Goal: Task Accomplishment & Management: Complete application form

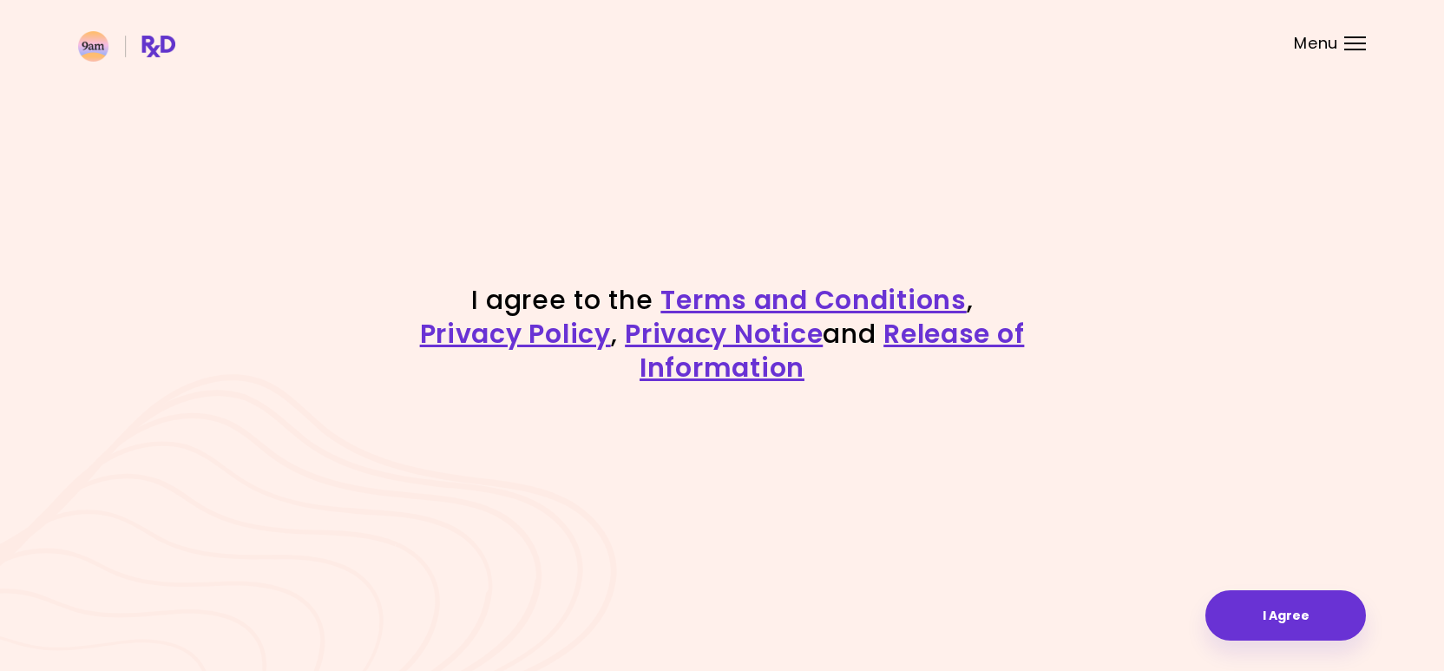
click at [1249, 644] on div "I agree to the Terms and Conditions , Privacy Policy , Privacy Notice and Relea…" at bounding box center [722, 335] width 1444 height 671
click at [1249, 636] on button "I Agree" at bounding box center [1286, 615] width 161 height 50
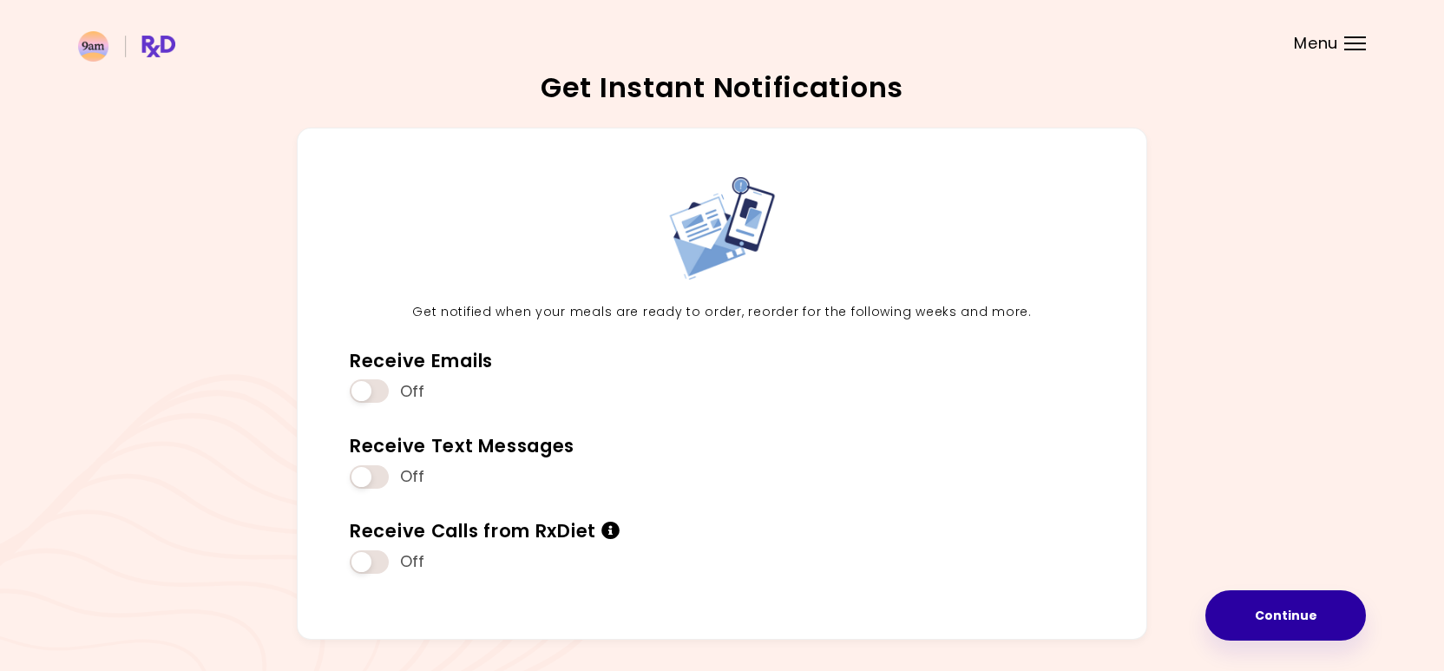
click at [1247, 607] on button "Continue" at bounding box center [1286, 615] width 161 height 50
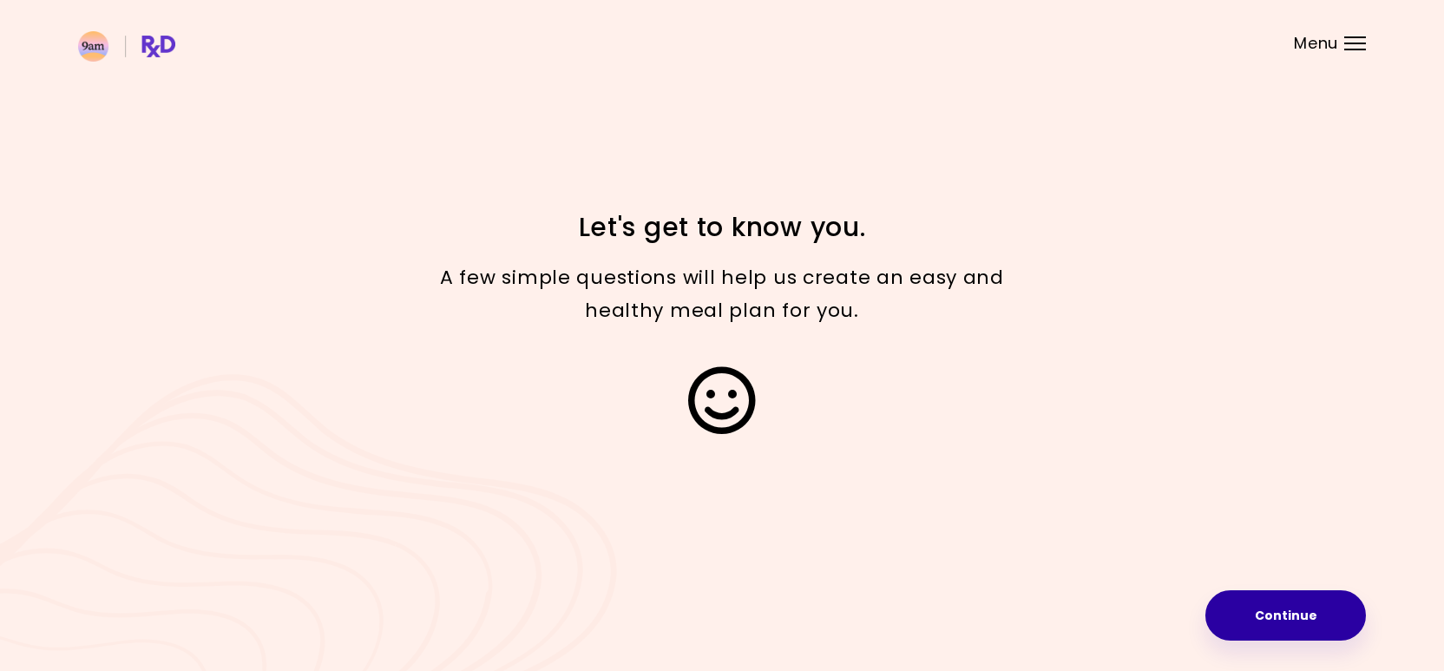
click at [1252, 615] on button "Continue" at bounding box center [1286, 615] width 161 height 50
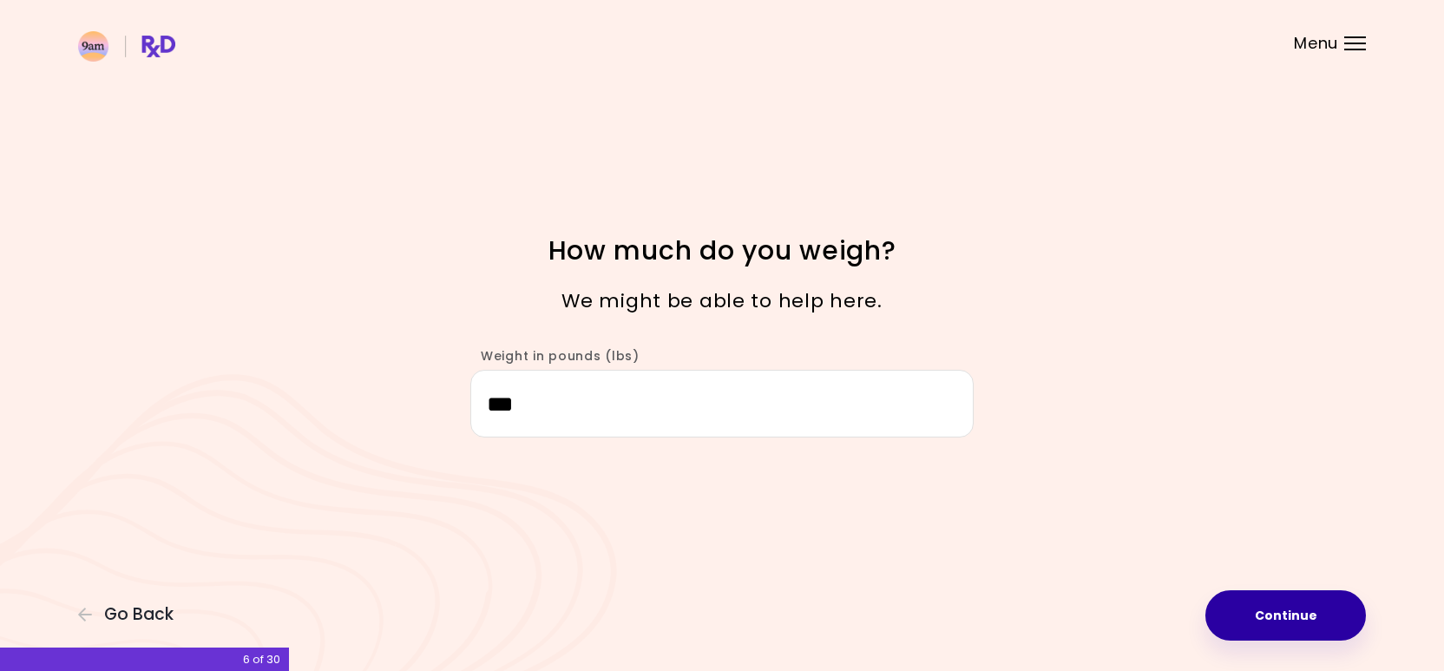
click at [1292, 605] on button "Continue" at bounding box center [1286, 615] width 161 height 50
select select "****"
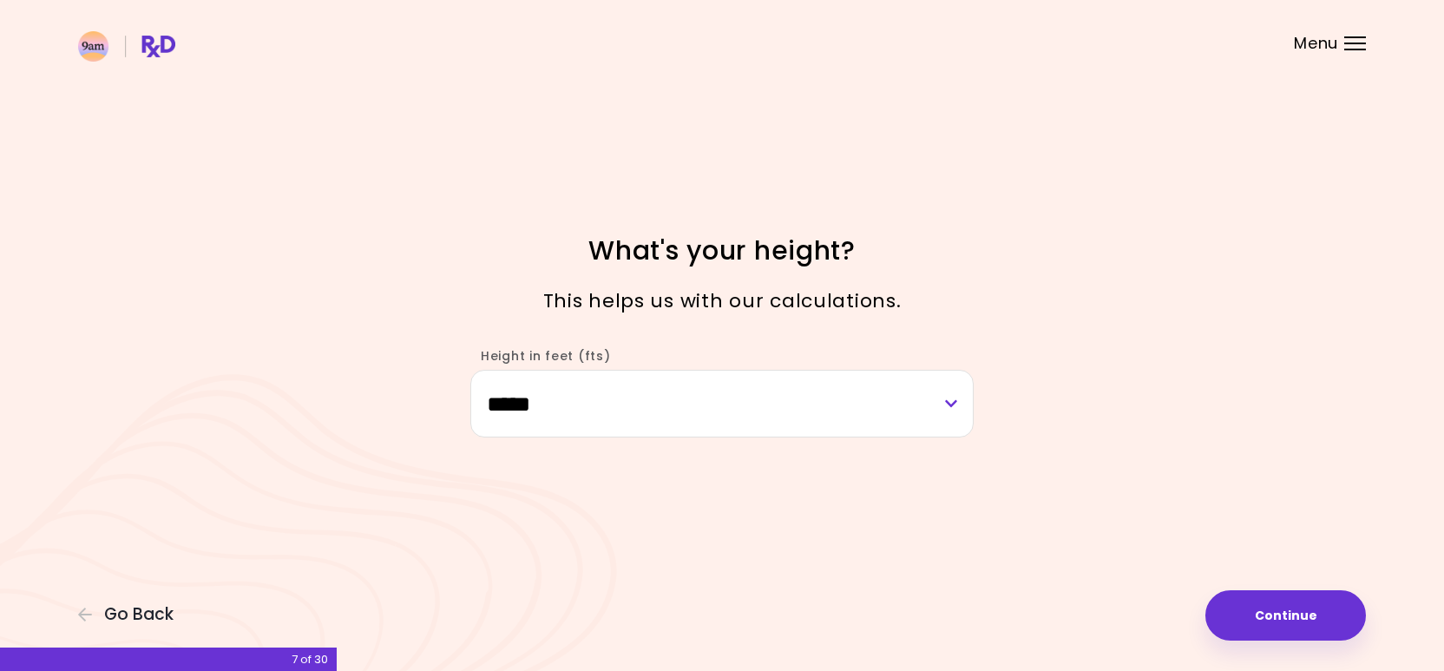
click at [1325, 647] on div "**********" at bounding box center [722, 335] width 1444 height 671
click at [1320, 628] on button "Continue" at bounding box center [1286, 615] width 161 height 50
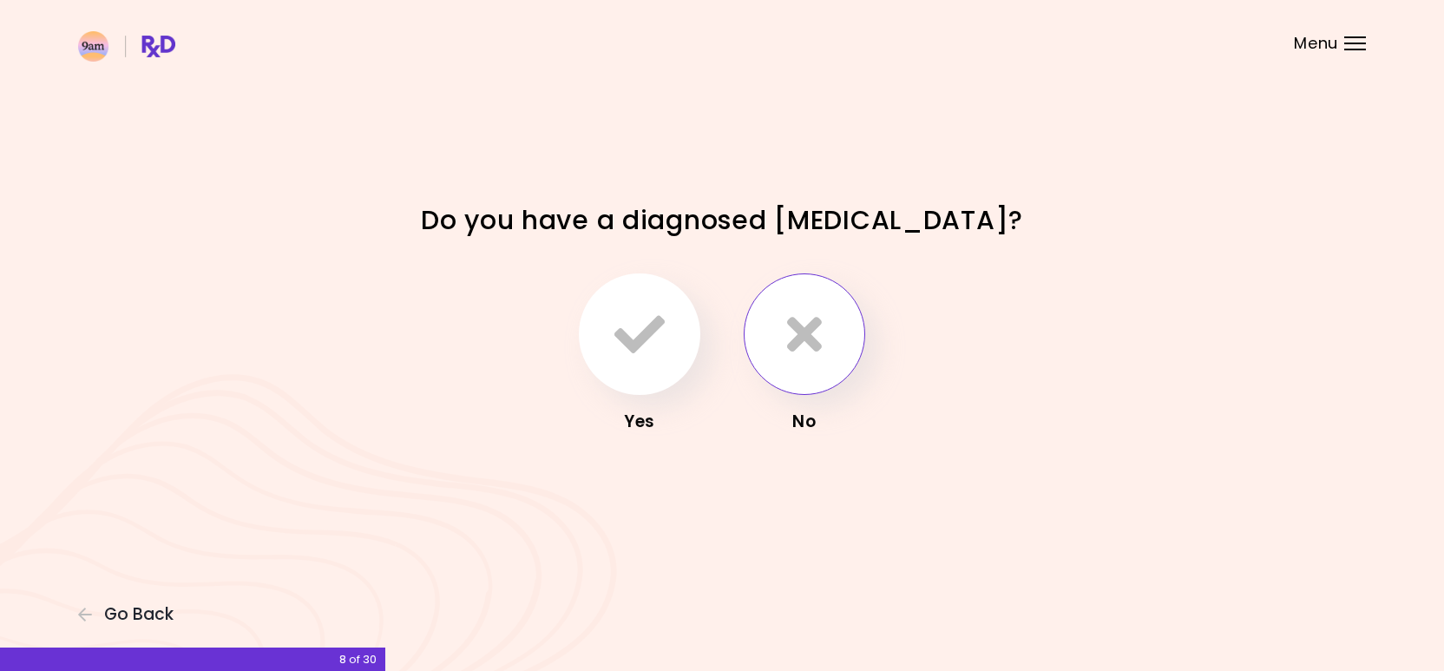
click at [790, 332] on icon "button" at bounding box center [804, 334] width 35 height 50
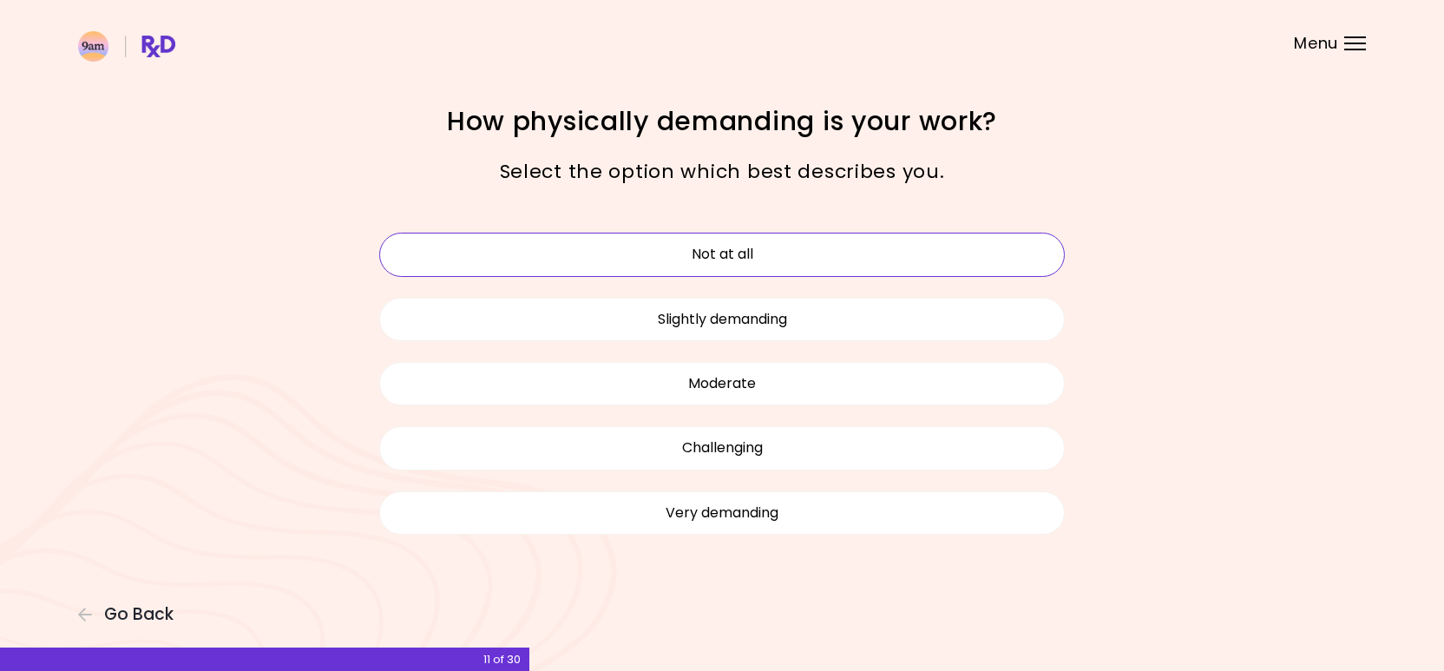
click at [792, 264] on button "Not at all" at bounding box center [722, 254] width 686 height 43
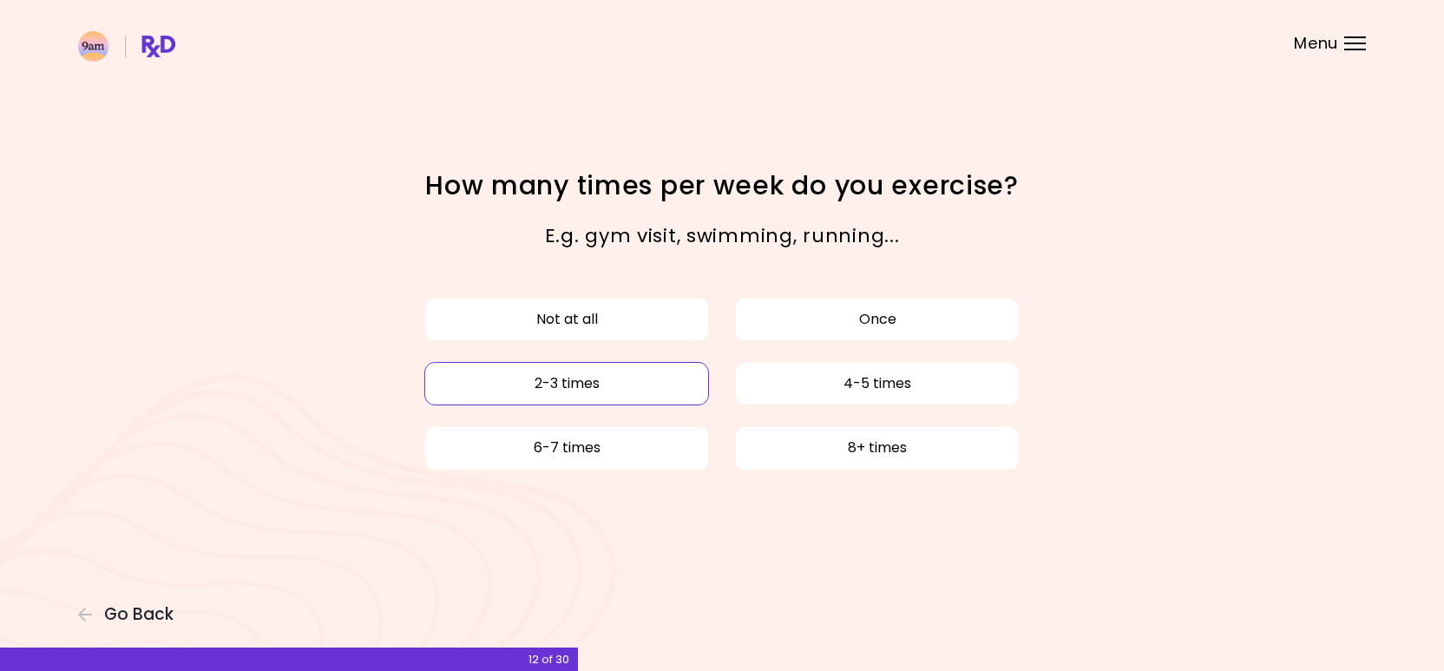
click at [647, 378] on button "2-3 times" at bounding box center [566, 383] width 285 height 43
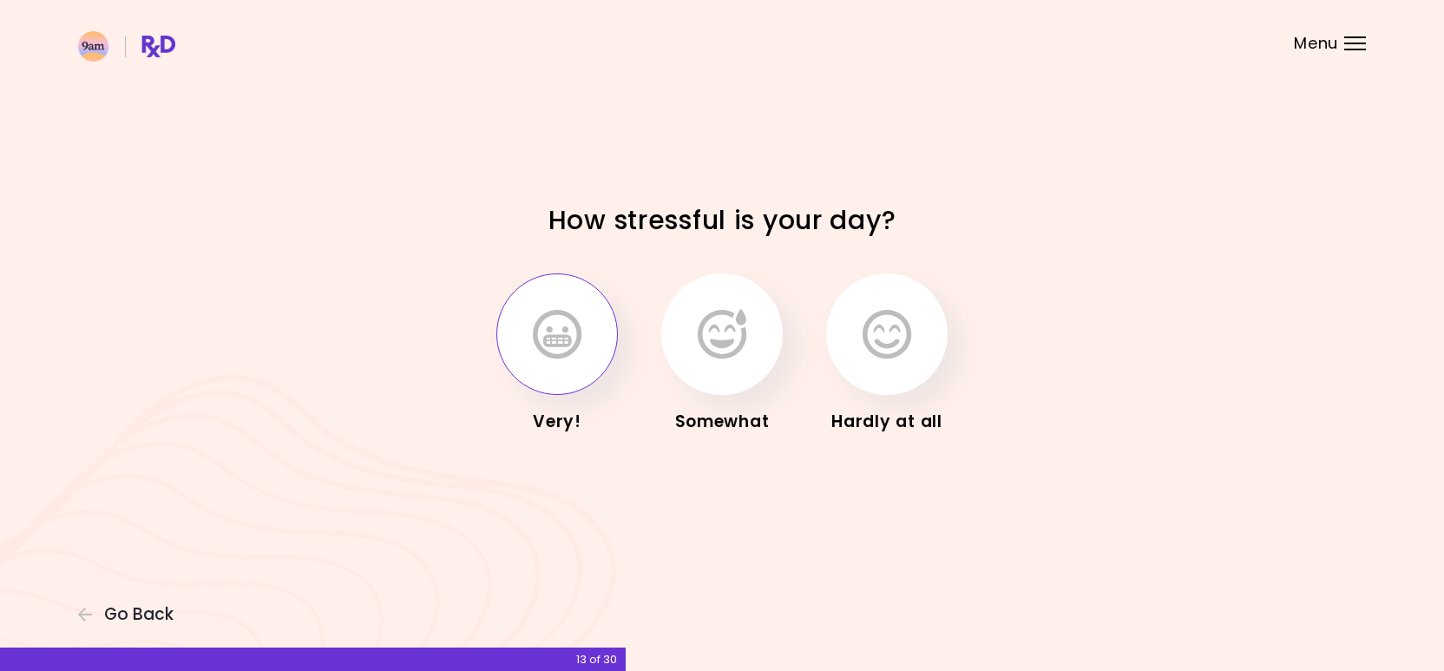
click at [576, 356] on icon "button" at bounding box center [557, 334] width 49 height 50
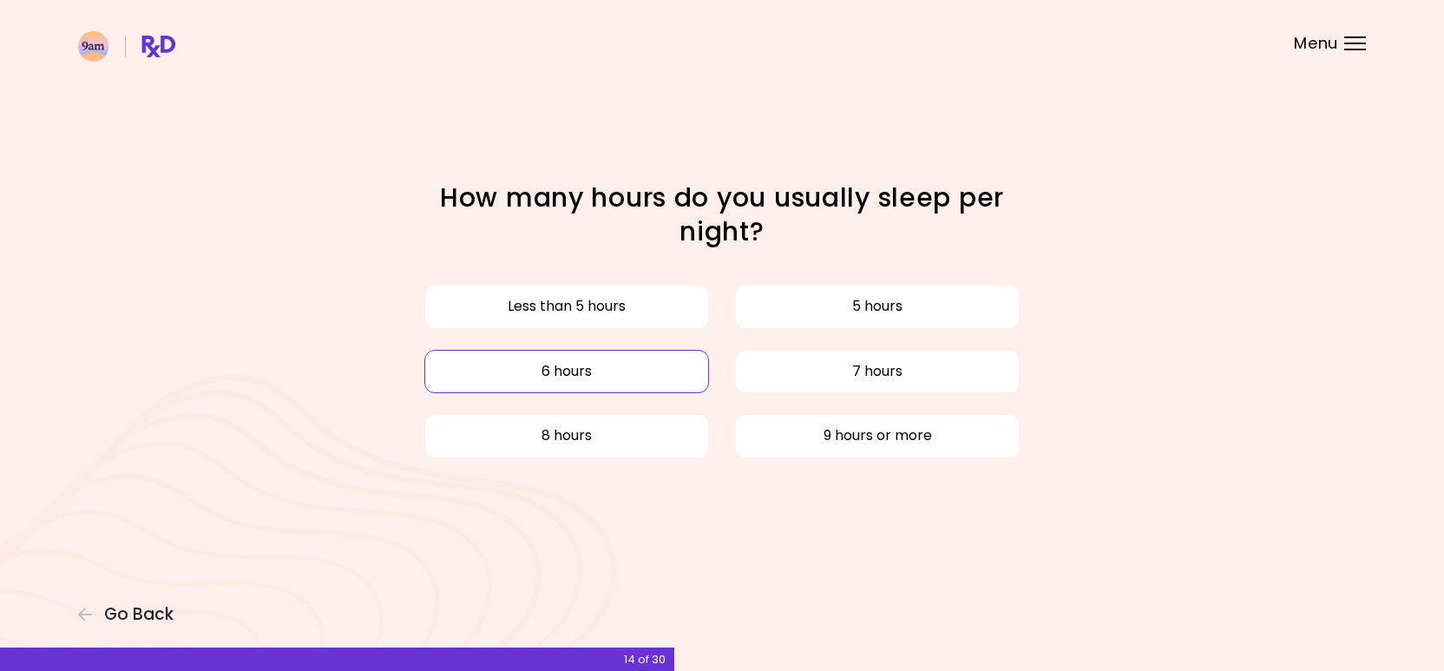
click at [622, 386] on button "6 hours" at bounding box center [566, 371] width 285 height 43
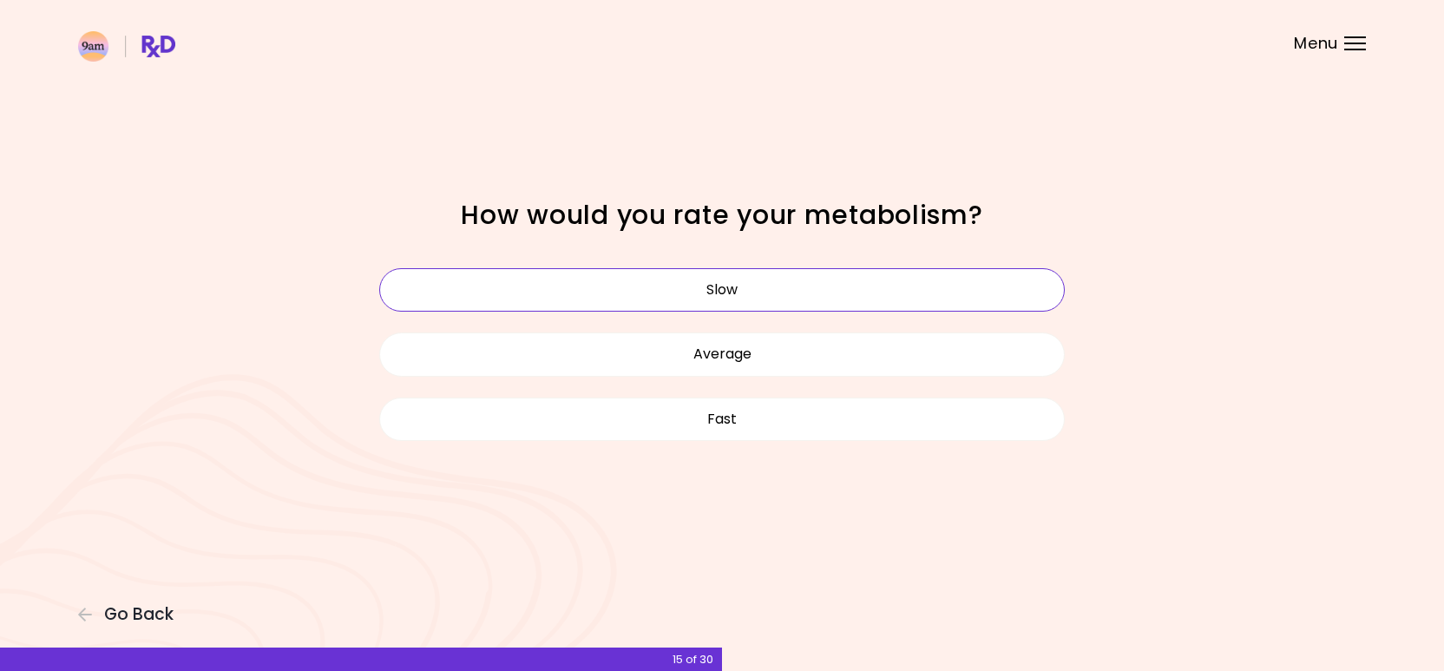
click at [747, 289] on button "Slow" at bounding box center [722, 289] width 686 height 43
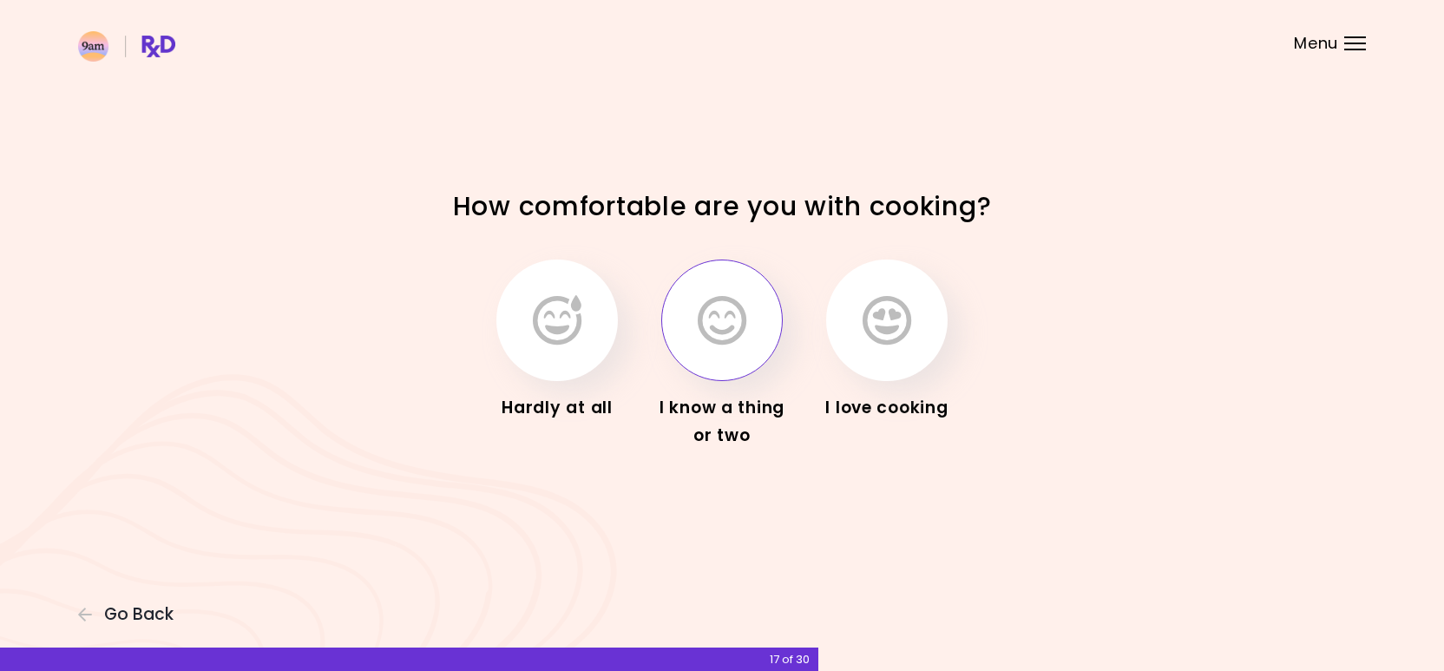
click at [724, 319] on icon "button" at bounding box center [722, 320] width 49 height 50
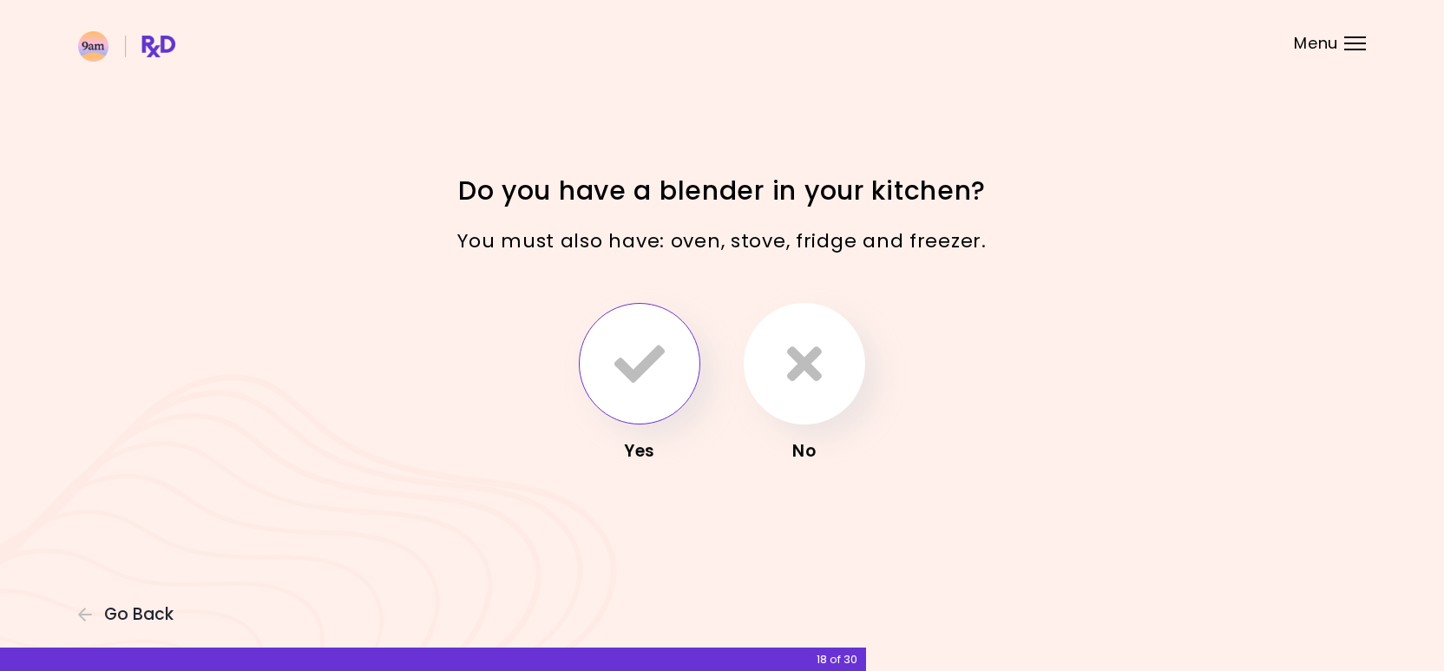
click at [654, 365] on icon "button" at bounding box center [640, 364] width 50 height 50
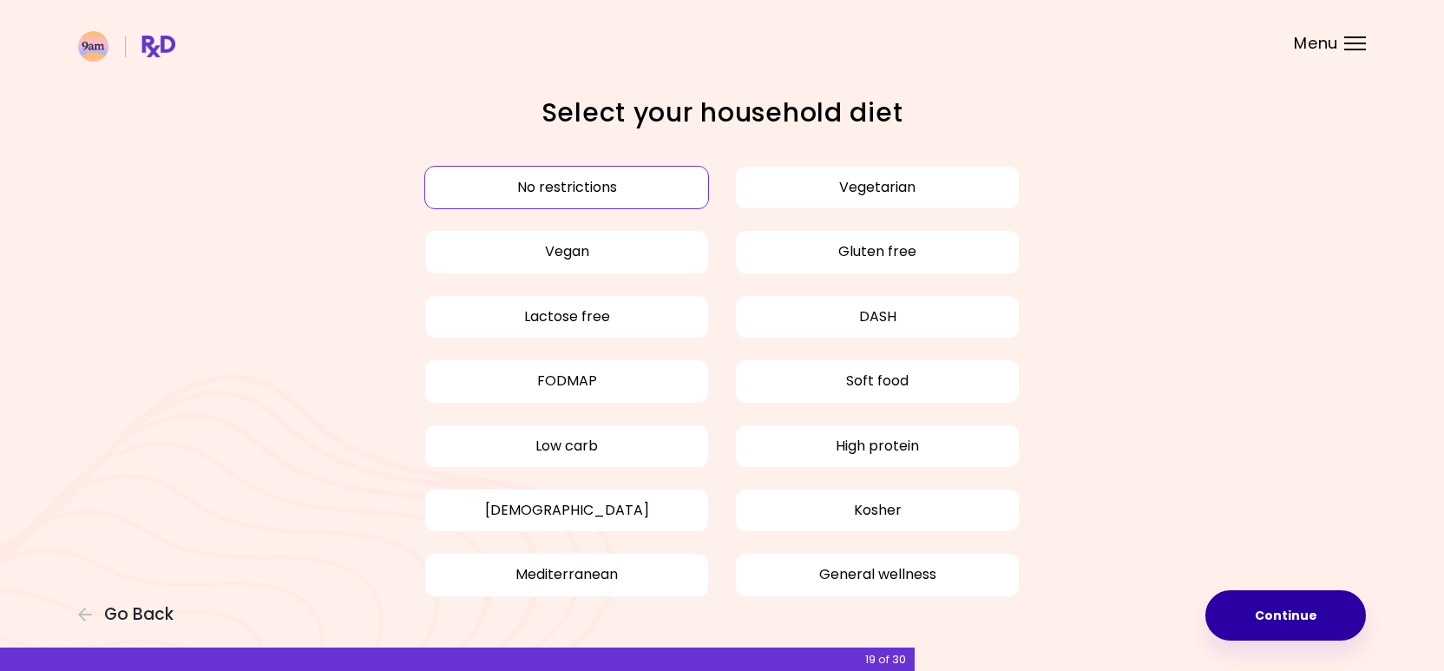
click at [1230, 613] on button "Continue" at bounding box center [1286, 615] width 161 height 50
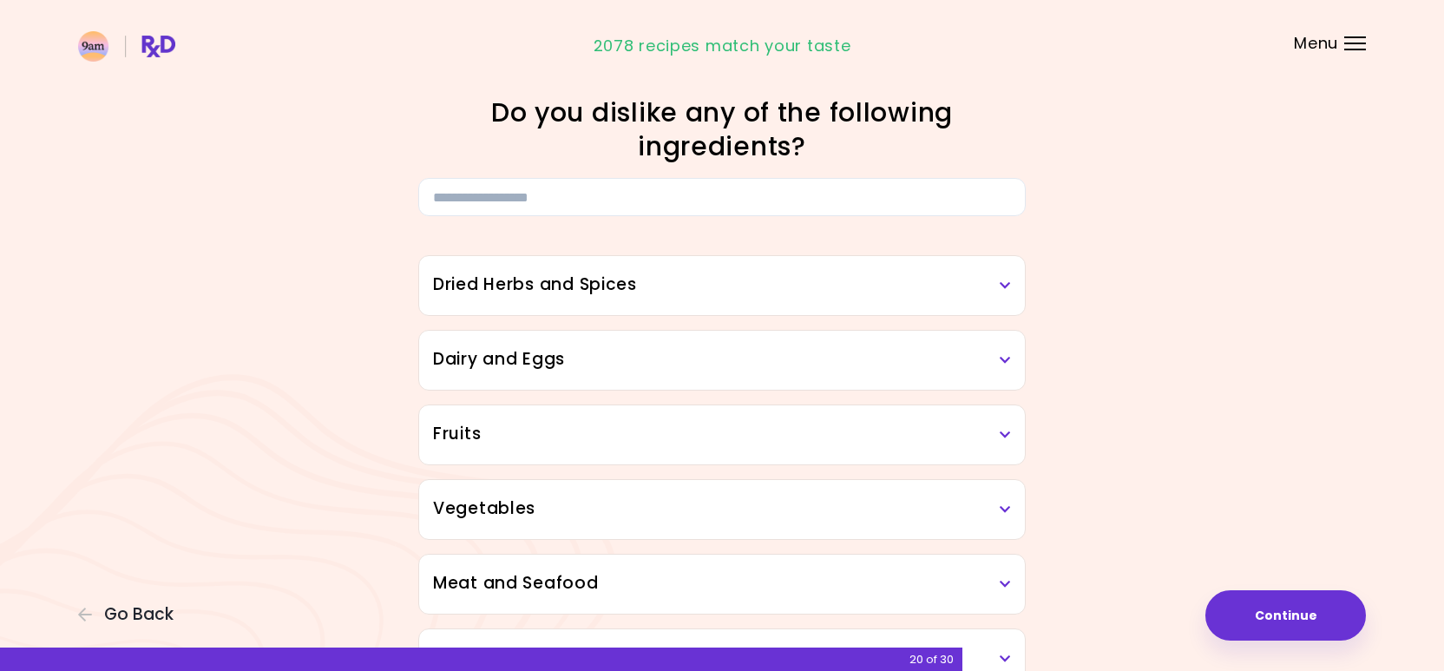
click at [834, 292] on h3 "Dried Herbs and Spices" at bounding box center [722, 285] width 578 height 25
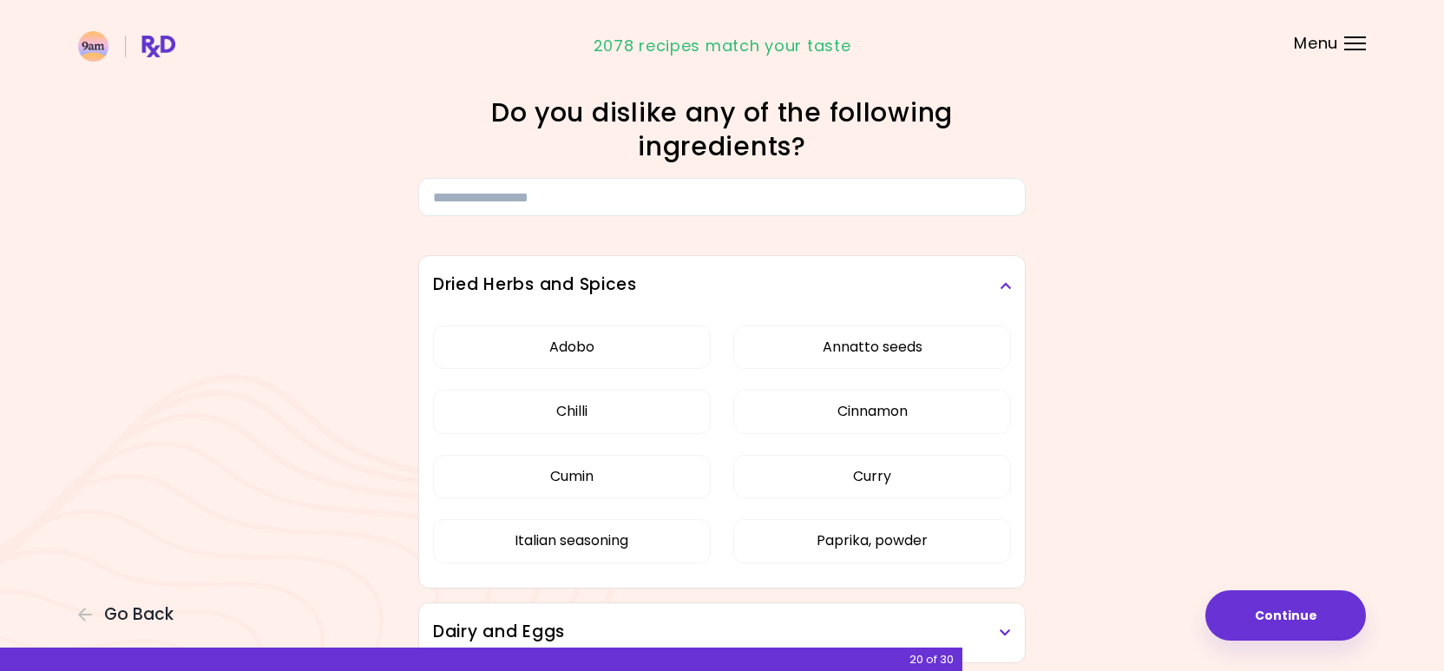
click at [834, 292] on h3 "Dried Herbs and Spices" at bounding box center [722, 285] width 578 height 25
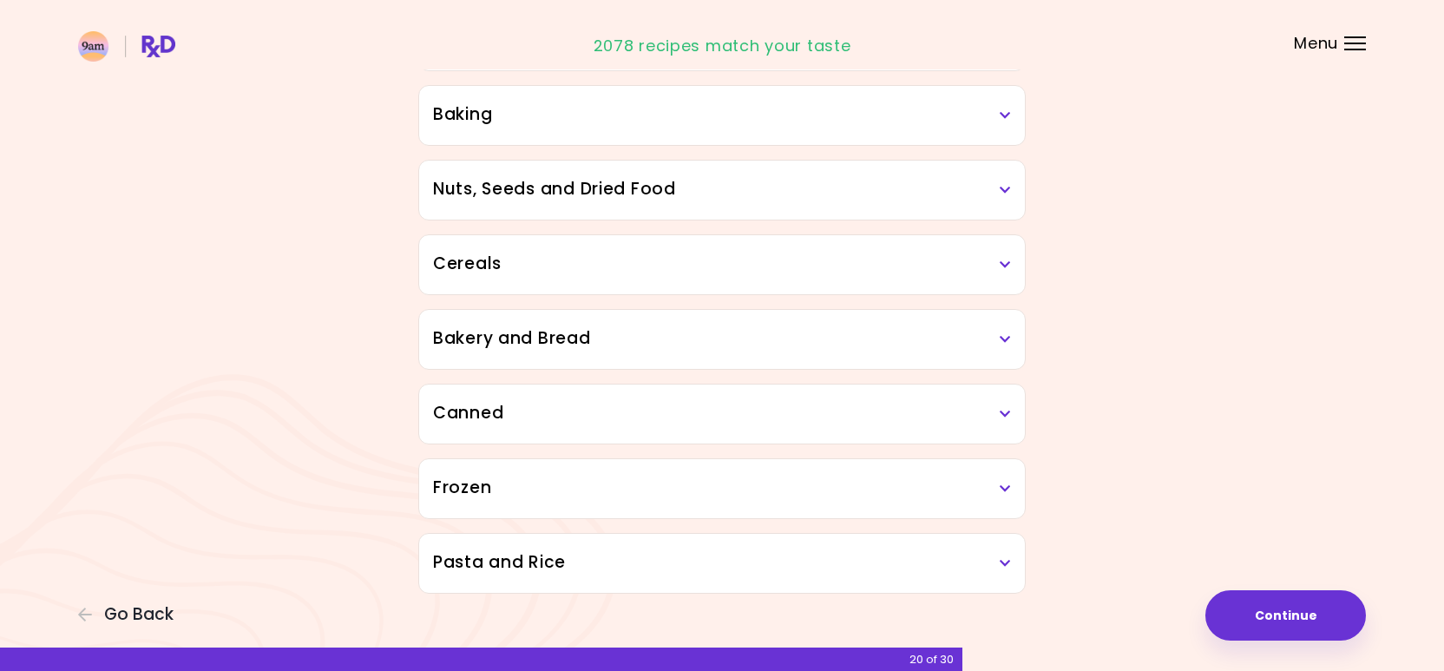
scroll to position [860, 0]
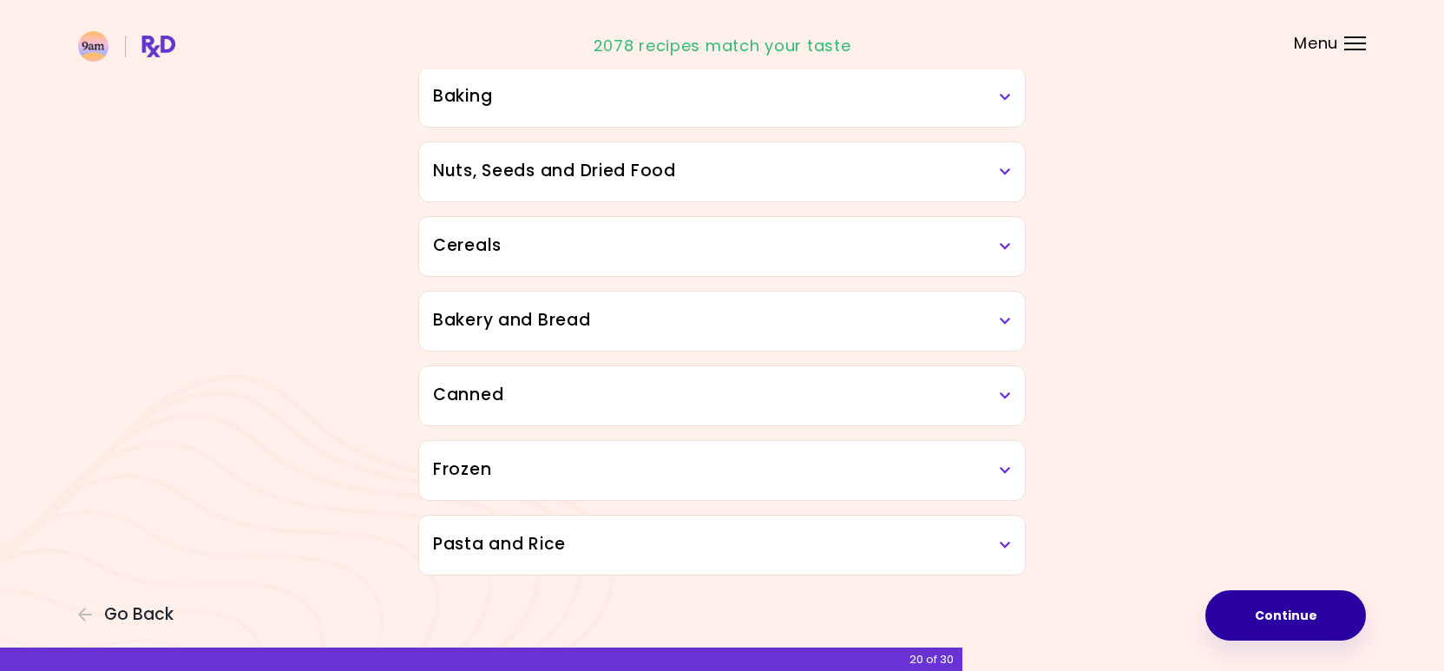
click at [1260, 611] on button "Continue" at bounding box center [1286, 615] width 161 height 50
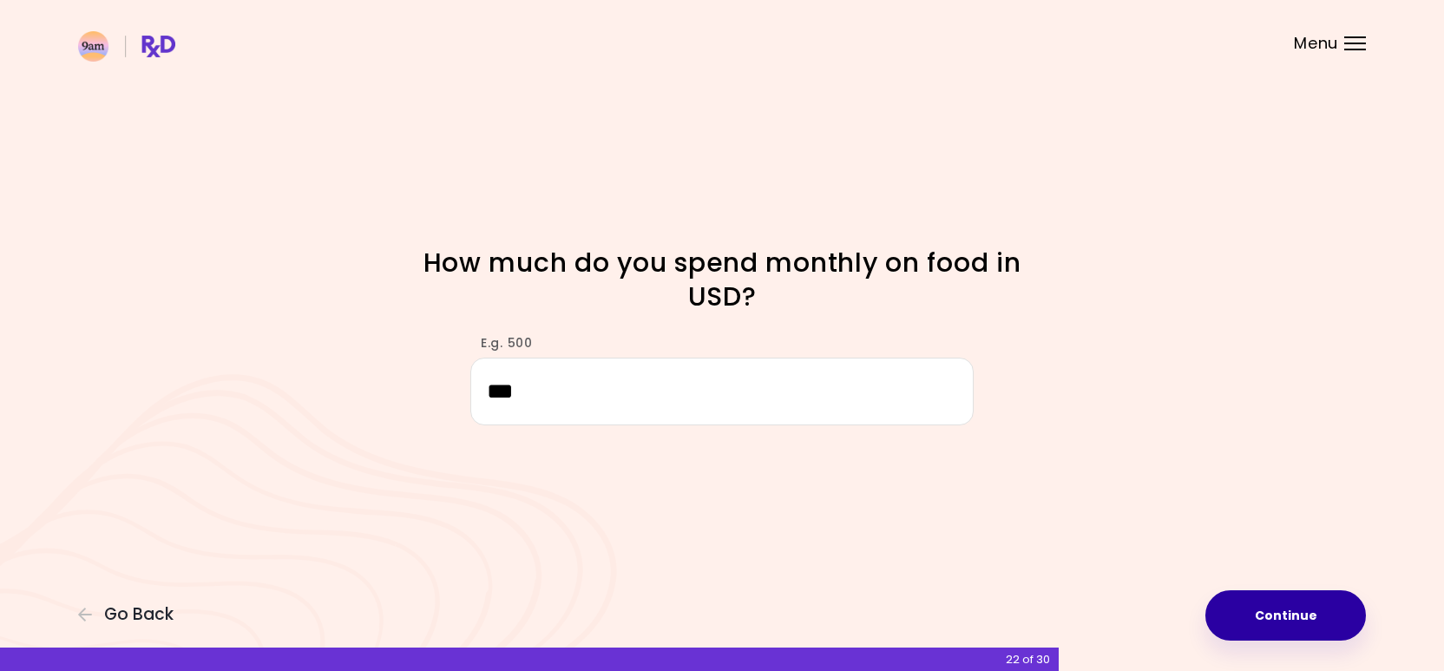
type input "***"
click at [1292, 621] on button "Continue" at bounding box center [1286, 615] width 161 height 50
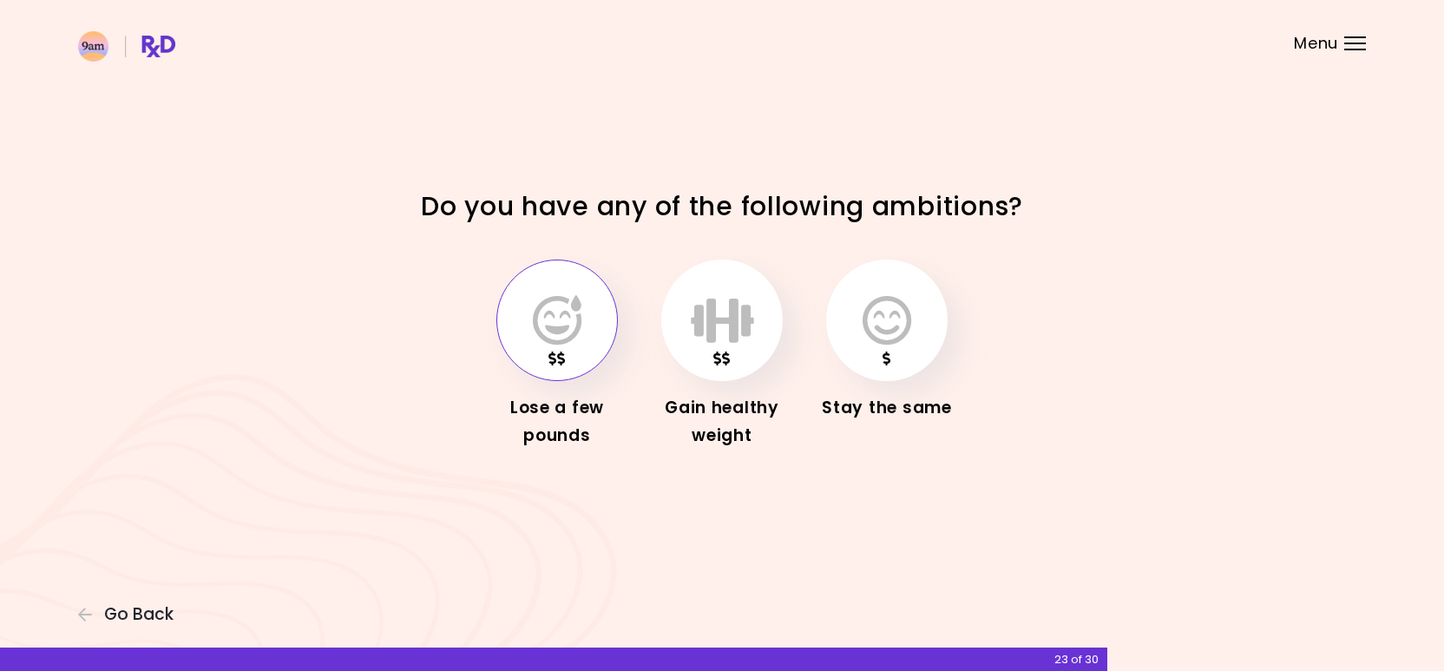
click at [581, 291] on button "button" at bounding box center [557, 321] width 122 height 122
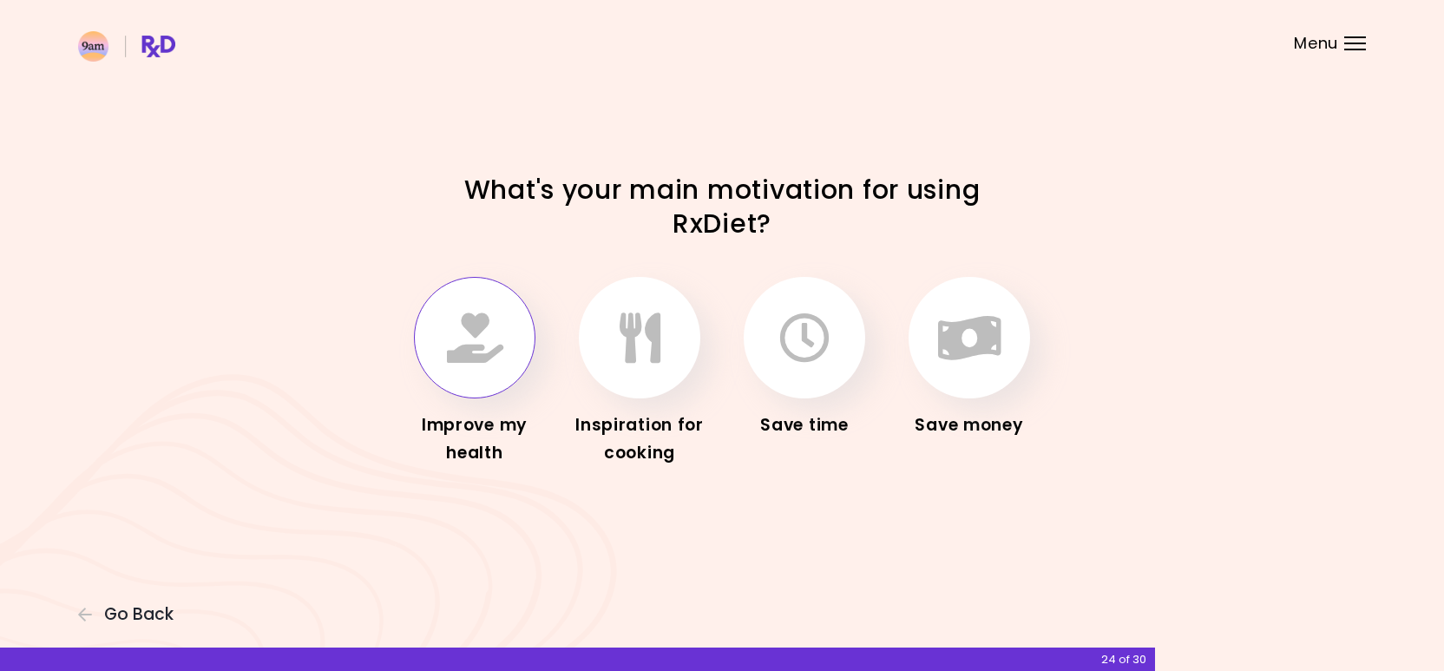
click at [484, 359] on icon "button" at bounding box center [475, 337] width 56 height 50
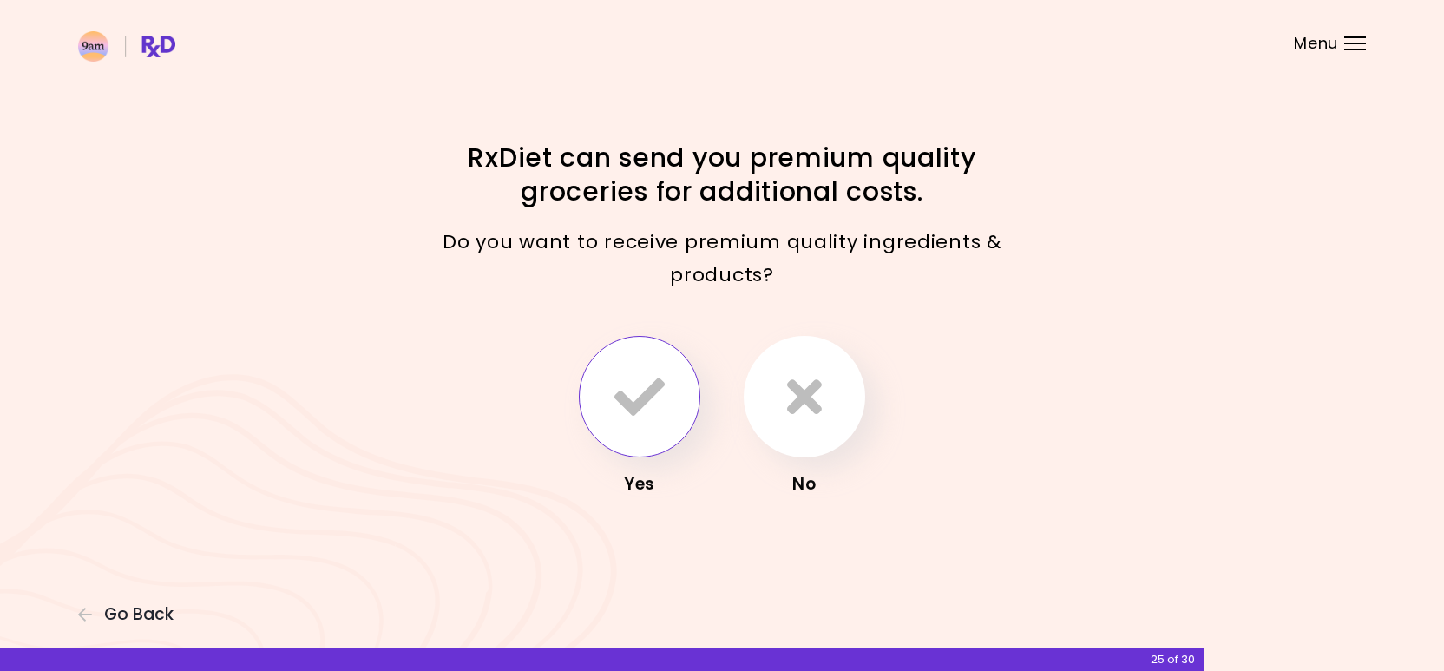
click at [646, 370] on button "button" at bounding box center [640, 397] width 122 height 122
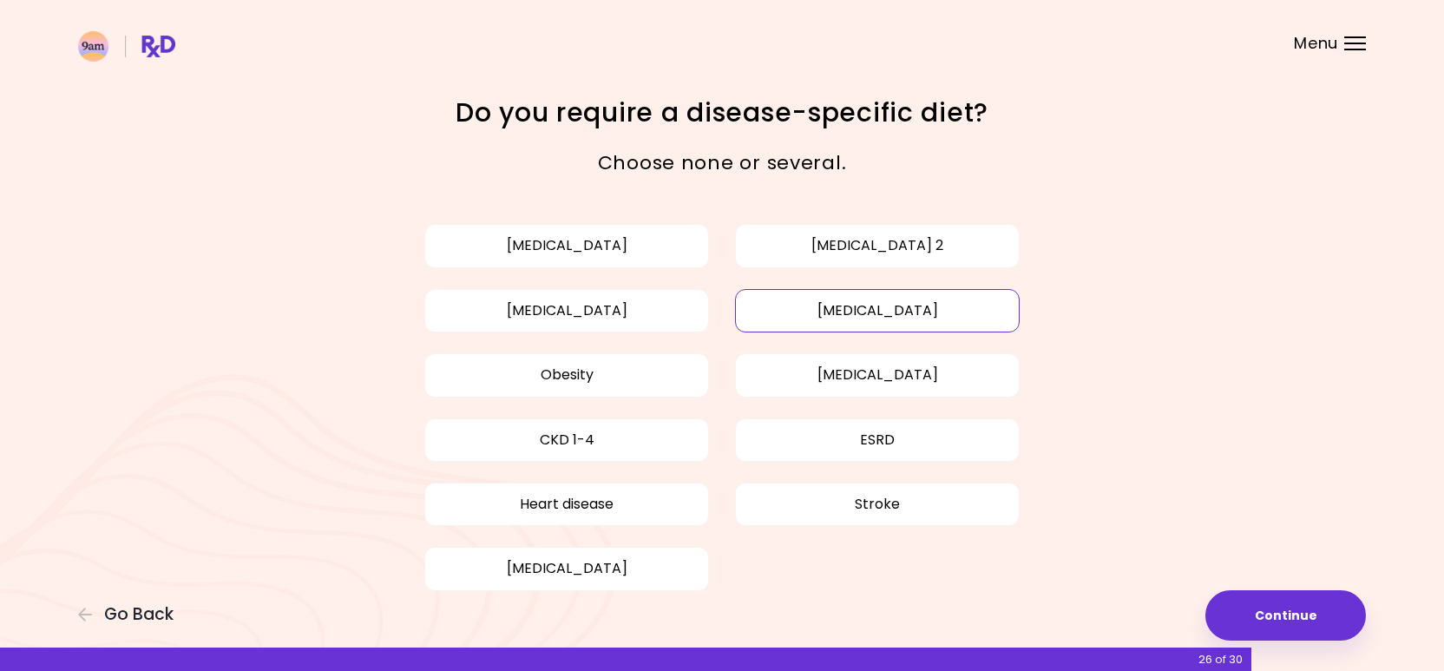
click at [823, 305] on button "[MEDICAL_DATA]" at bounding box center [877, 310] width 285 height 43
click at [1314, 616] on button "Continue" at bounding box center [1286, 615] width 161 height 50
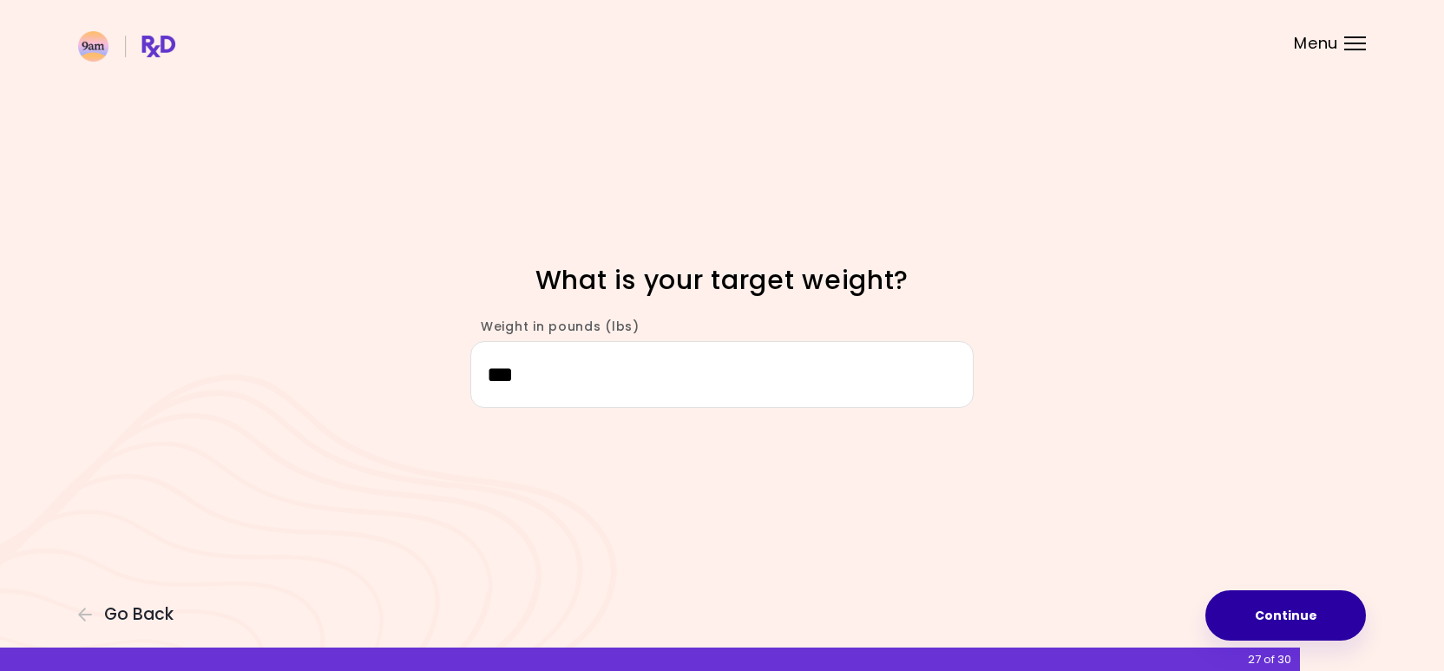
type input "***"
click at [1248, 605] on button "Continue" at bounding box center [1286, 615] width 161 height 50
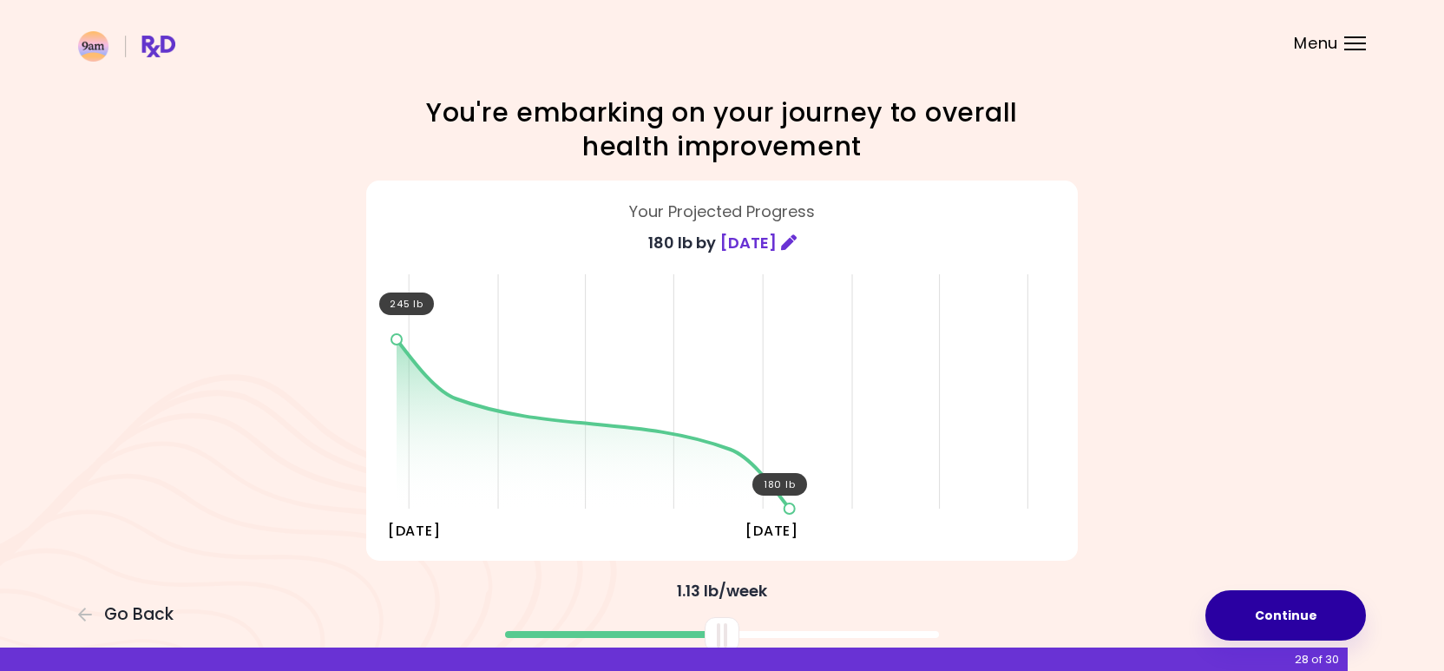
click at [1245, 604] on button "Continue" at bounding box center [1286, 615] width 161 height 50
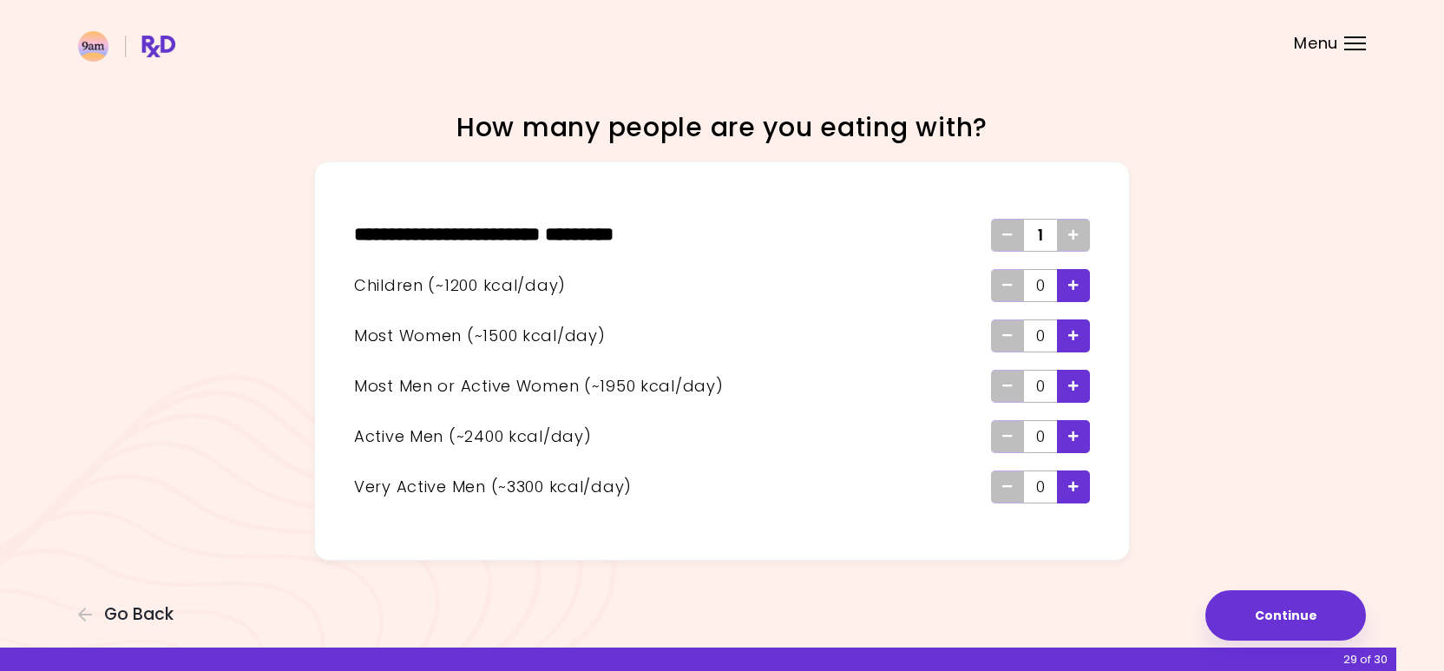
click at [1081, 342] on div "Add - Woman" at bounding box center [1073, 335] width 33 height 33
click at [1334, 624] on button "Continue" at bounding box center [1286, 615] width 161 height 50
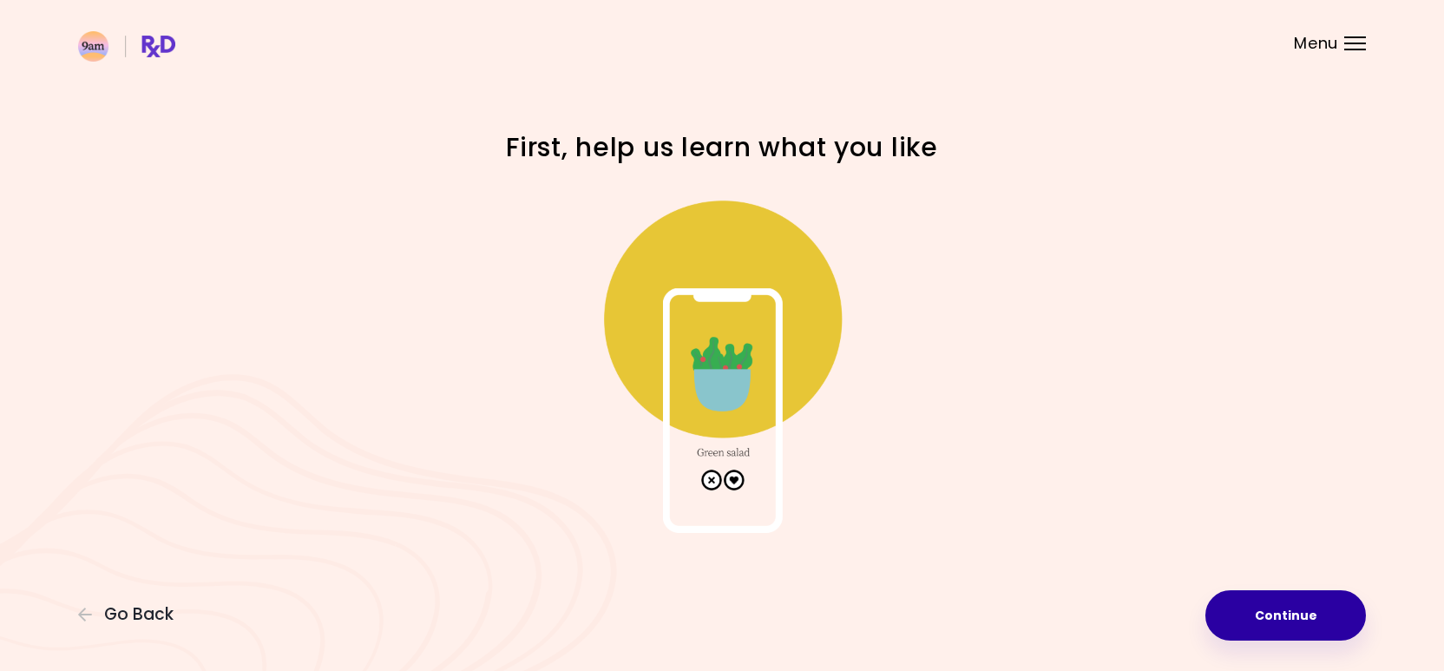
click at [1297, 600] on button "Continue" at bounding box center [1286, 615] width 161 height 50
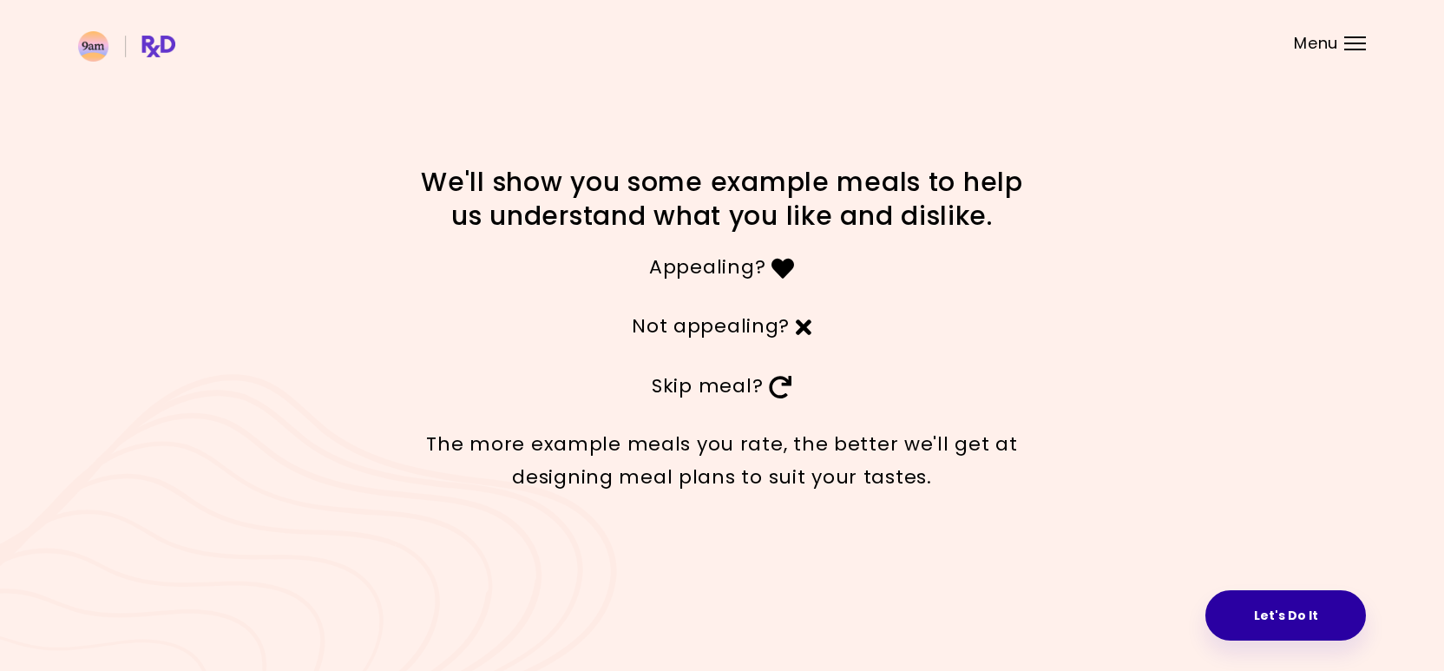
click at [1280, 610] on button "Let's Do It" at bounding box center [1286, 615] width 161 height 50
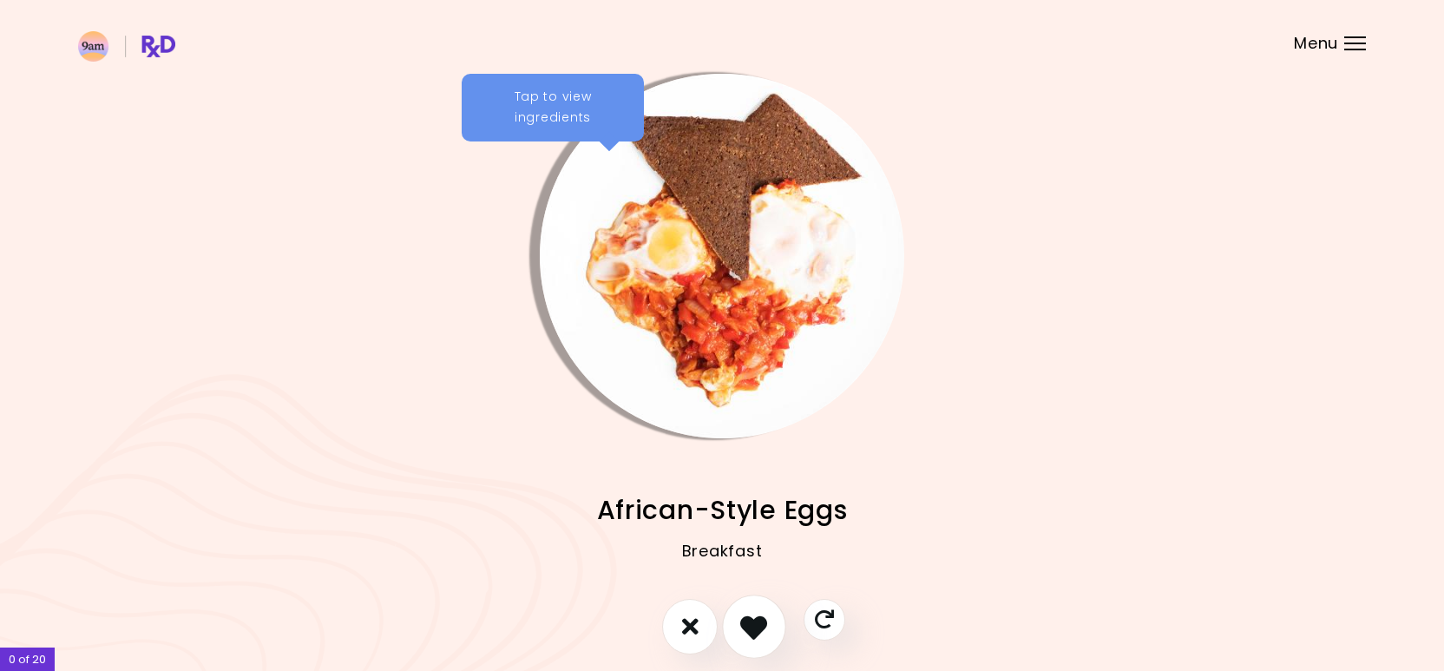
click at [763, 626] on icon "I like this recipe" at bounding box center [753, 626] width 27 height 27
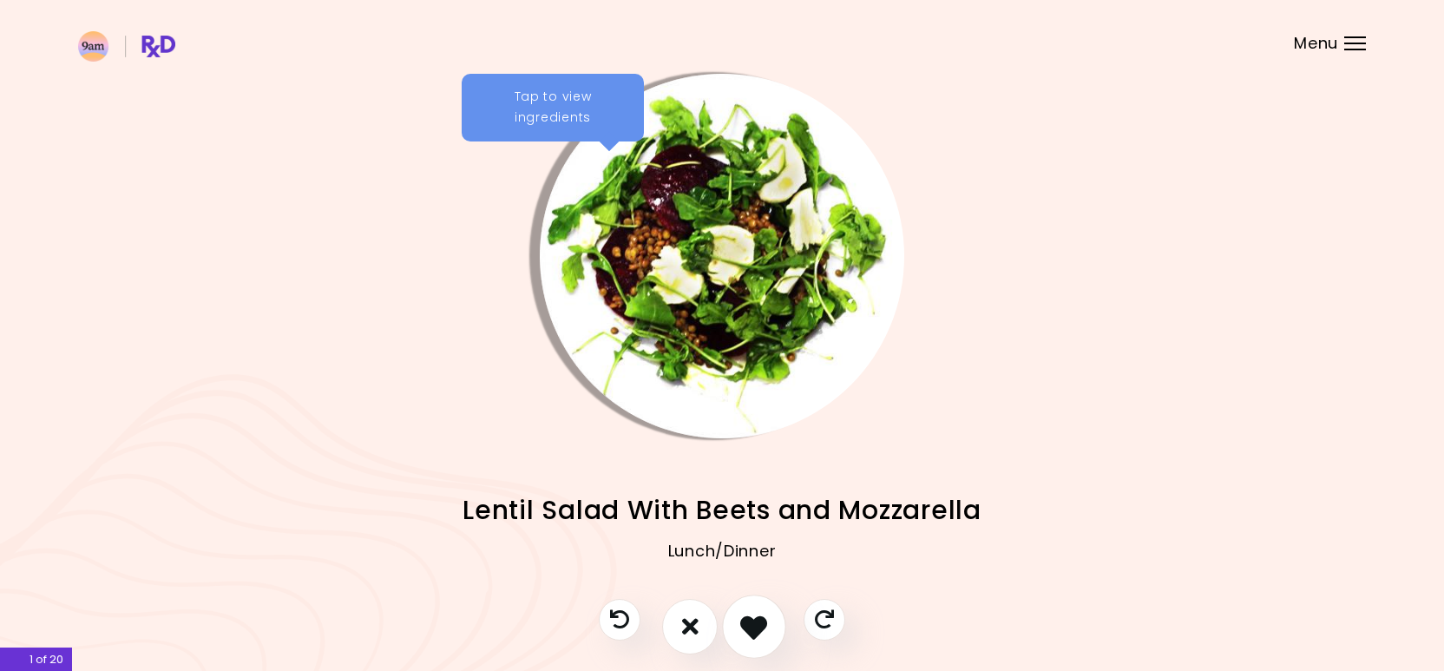
click at [760, 624] on icon "I like this recipe" at bounding box center [753, 626] width 27 height 27
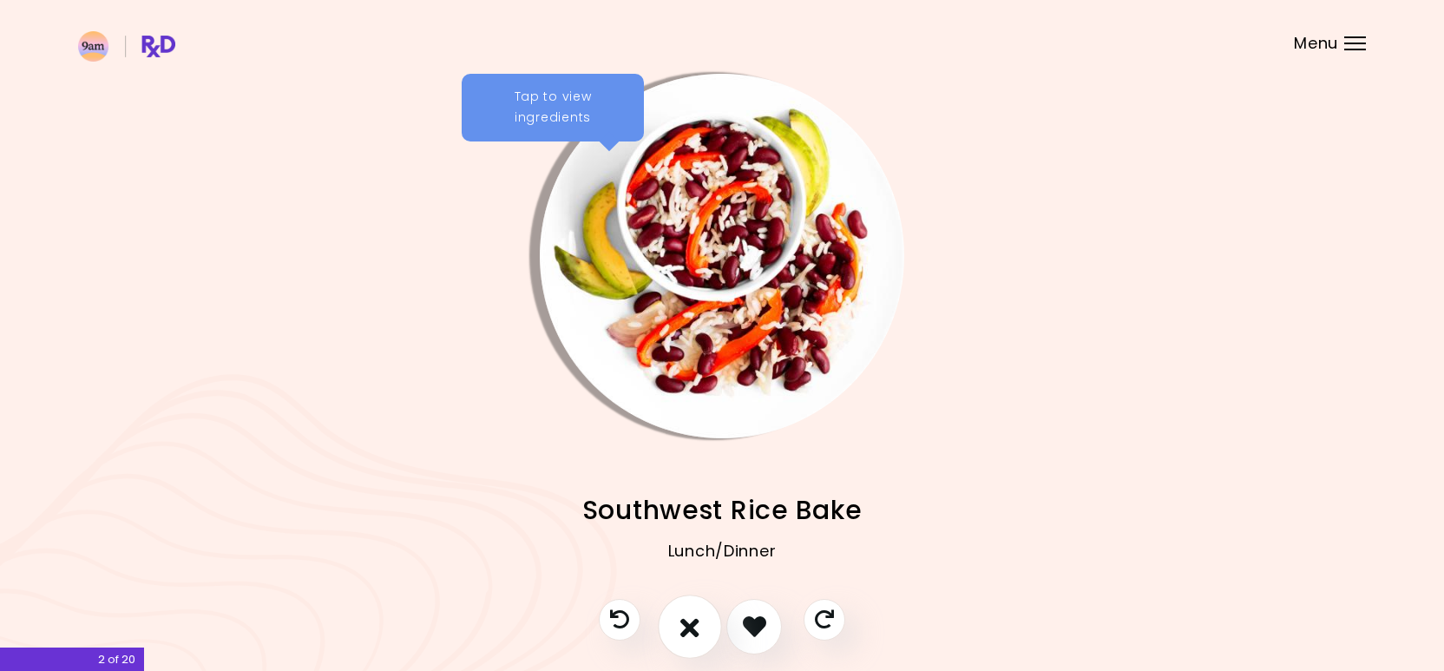
click at [699, 625] on icon "I don't like this recipe" at bounding box center [689, 626] width 19 height 27
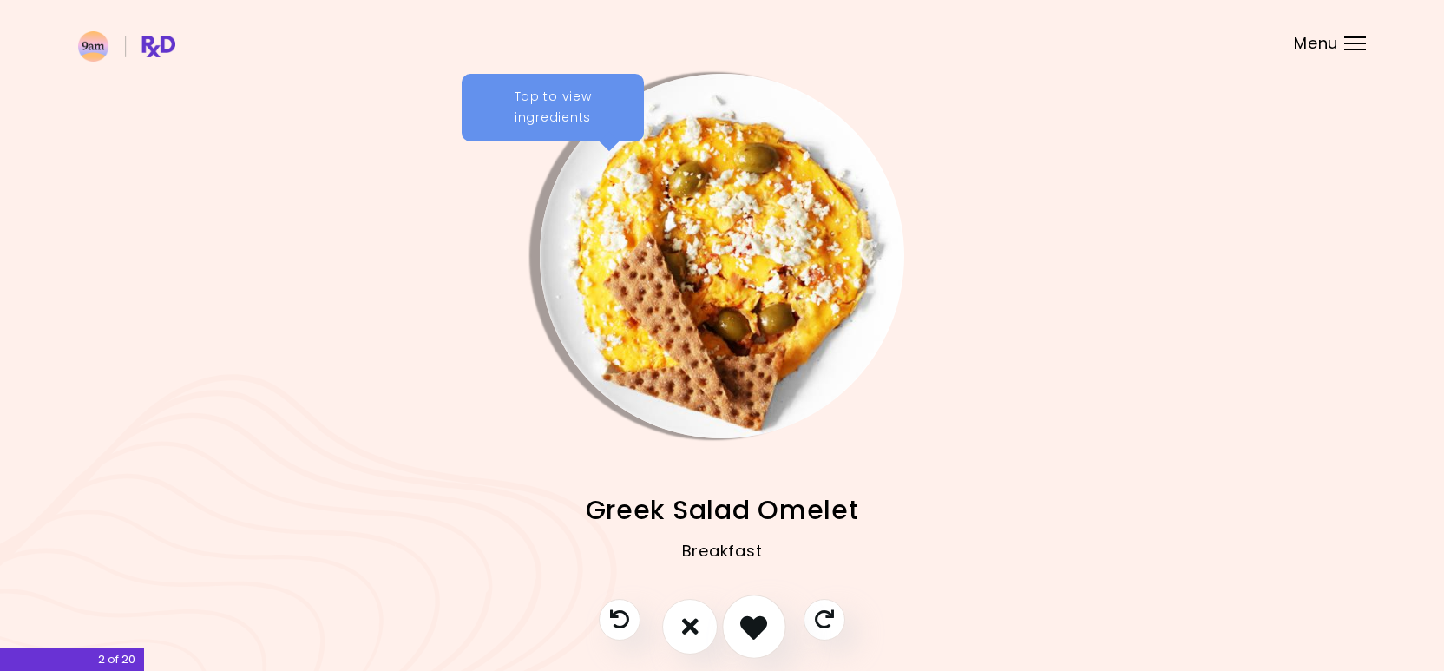
click at [762, 616] on icon "I like this recipe" at bounding box center [753, 626] width 27 height 27
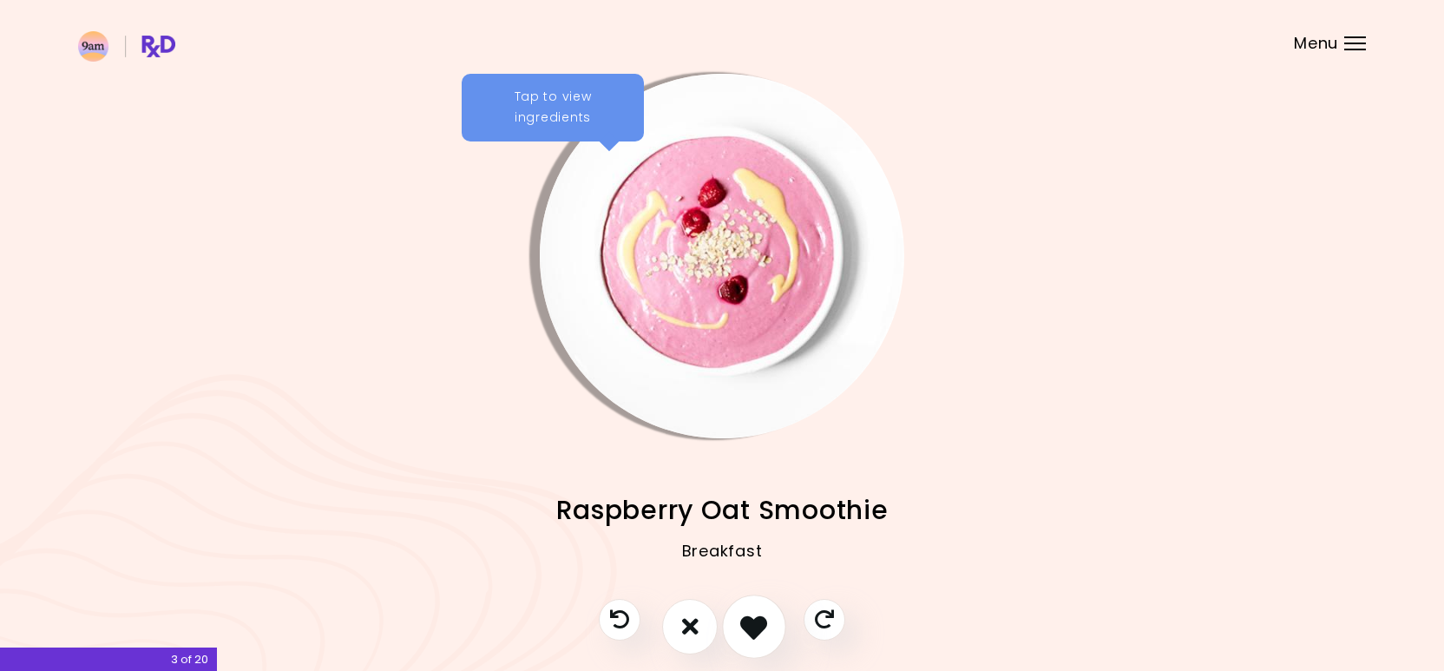
click at [762, 616] on icon "I like this recipe" at bounding box center [753, 626] width 27 height 27
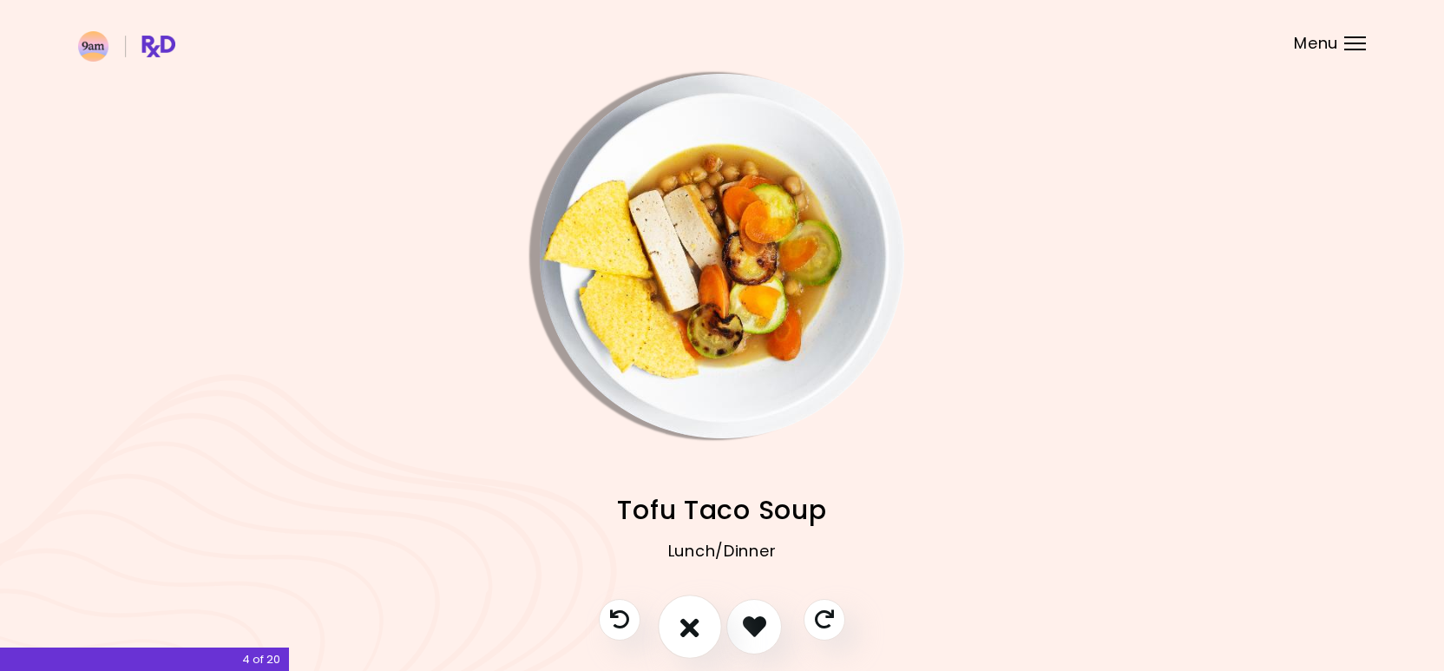
click at [701, 619] on button "I don't like this recipe" at bounding box center [690, 627] width 64 height 64
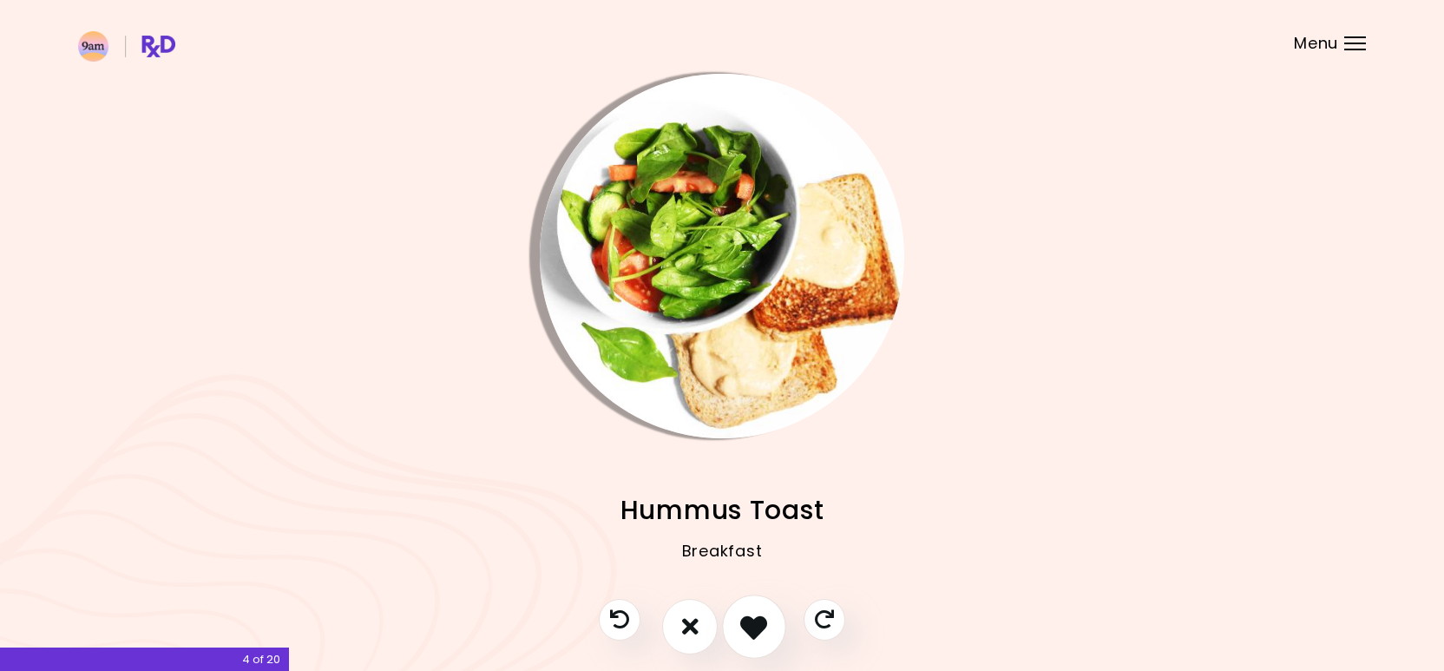
click at [759, 621] on icon "I like this recipe" at bounding box center [753, 626] width 27 height 27
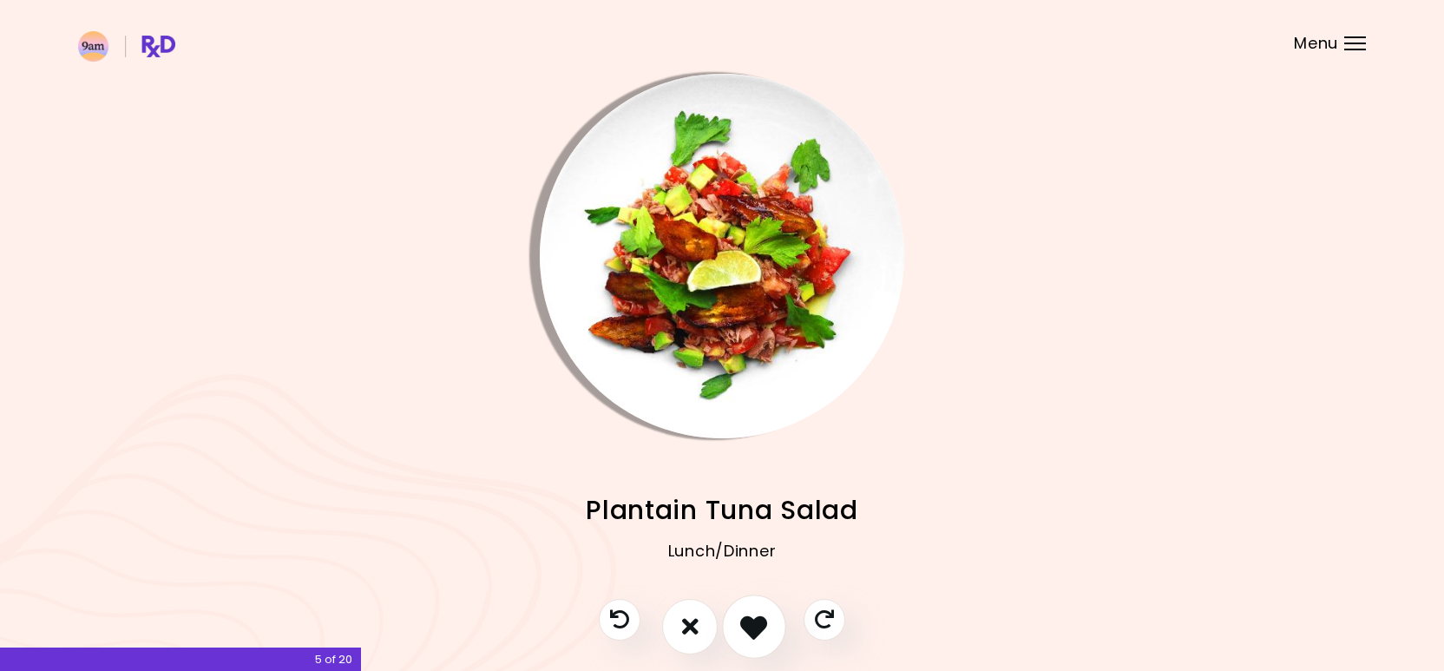
click at [740, 625] on button "I like this recipe" at bounding box center [754, 627] width 64 height 64
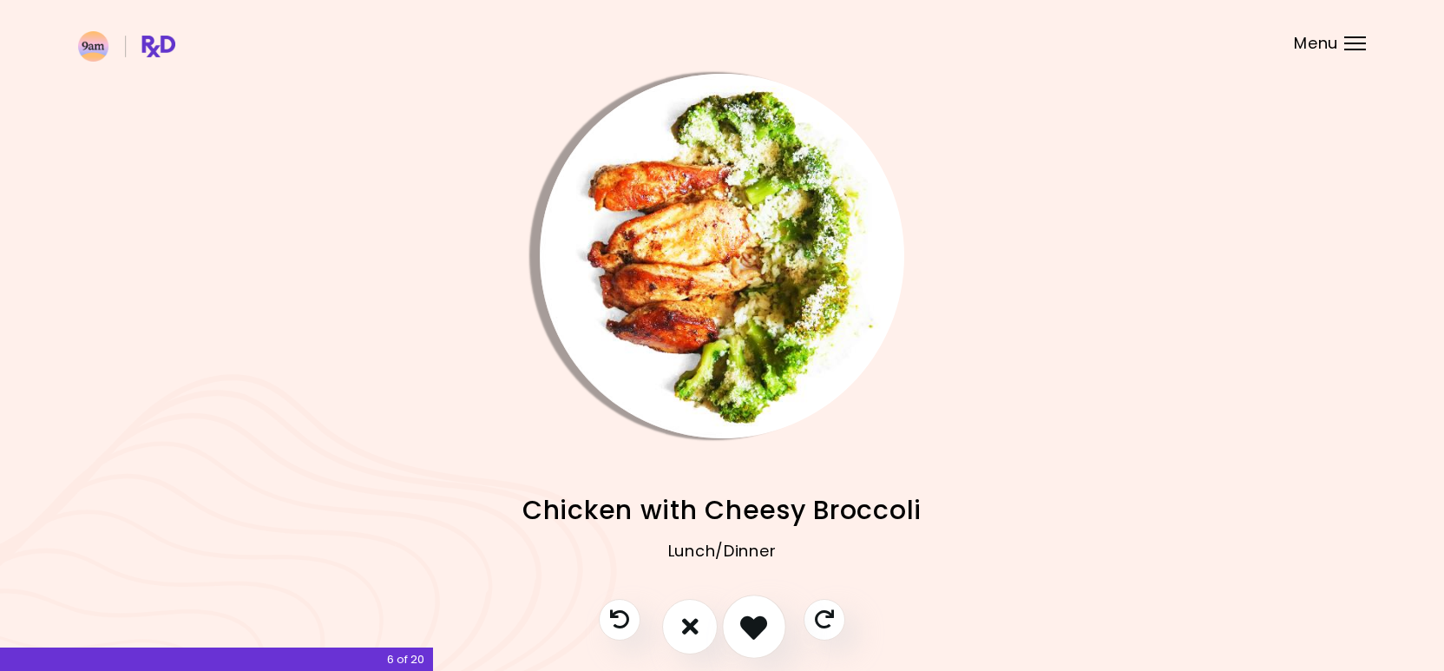
click at [754, 623] on icon "I like this recipe" at bounding box center [753, 626] width 27 height 27
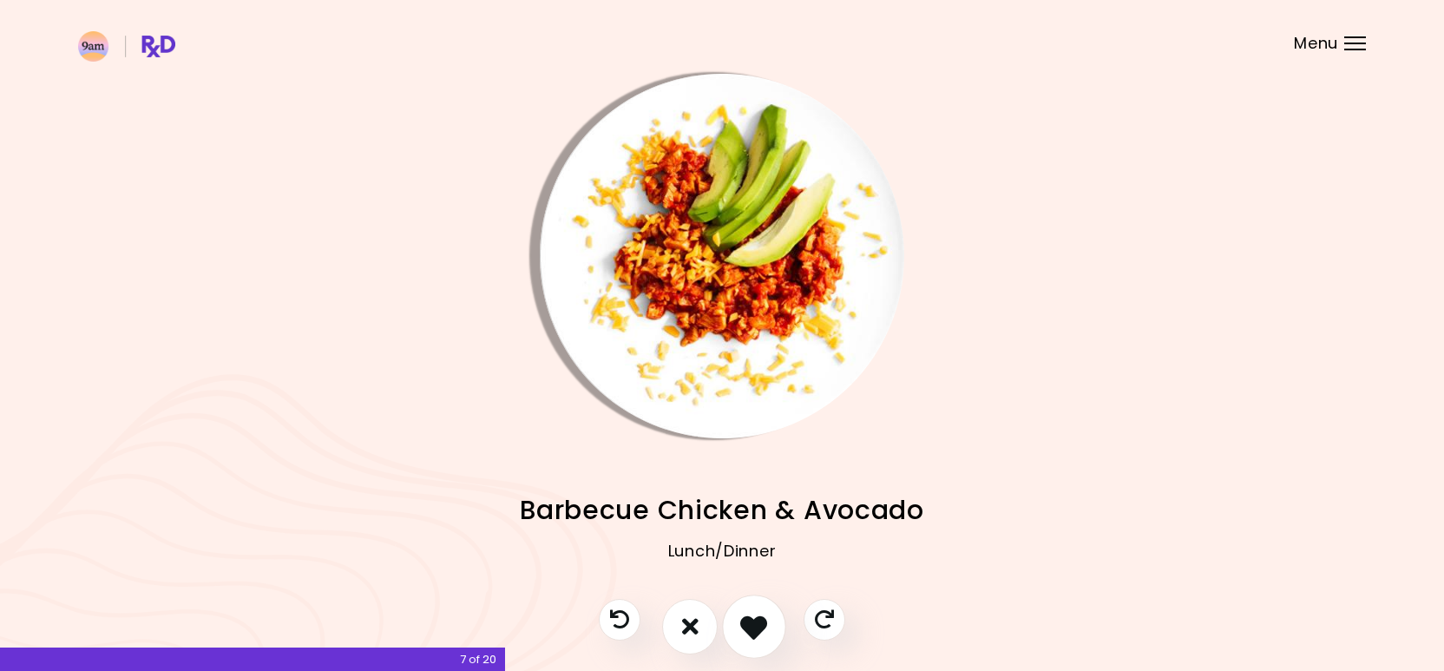
click at [753, 615] on icon "I like this recipe" at bounding box center [753, 626] width 27 height 27
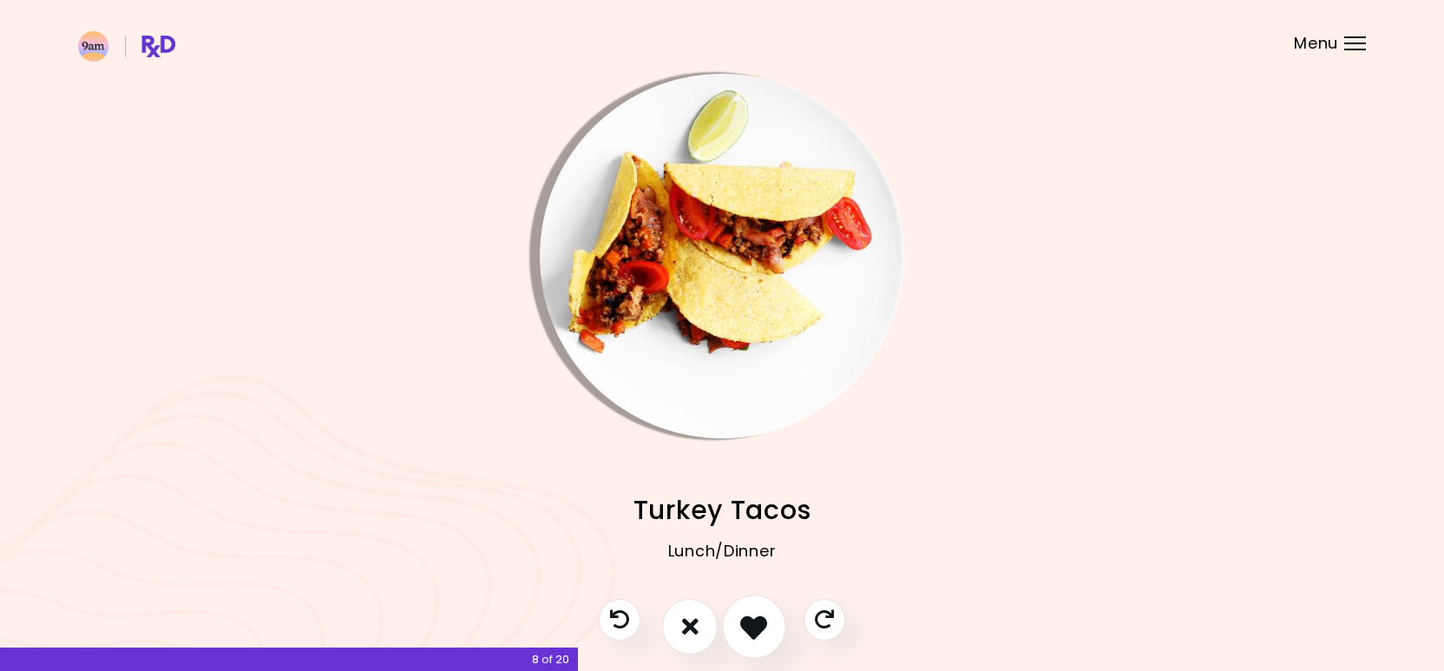
click at [767, 626] on icon "I like this recipe" at bounding box center [753, 626] width 27 height 27
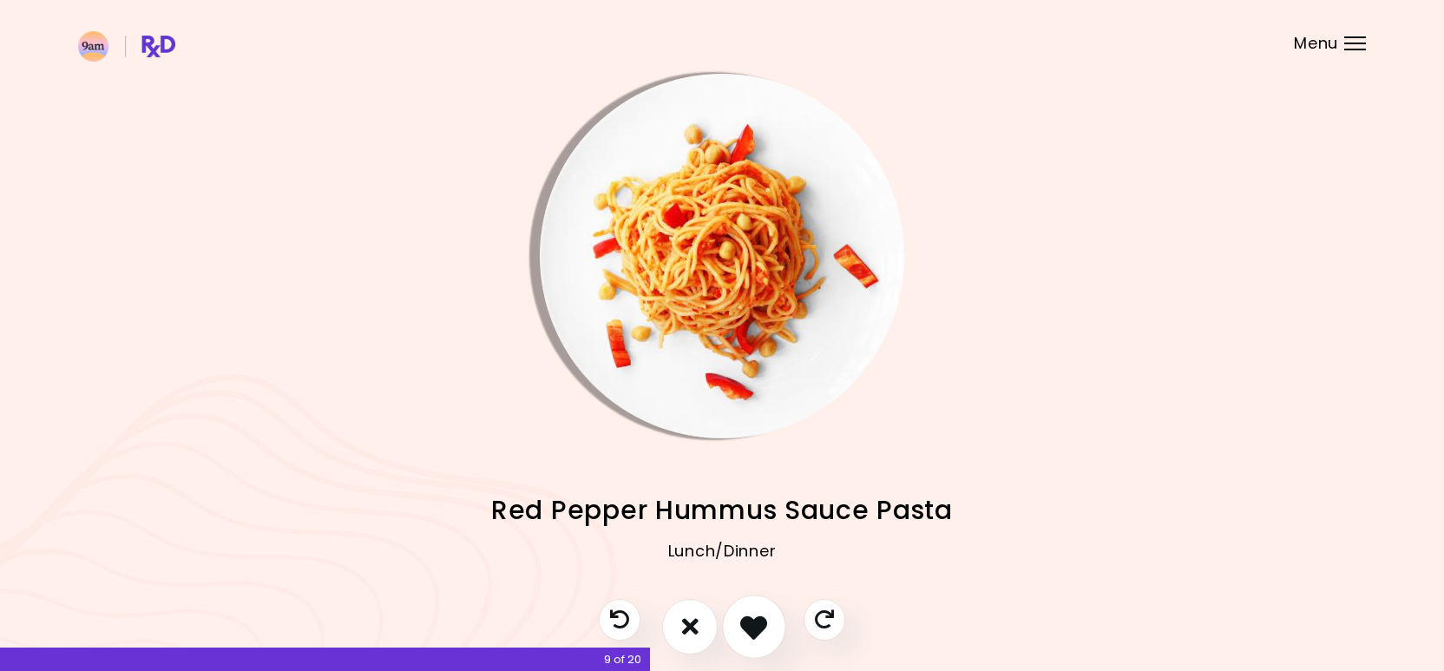
click at [767, 626] on icon "I like this recipe" at bounding box center [753, 626] width 27 height 27
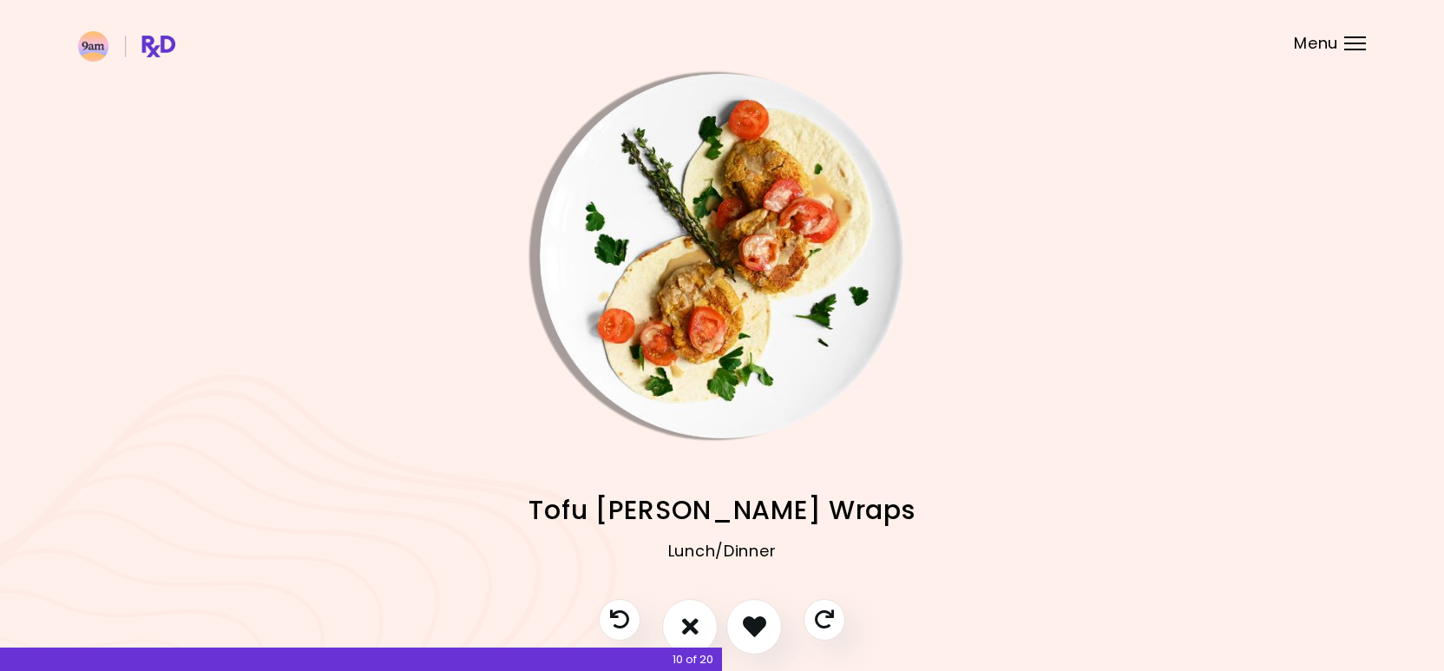
drag, startPoint x: 767, startPoint y: 626, endPoint x: 680, endPoint y: 555, distance: 112.4
click at [680, 555] on div "African-Style Eggs Breakfast Lentil Salad With Beets and Mozzarella Lunch/Dinne…" at bounding box center [722, 373] width 1444 height 746
click at [692, 604] on button "I don't like this recipe" at bounding box center [690, 627] width 64 height 64
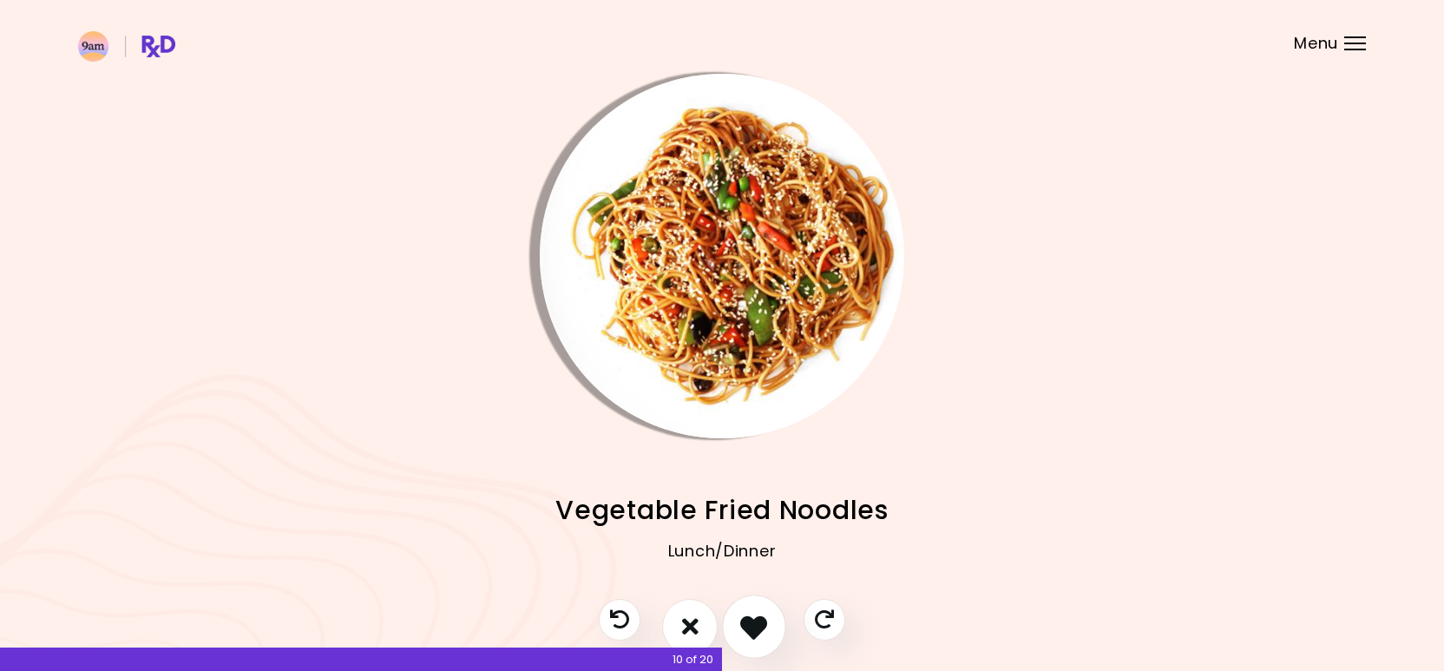
click at [753, 612] on button "I like this recipe" at bounding box center [754, 627] width 64 height 64
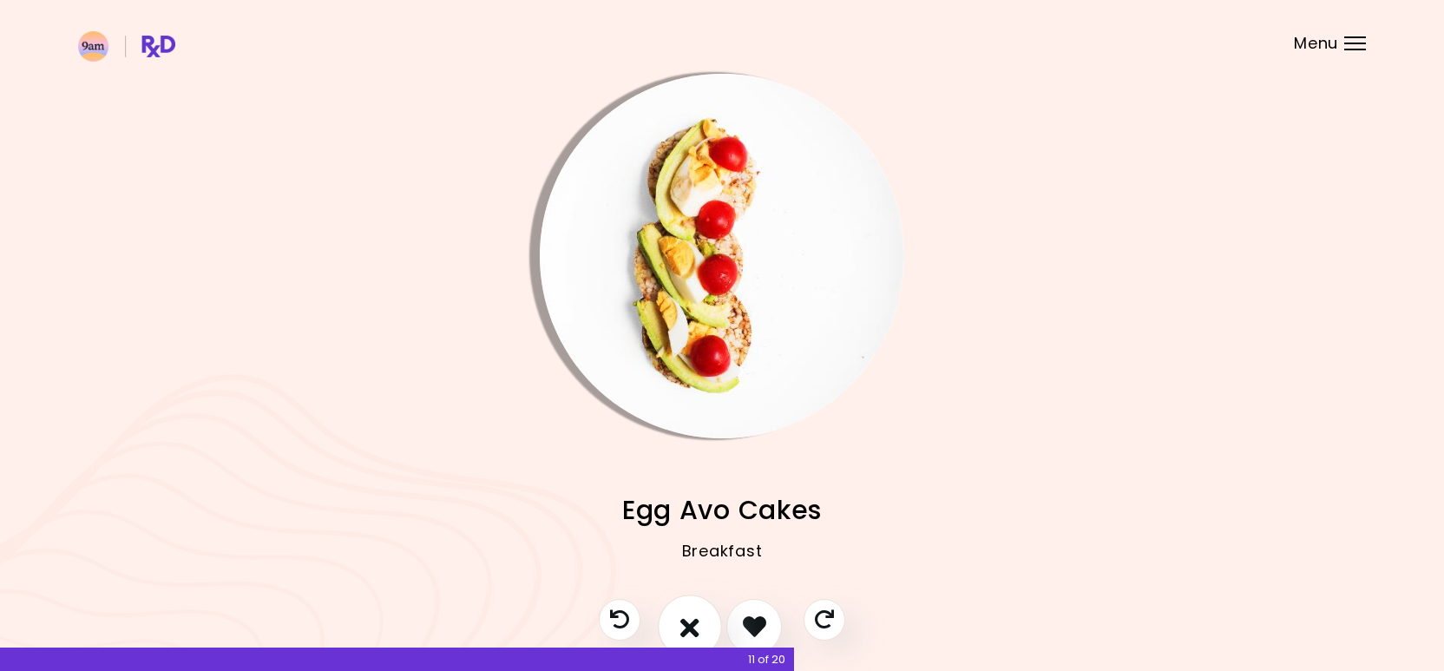
click at [697, 621] on icon "I don't like this recipe" at bounding box center [689, 626] width 19 height 27
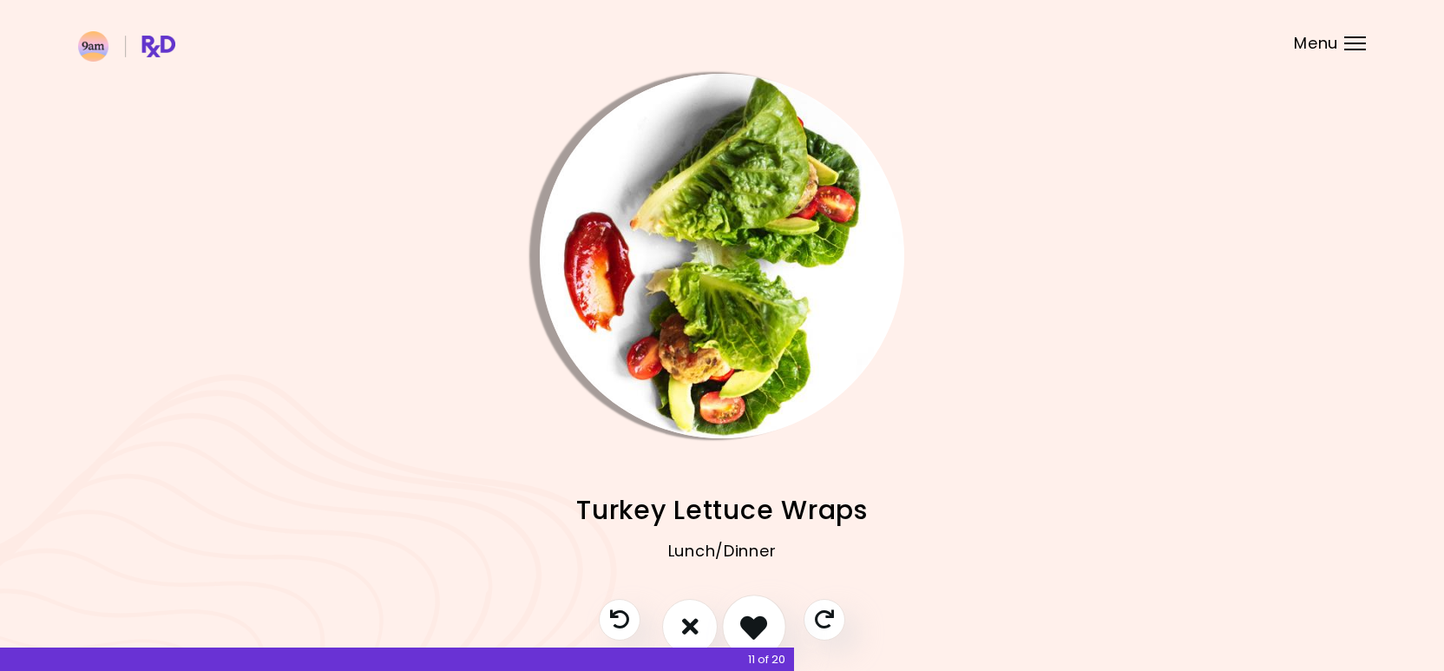
click at [757, 617] on icon "I like this recipe" at bounding box center [753, 626] width 27 height 27
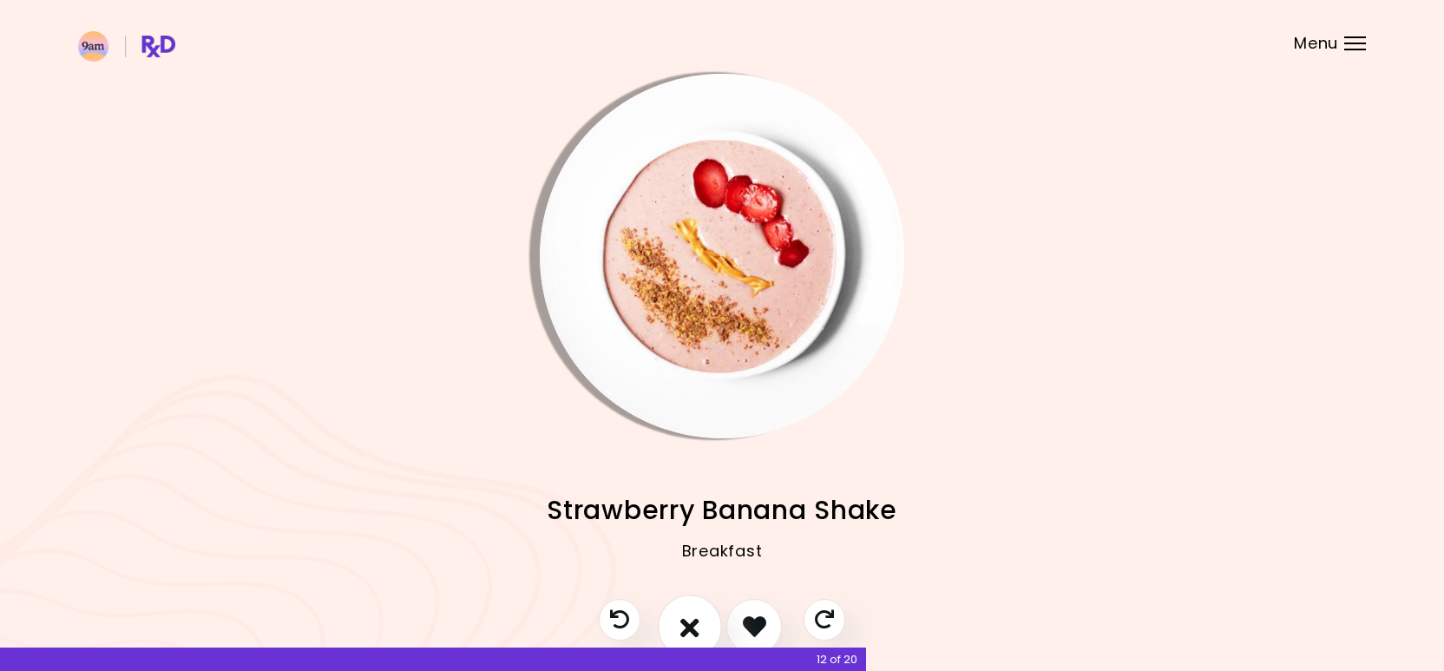
click at [698, 611] on button "I don't like this recipe" at bounding box center [690, 627] width 64 height 64
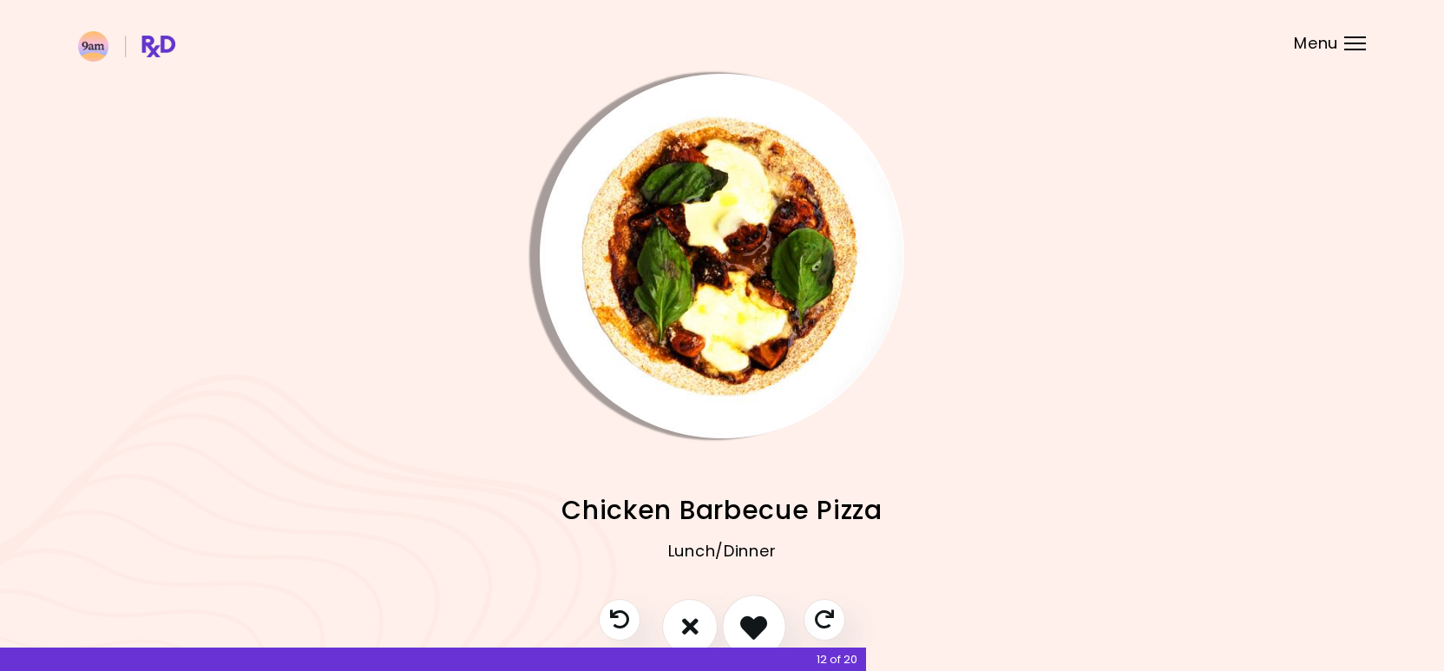
click at [766, 615] on icon "I like this recipe" at bounding box center [753, 626] width 27 height 27
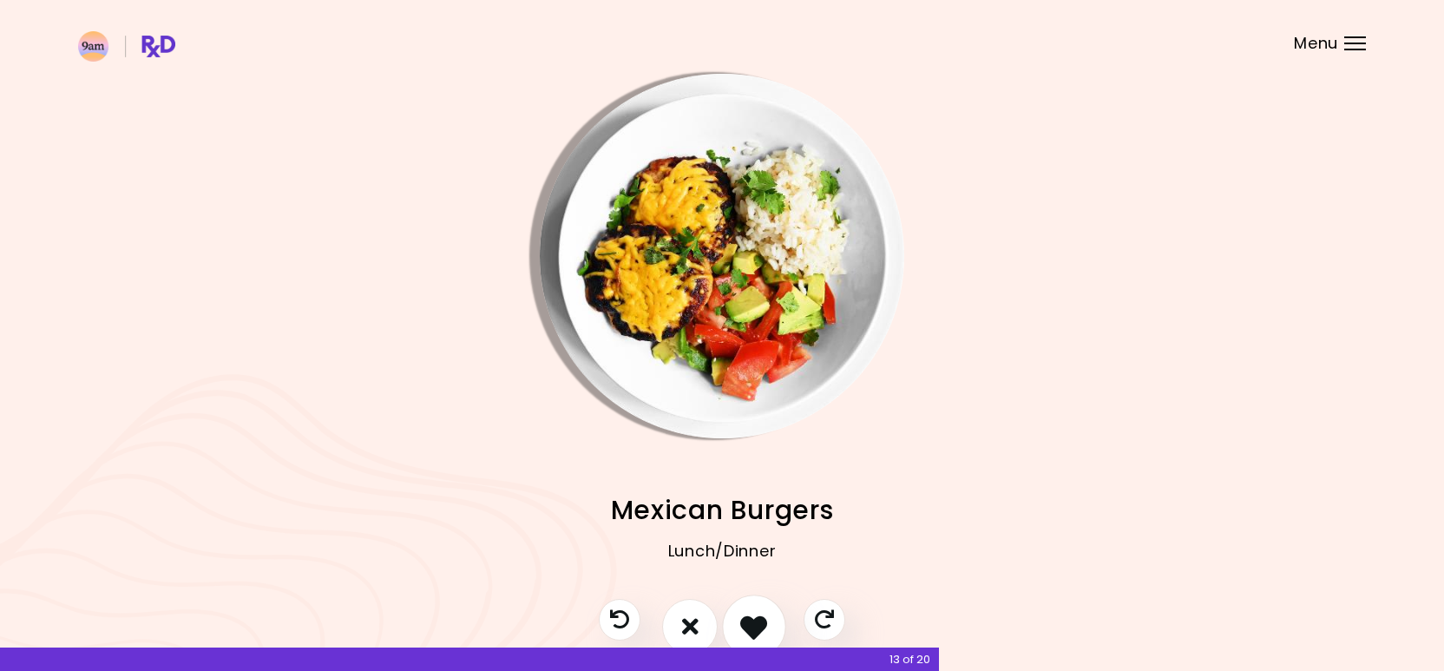
click at [754, 615] on icon "I like this recipe" at bounding box center [753, 626] width 27 height 27
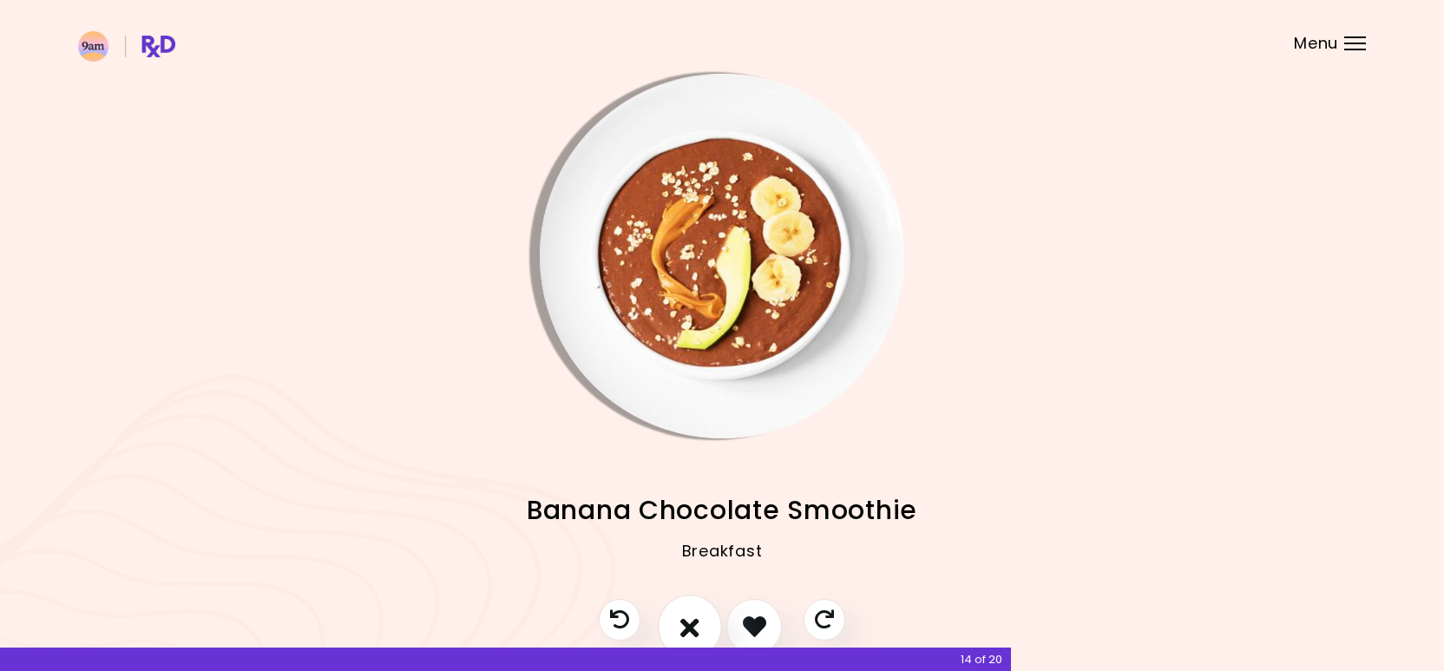
click at [698, 609] on button "I don't like this recipe" at bounding box center [690, 627] width 64 height 64
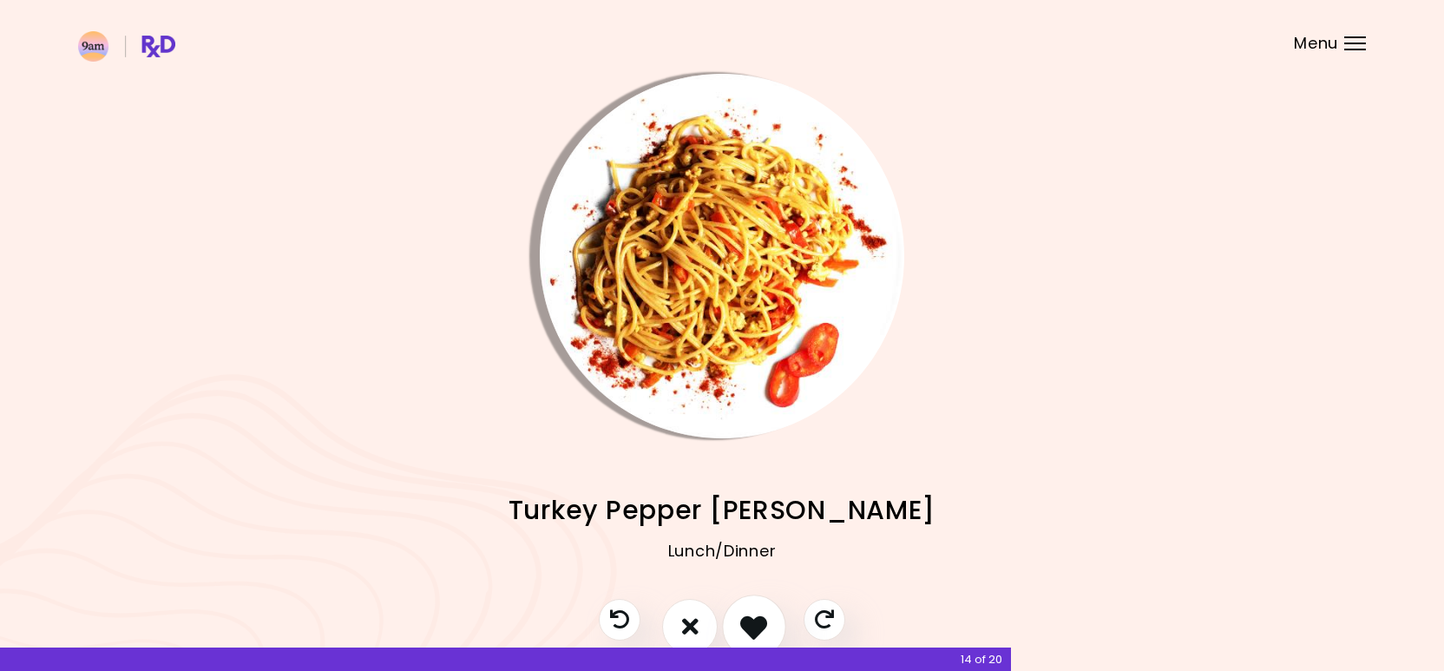
click at [757, 608] on button "I like this recipe" at bounding box center [754, 627] width 64 height 64
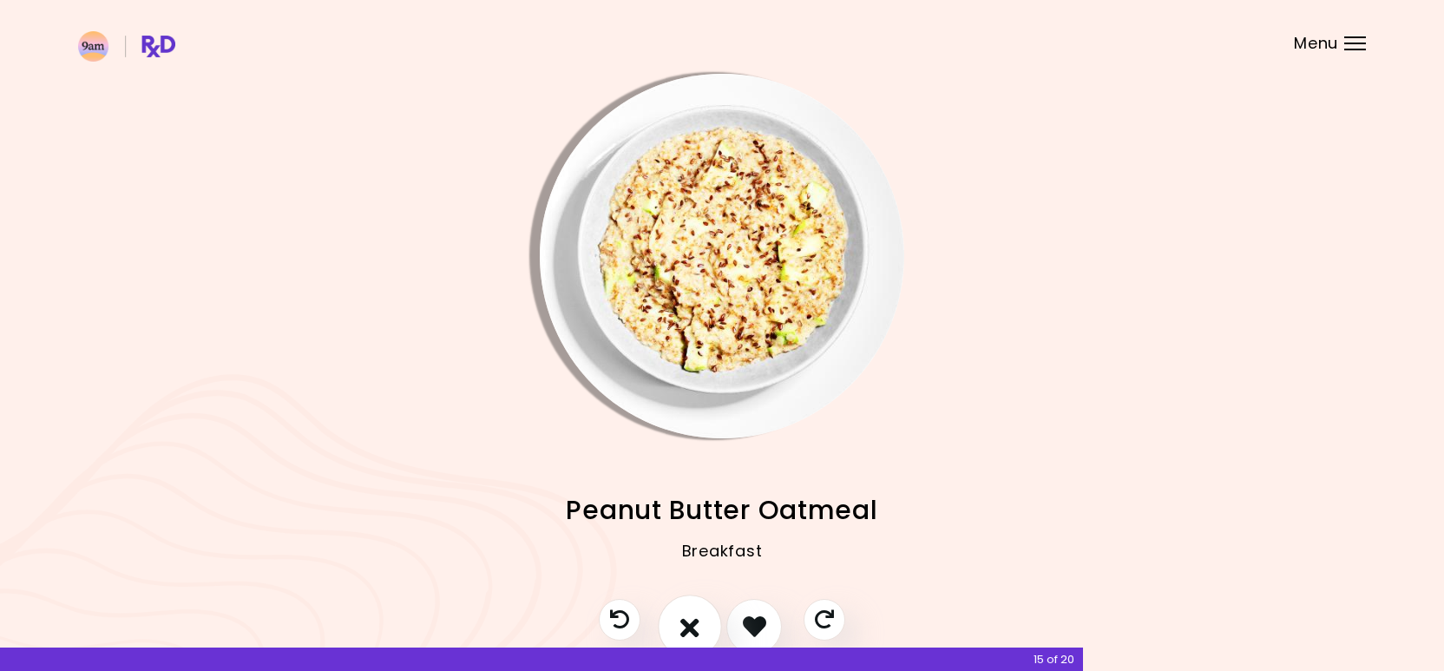
click at [703, 616] on button "I don't like this recipe" at bounding box center [690, 627] width 64 height 64
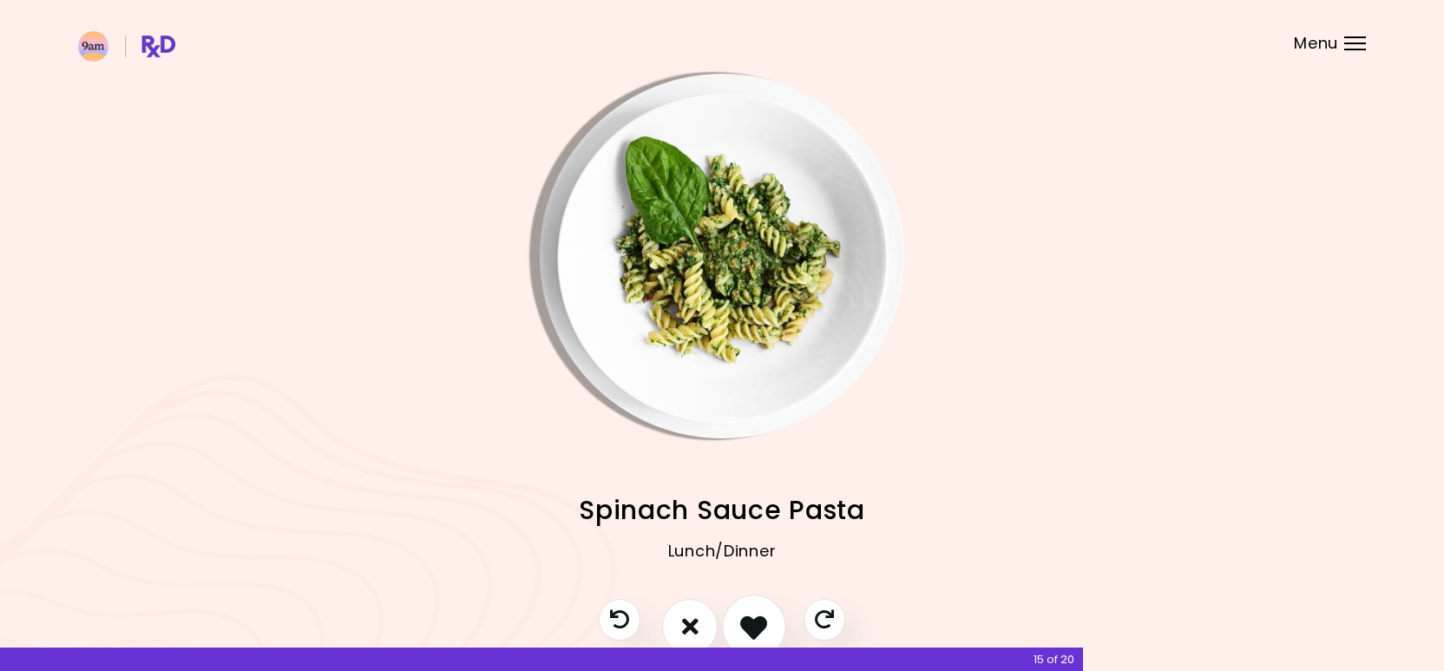
click at [746, 619] on icon "I like this recipe" at bounding box center [753, 626] width 27 height 27
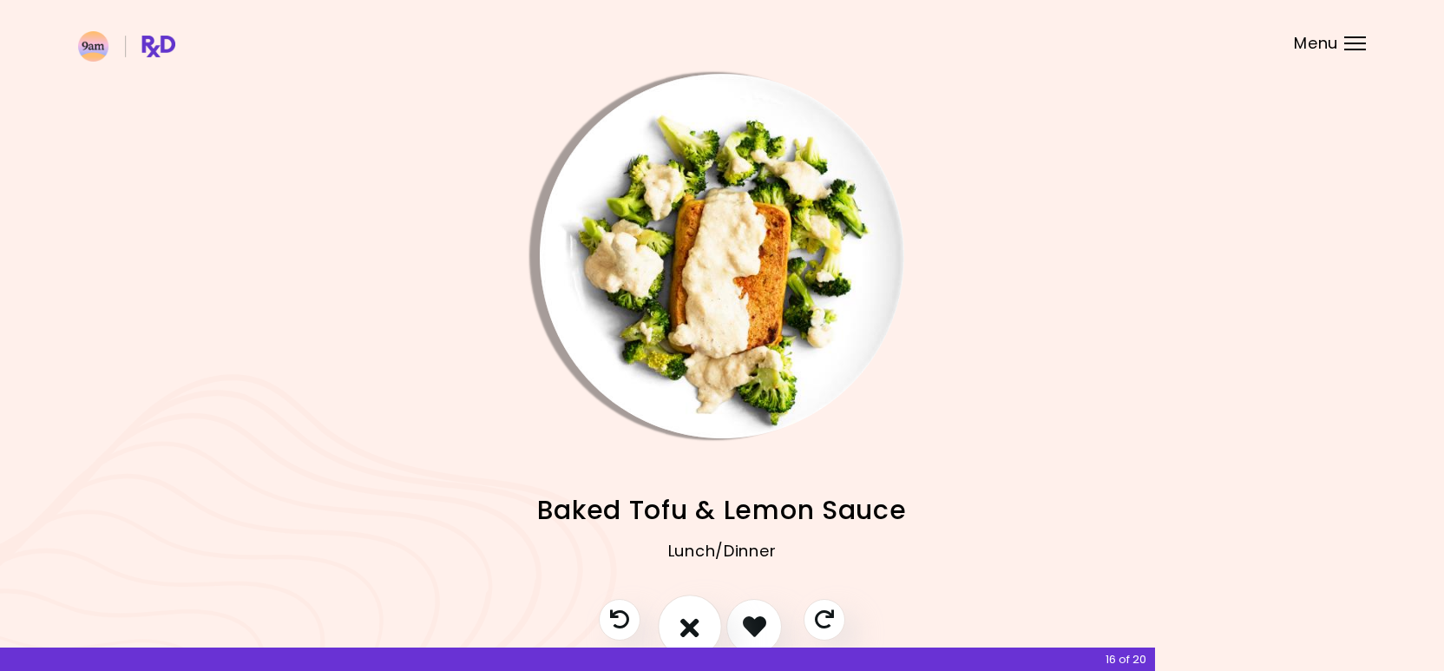
click at [700, 616] on button "I don't like this recipe" at bounding box center [690, 627] width 64 height 64
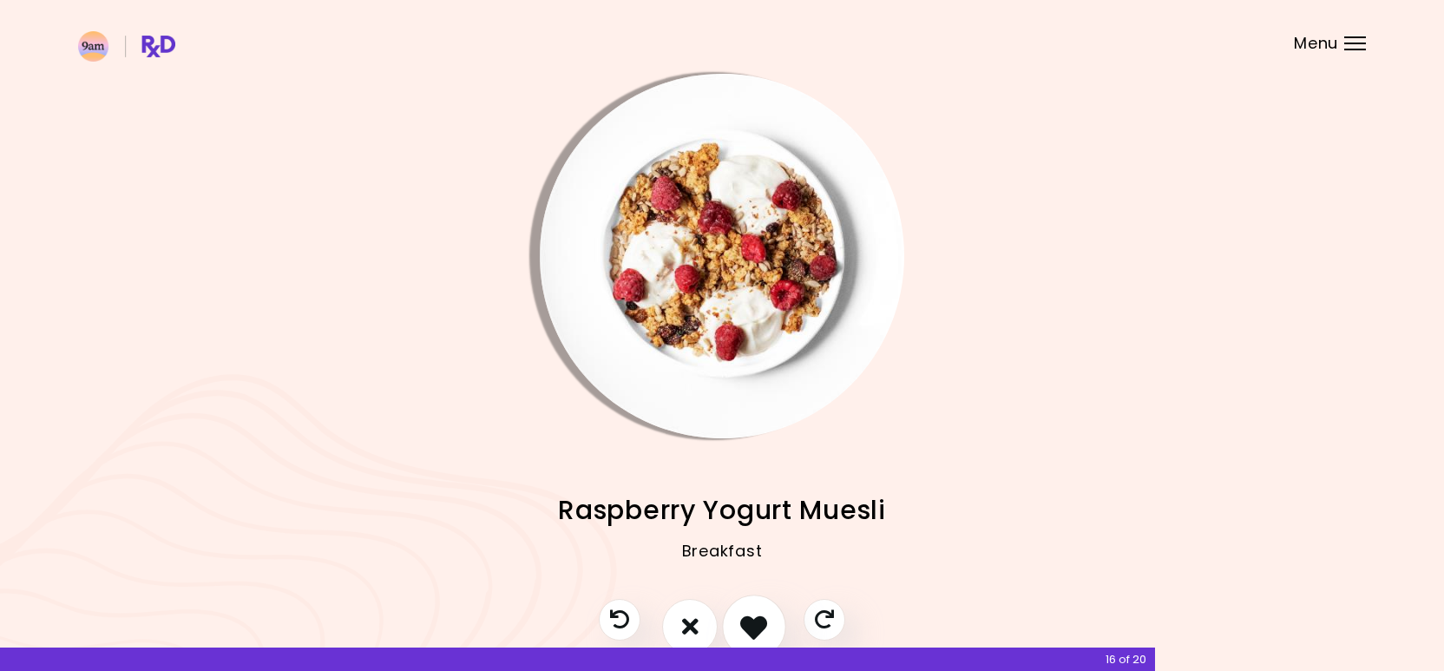
click at [736, 620] on button "I like this recipe" at bounding box center [754, 627] width 64 height 64
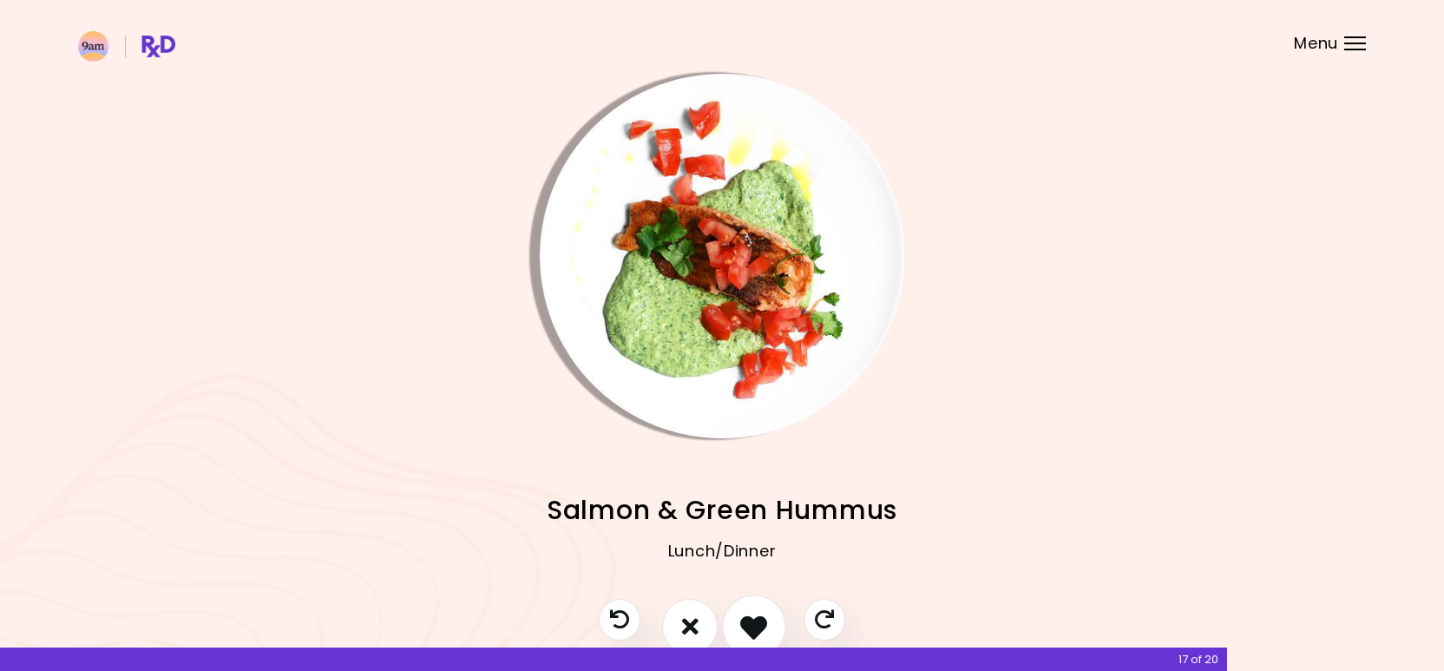
click at [754, 614] on icon "I like this recipe" at bounding box center [753, 626] width 27 height 27
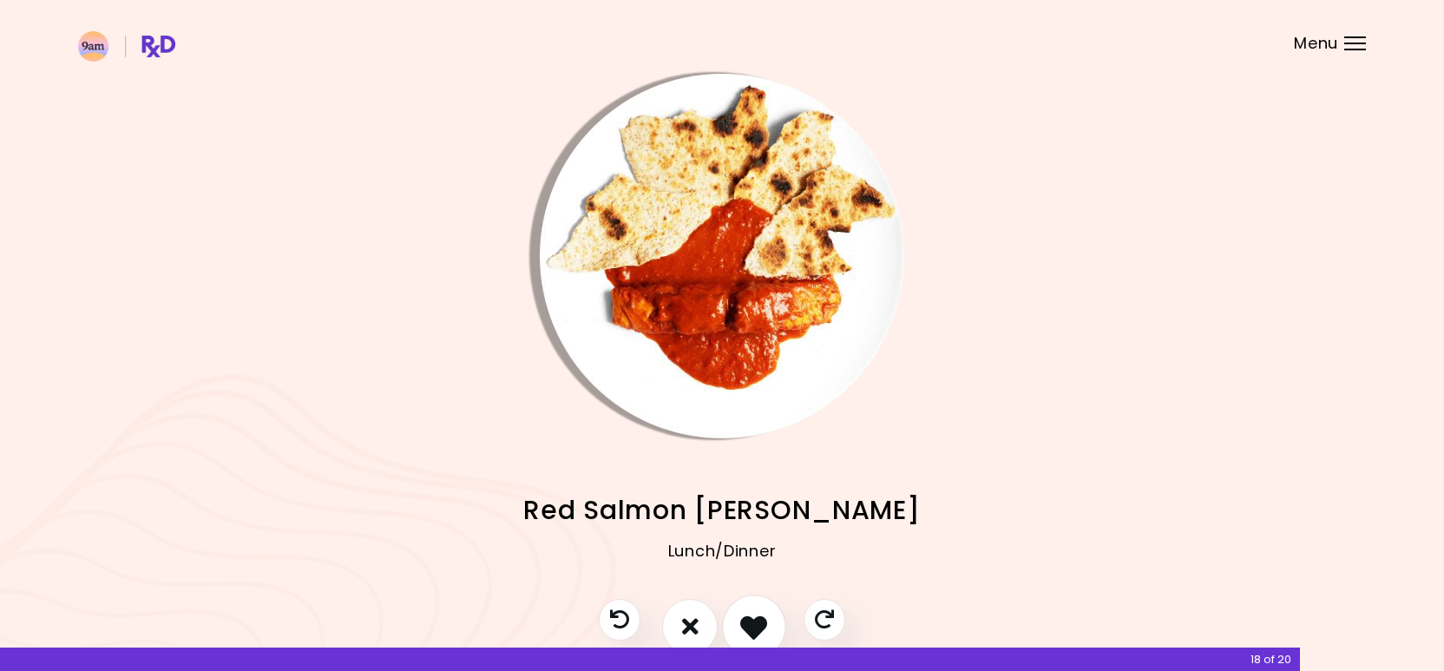
click at [757, 610] on button "I like this recipe" at bounding box center [754, 627] width 64 height 64
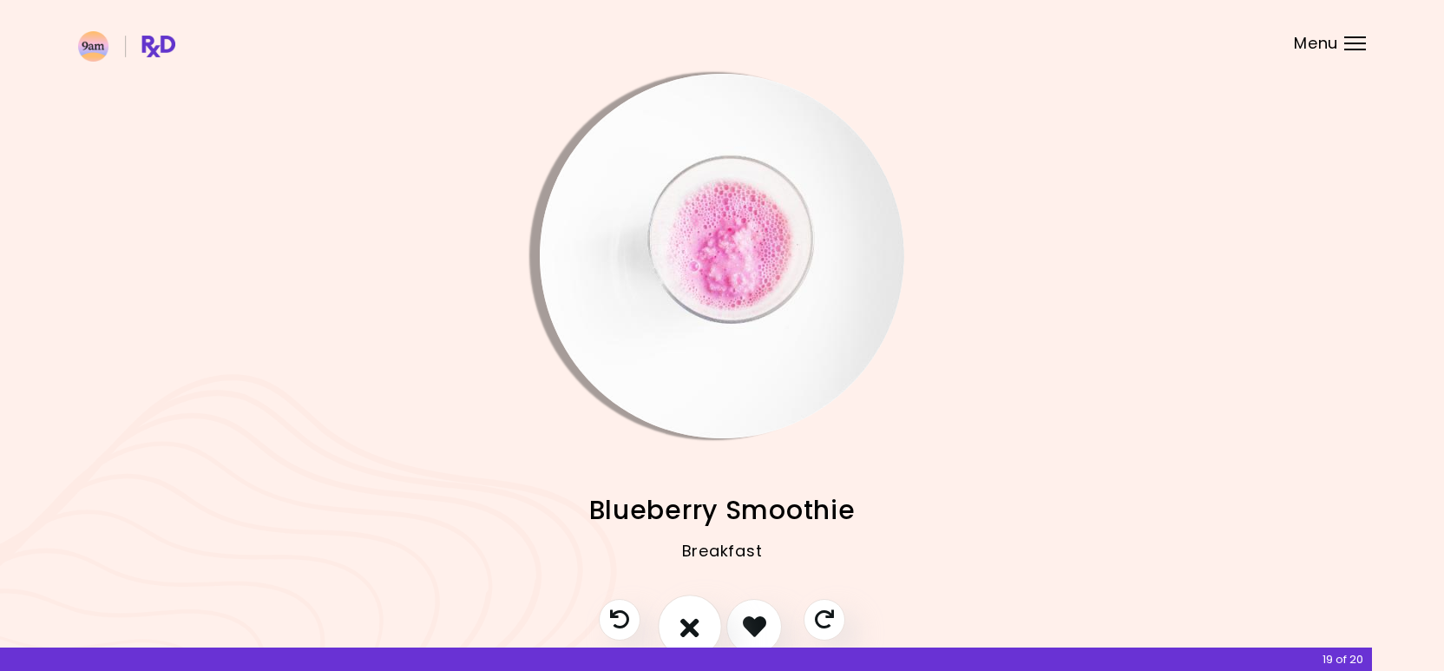
click at [694, 617] on icon "I don't like this recipe" at bounding box center [689, 626] width 19 height 27
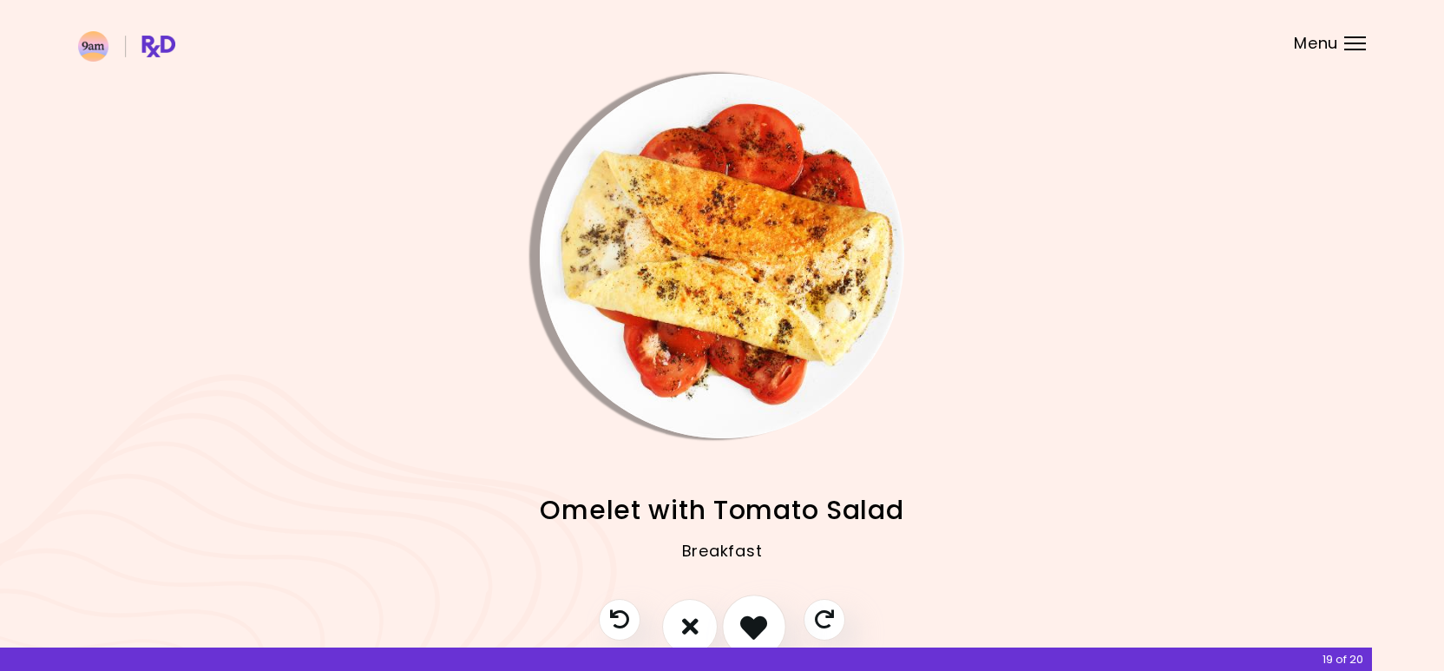
click at [749, 615] on icon "I like this recipe" at bounding box center [753, 626] width 27 height 27
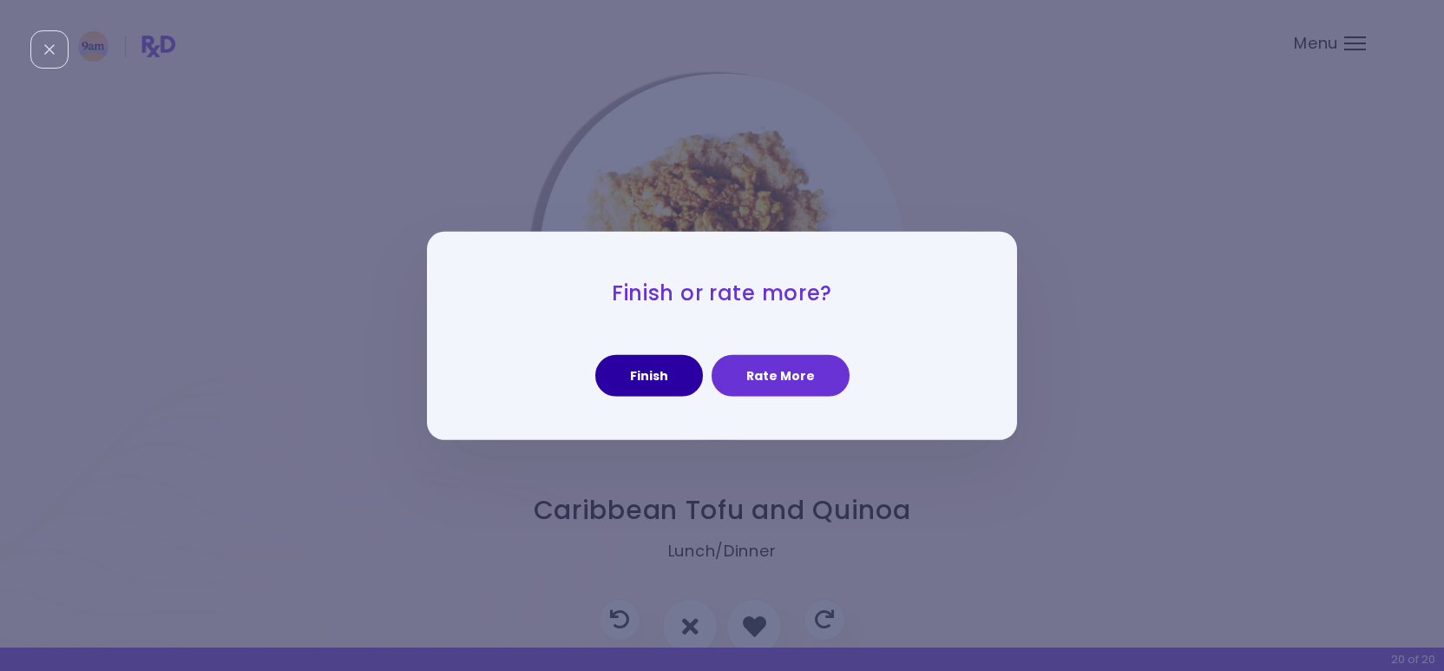
click at [686, 374] on button "Finish" at bounding box center [649, 376] width 108 height 42
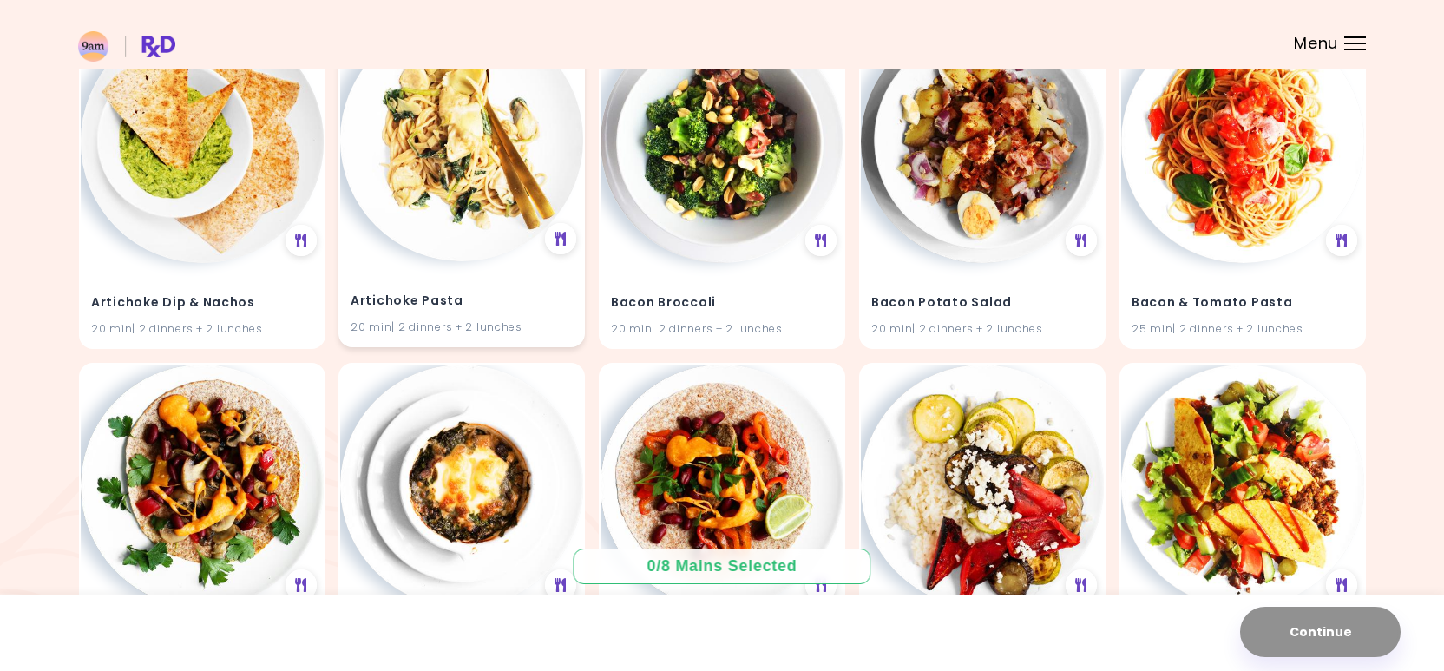
scroll to position [236, 0]
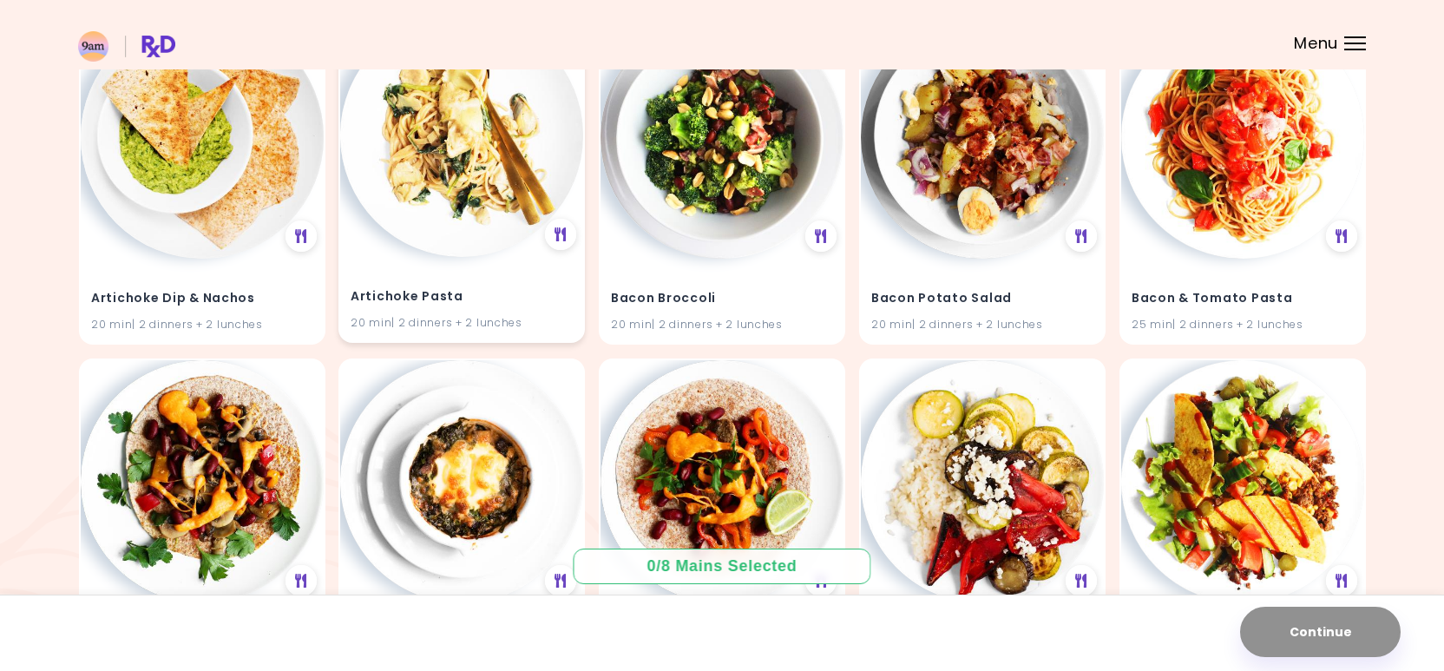
click at [496, 260] on div "Artichoke Pasta 20 min | 2 dinners + 2 lunches" at bounding box center [461, 299] width 243 height 85
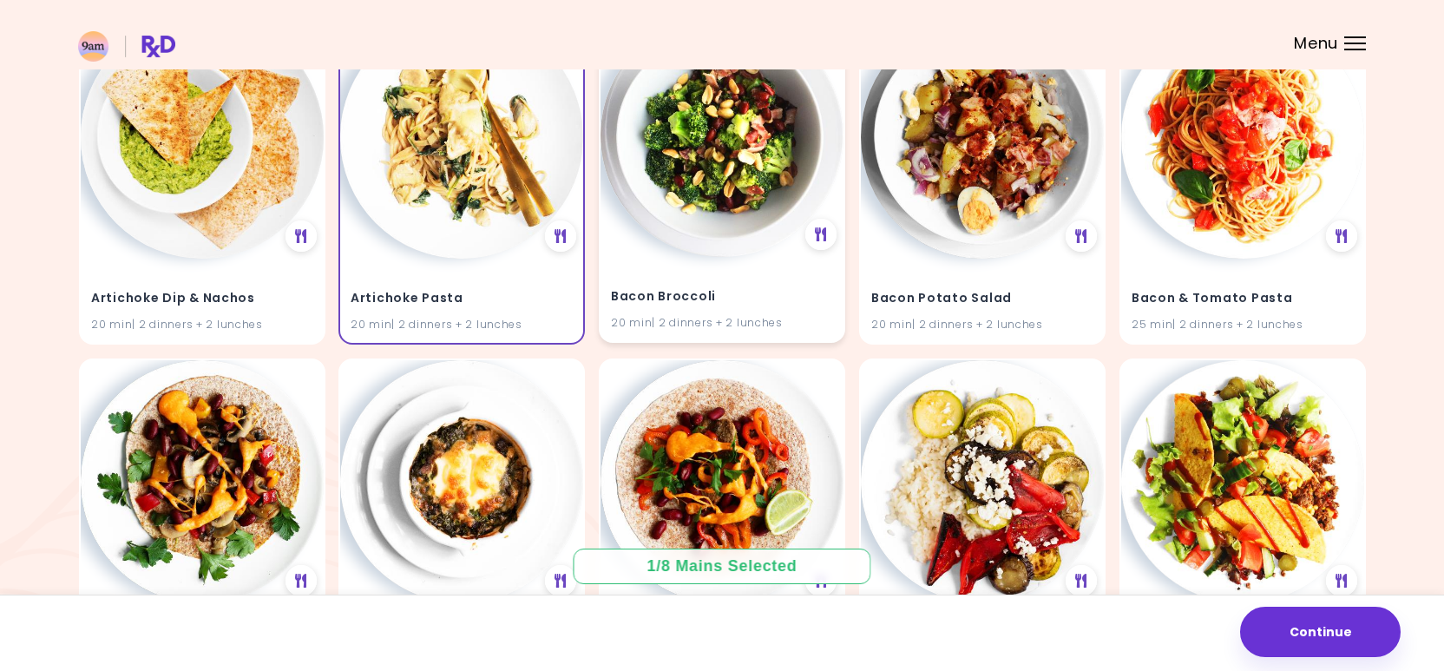
click at [733, 253] on img at bounding box center [722, 135] width 243 height 243
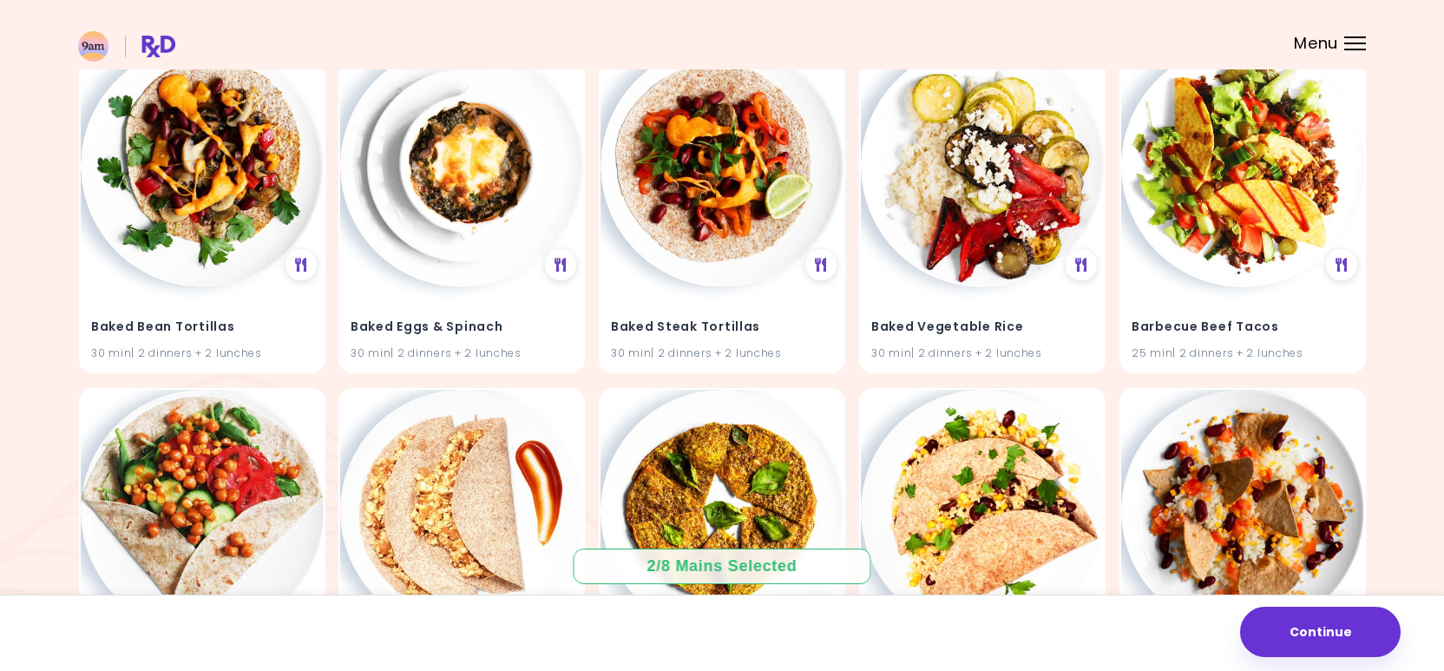
scroll to position [554, 0]
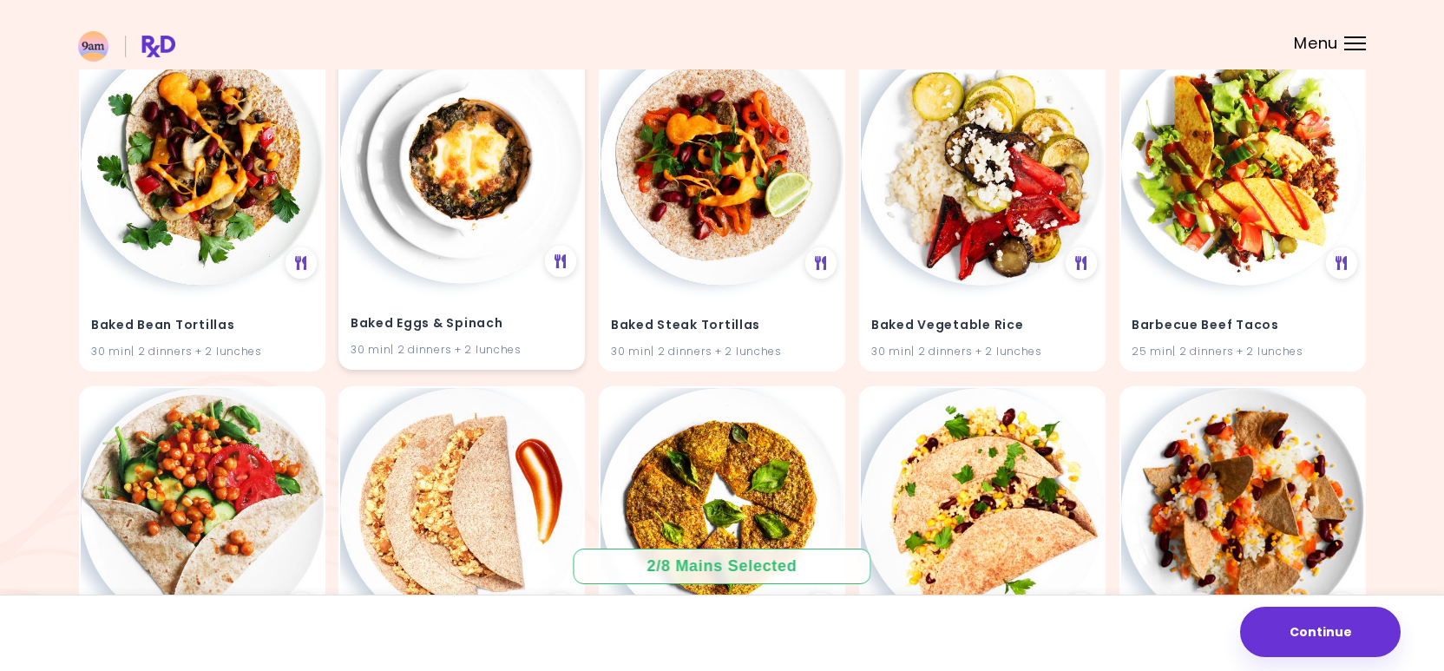
click at [477, 220] on img at bounding box center [461, 162] width 243 height 243
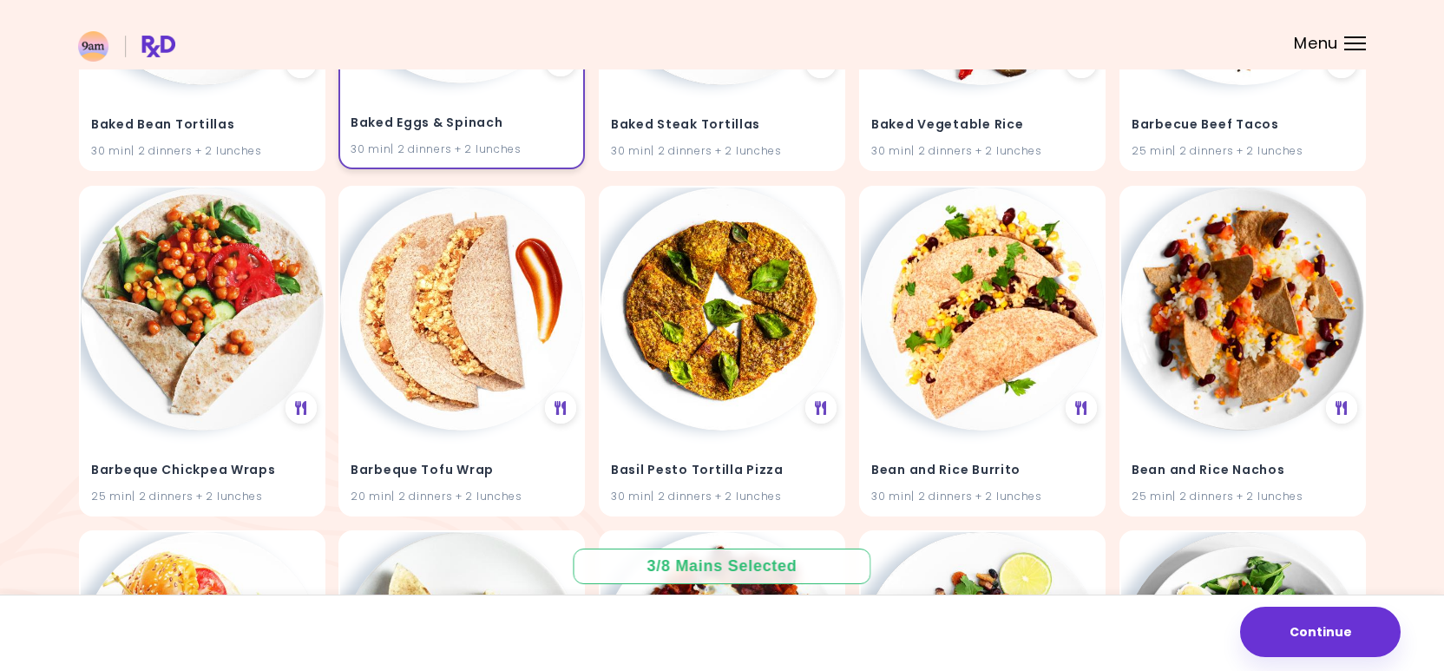
scroll to position [760, 0]
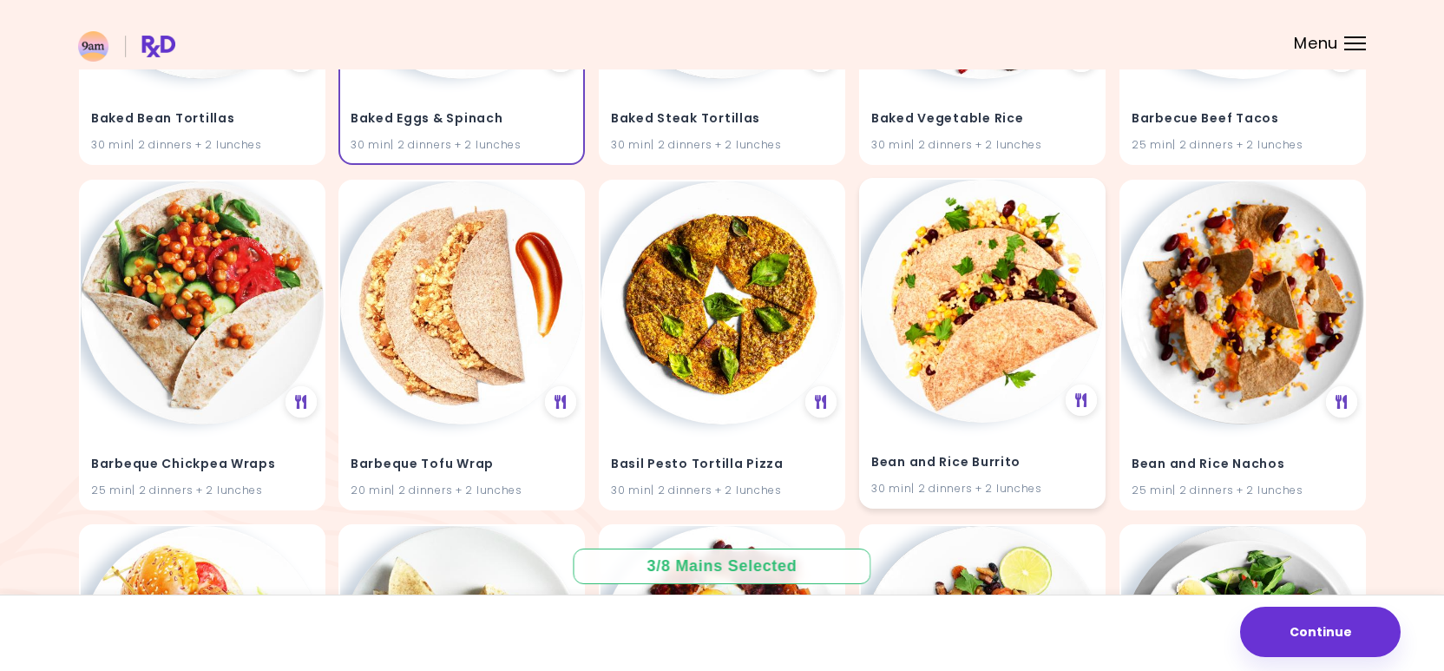
click at [917, 279] on img at bounding box center [982, 301] width 243 height 243
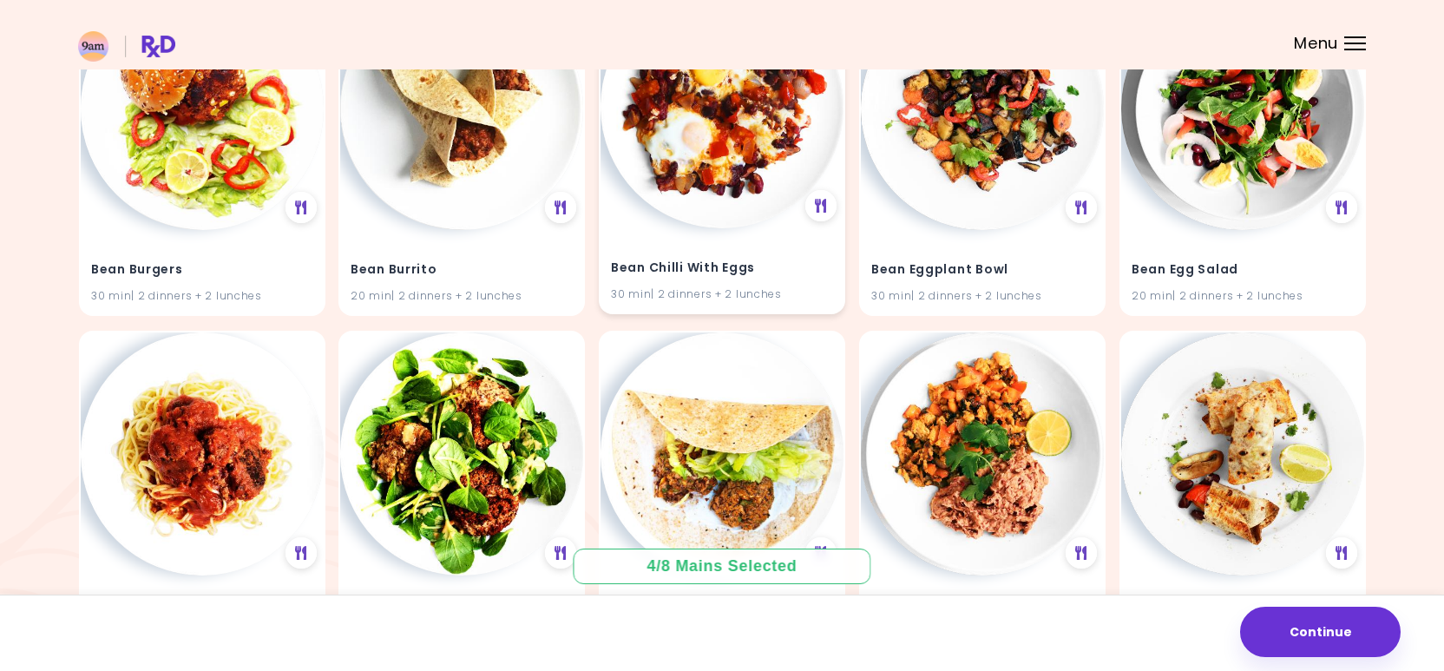
scroll to position [1346, 0]
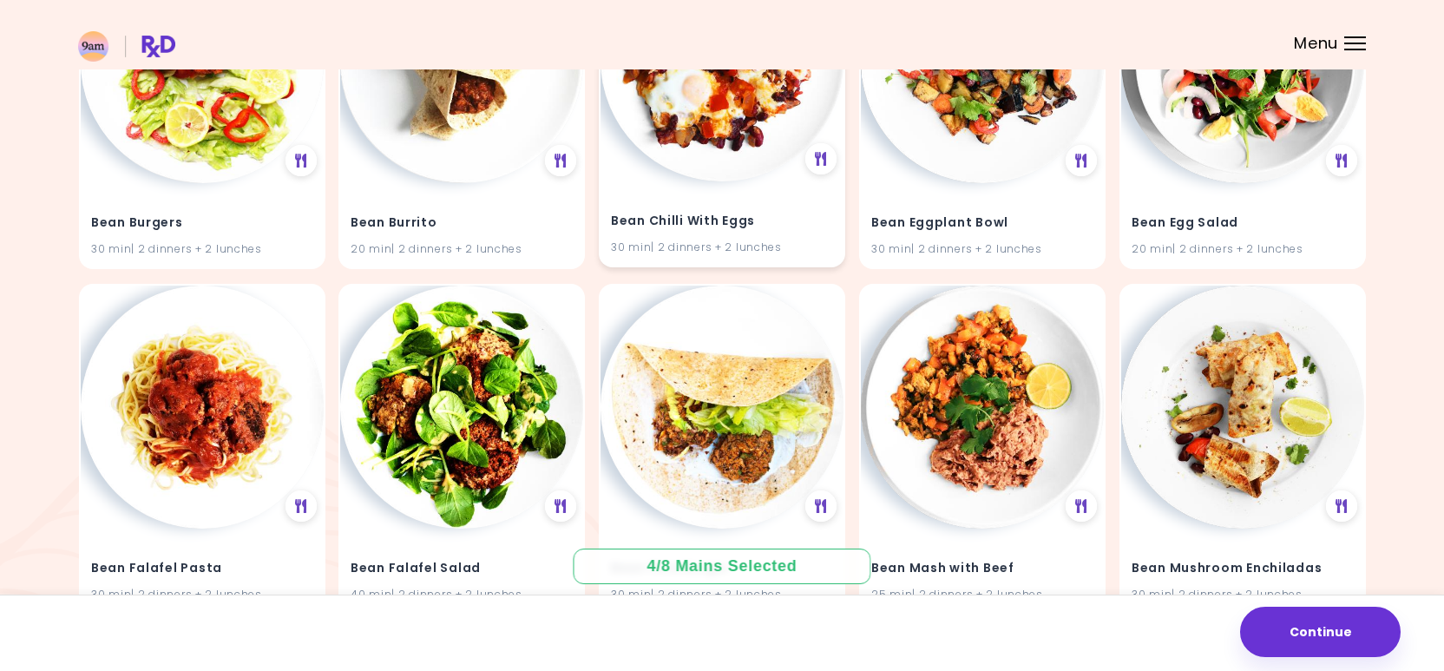
click at [725, 185] on div "Bean Chilli With Eggs 30 min | 2 dinners + 2 lunches" at bounding box center [722, 223] width 243 height 85
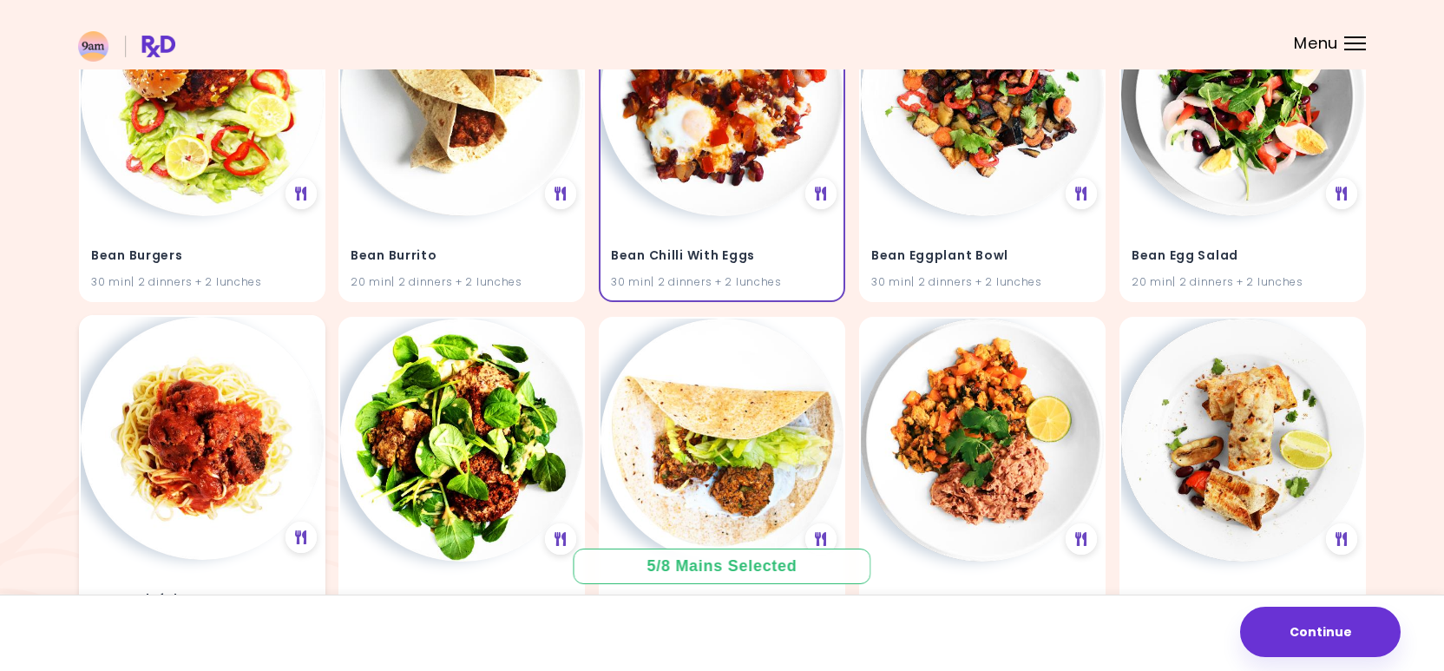
scroll to position [1350, 0]
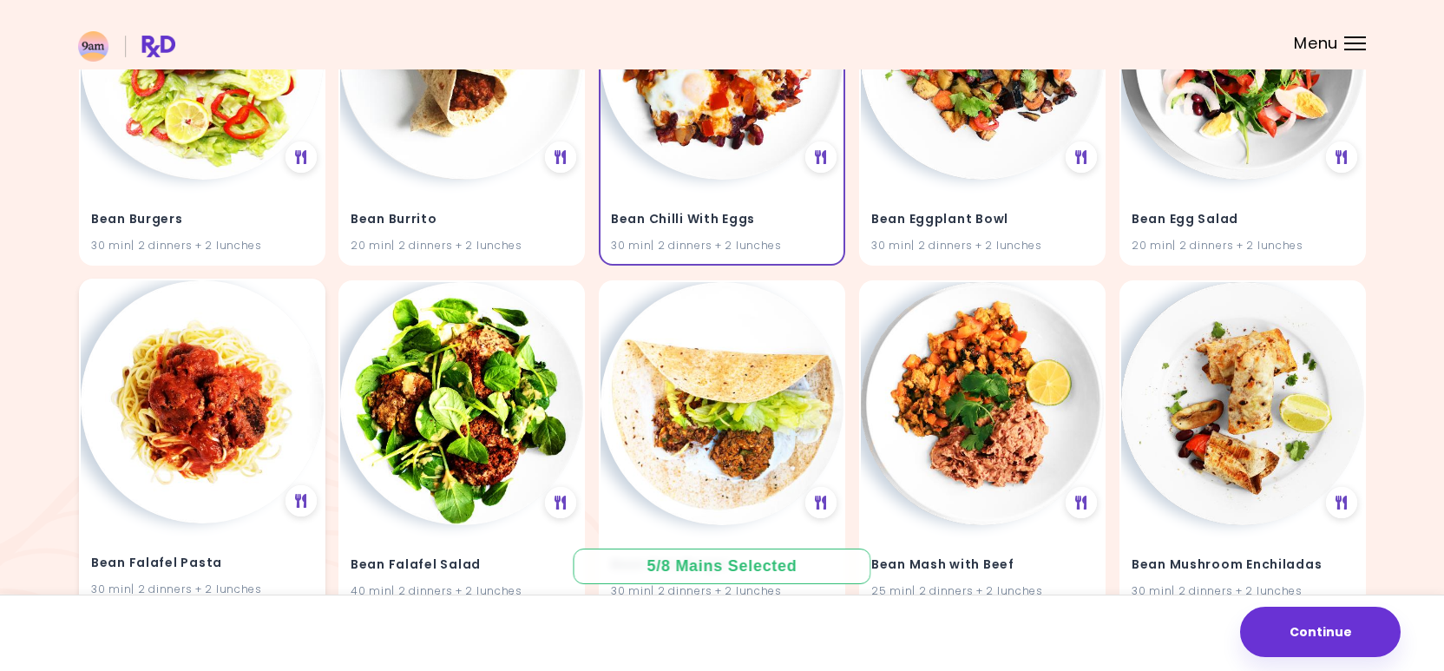
click at [225, 375] on img at bounding box center [202, 401] width 243 height 243
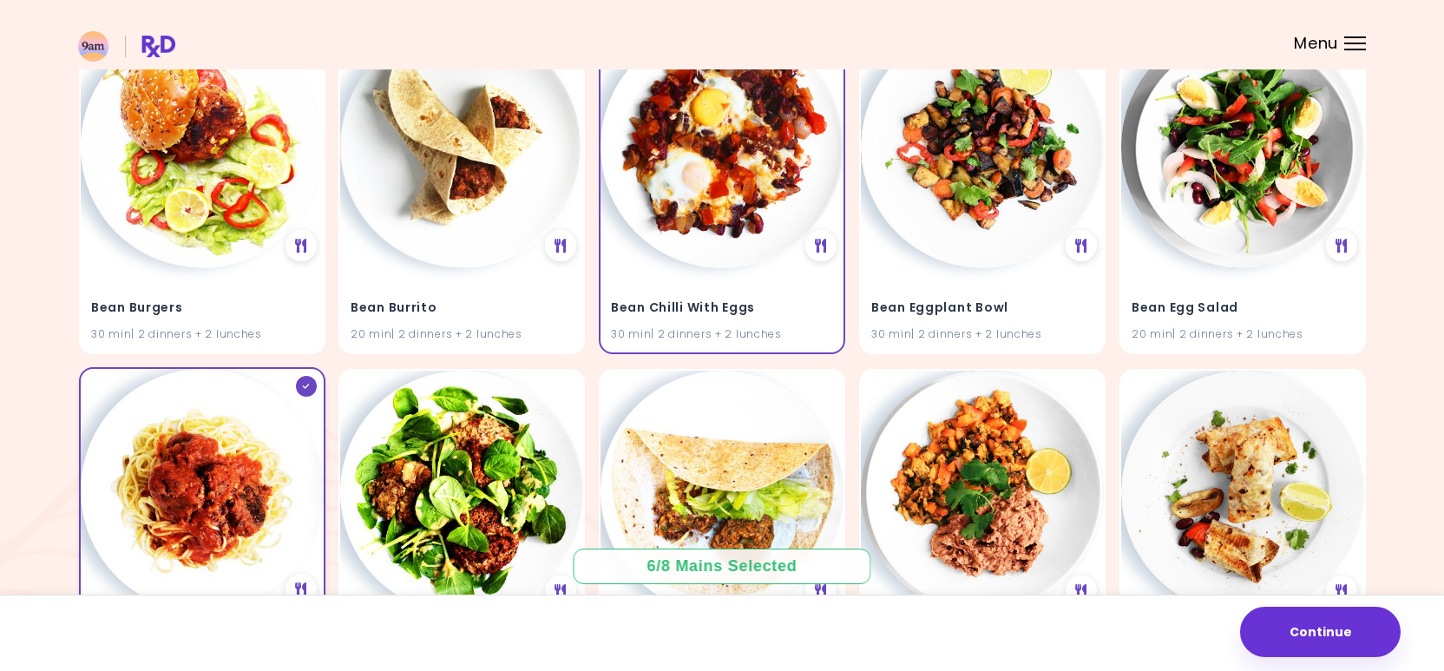
scroll to position [1243, 0]
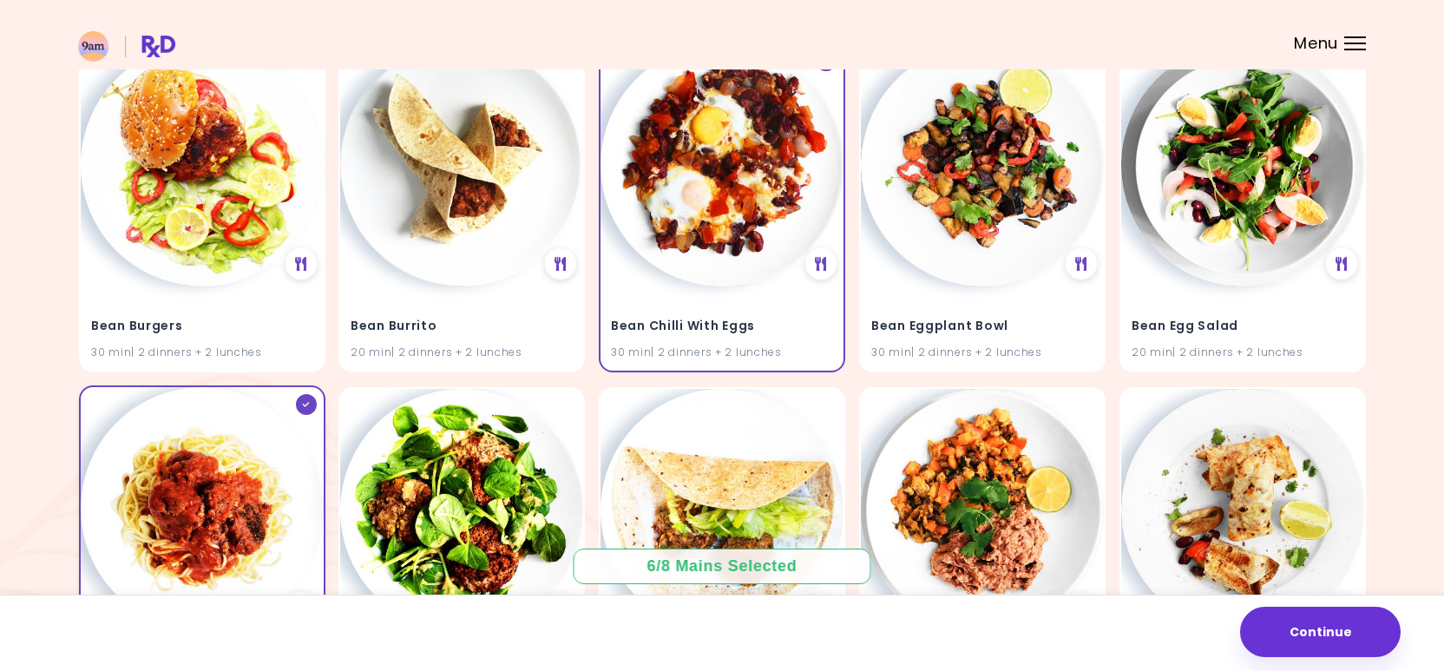
click at [224, 458] on img at bounding box center [202, 508] width 243 height 243
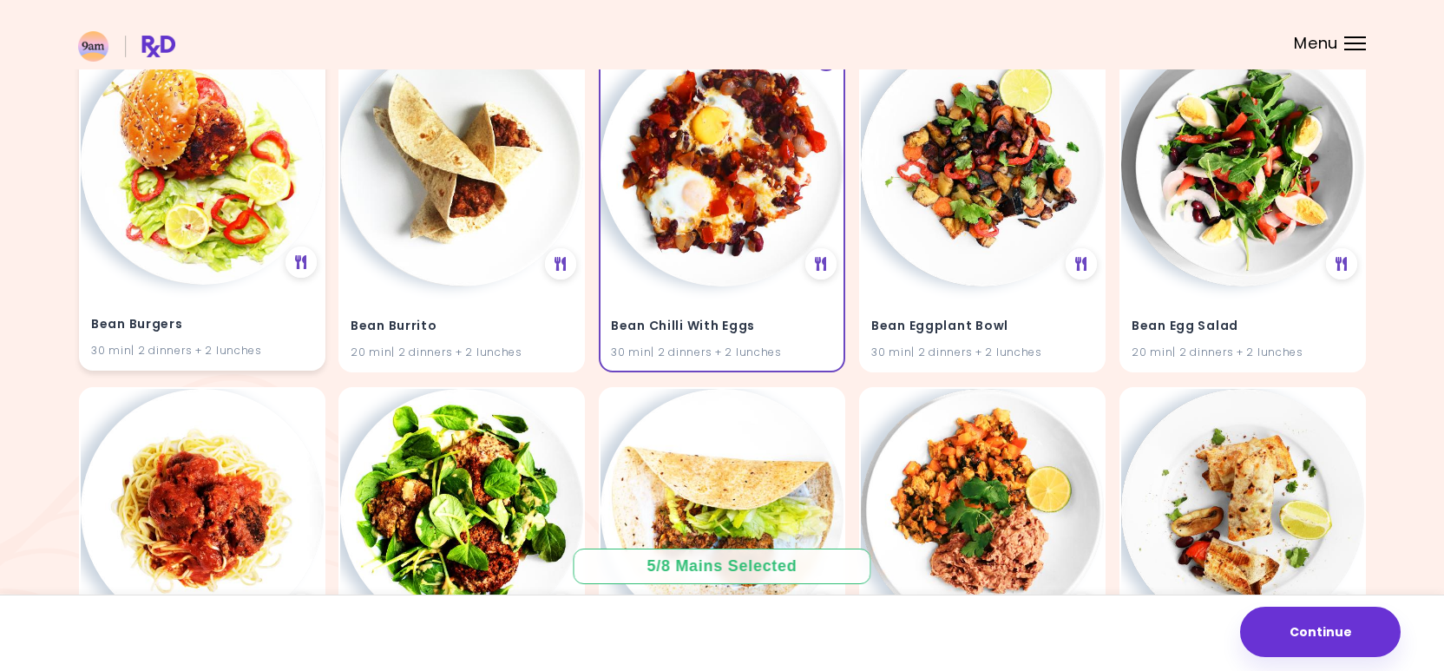
click at [281, 334] on h4 "Bean Burgers" at bounding box center [202, 326] width 222 height 28
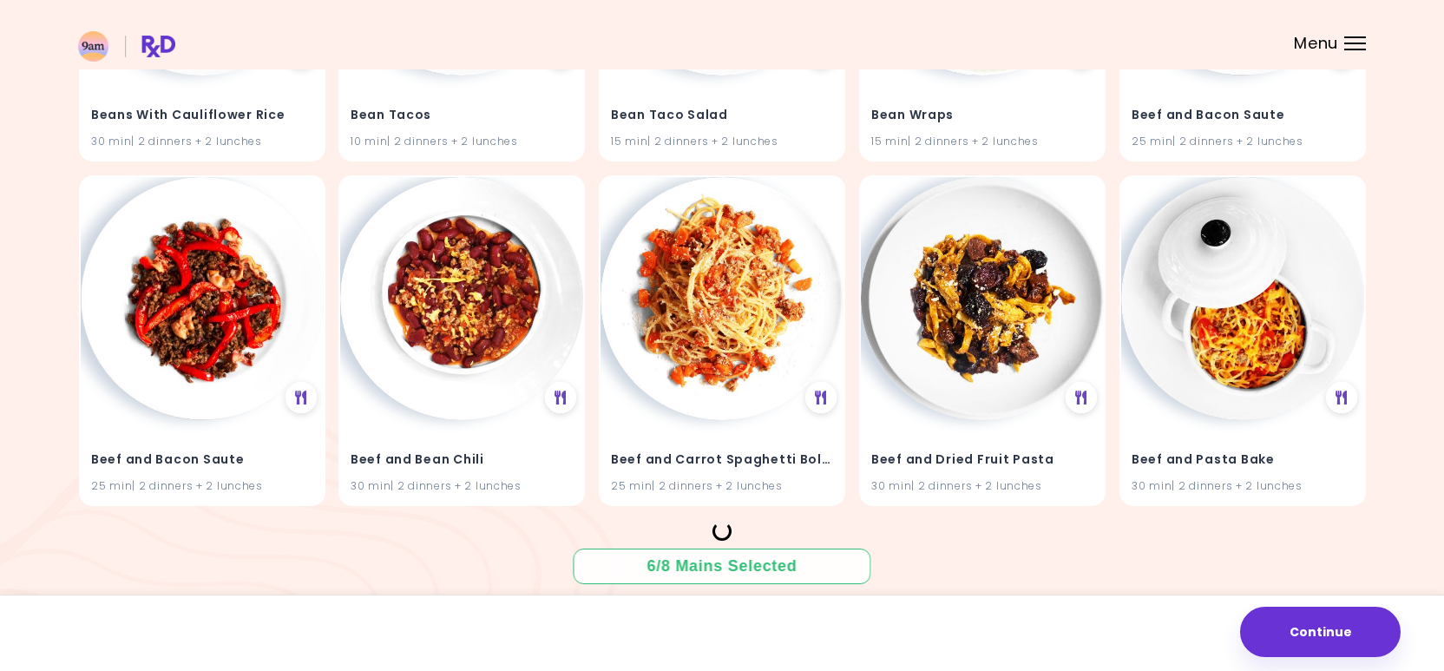
scroll to position [2573, 0]
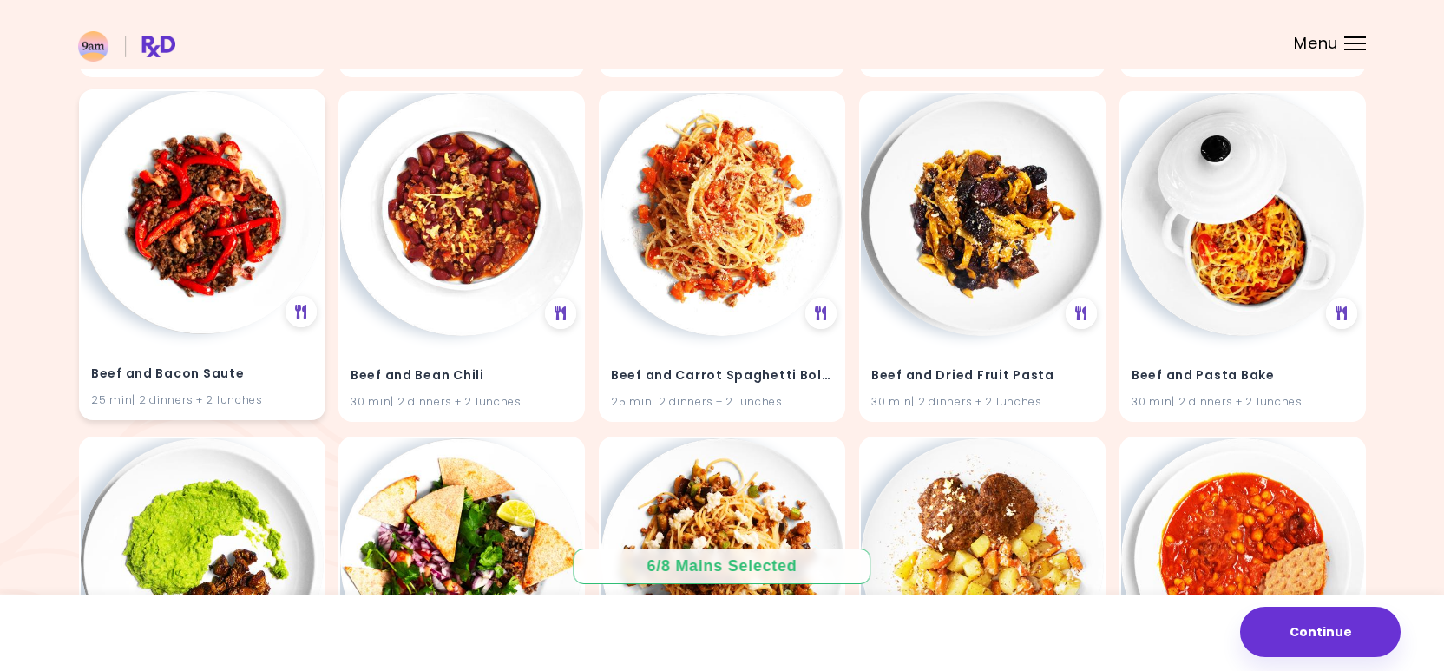
click at [213, 260] on img at bounding box center [202, 212] width 243 height 243
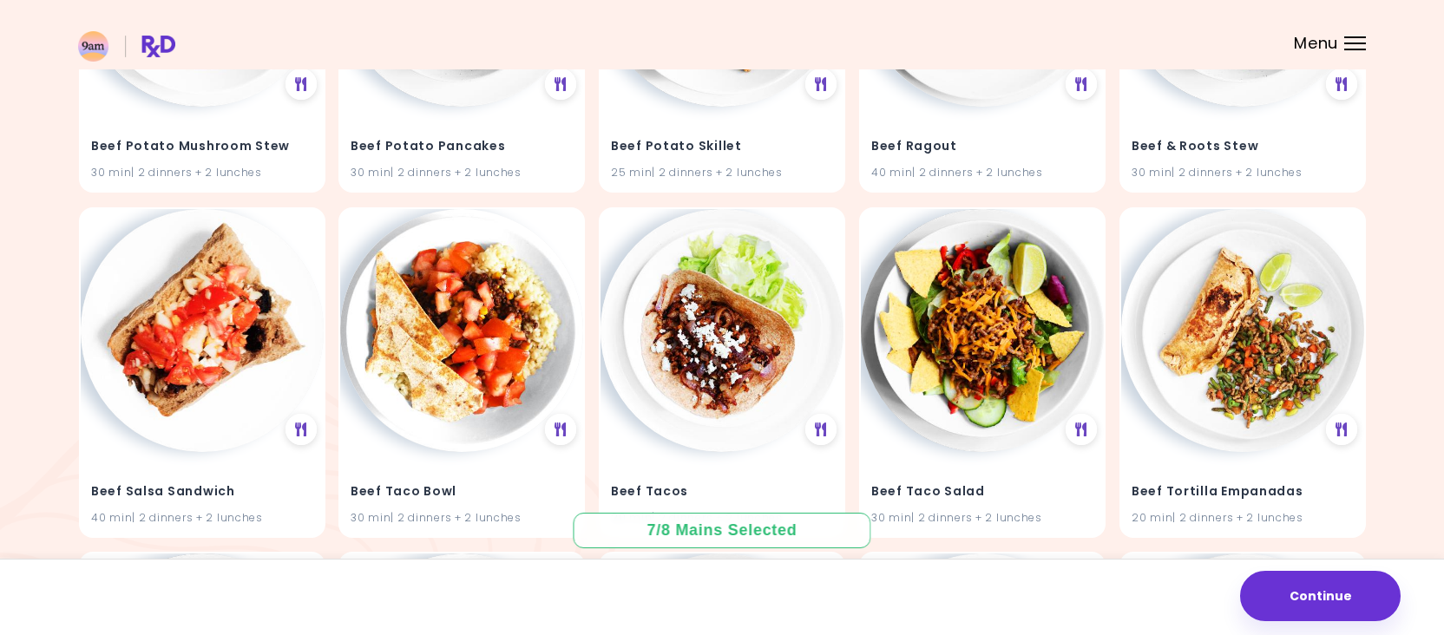
scroll to position [0, 0]
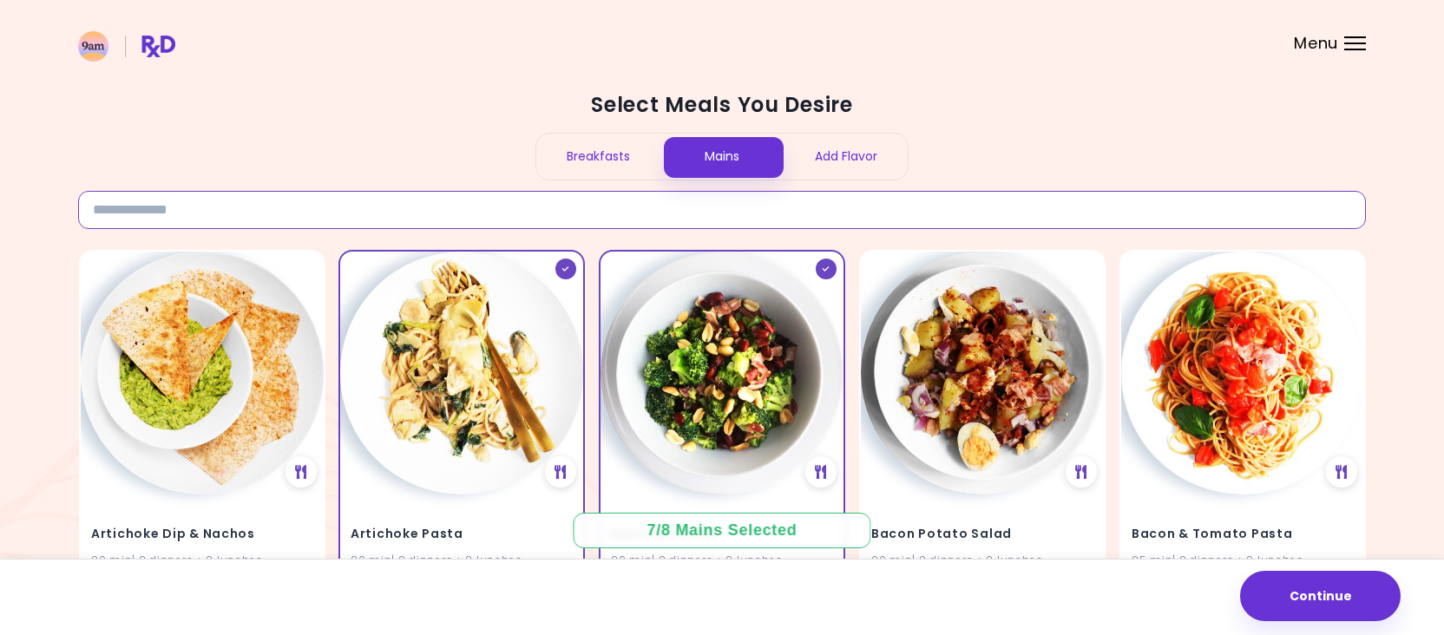
click at [1051, 219] on input at bounding box center [722, 210] width 1288 height 38
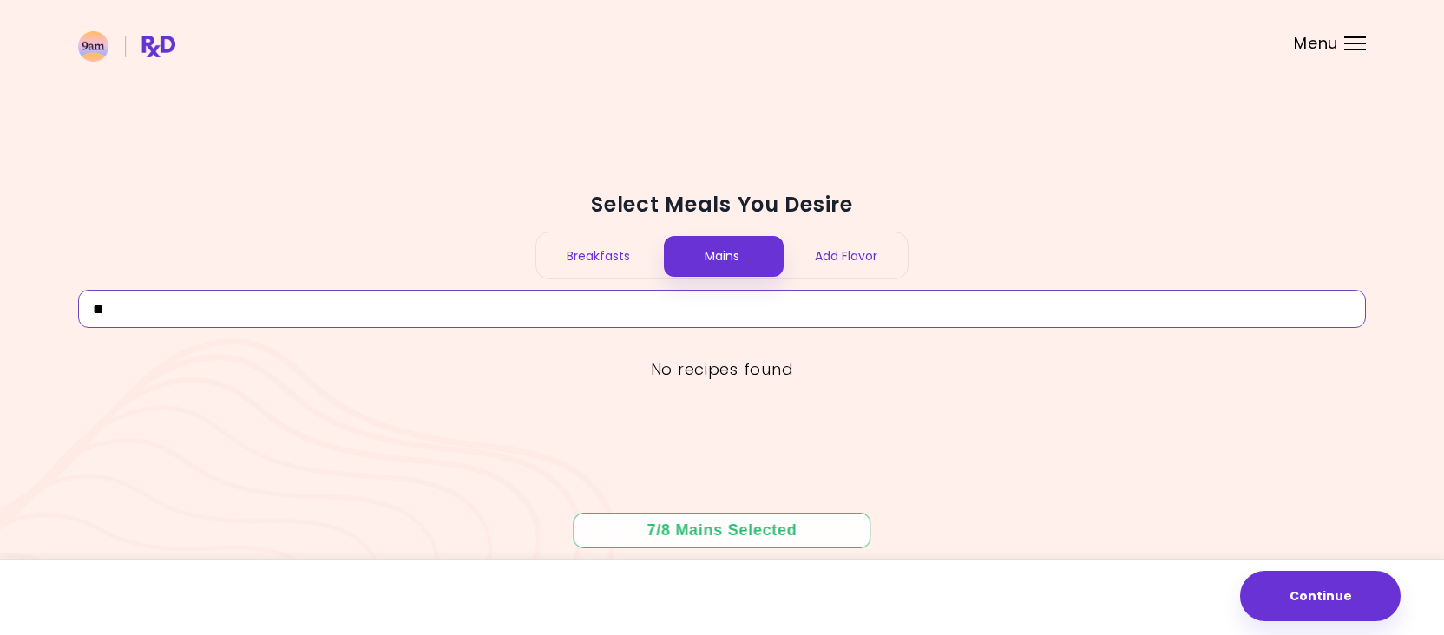
type input "*"
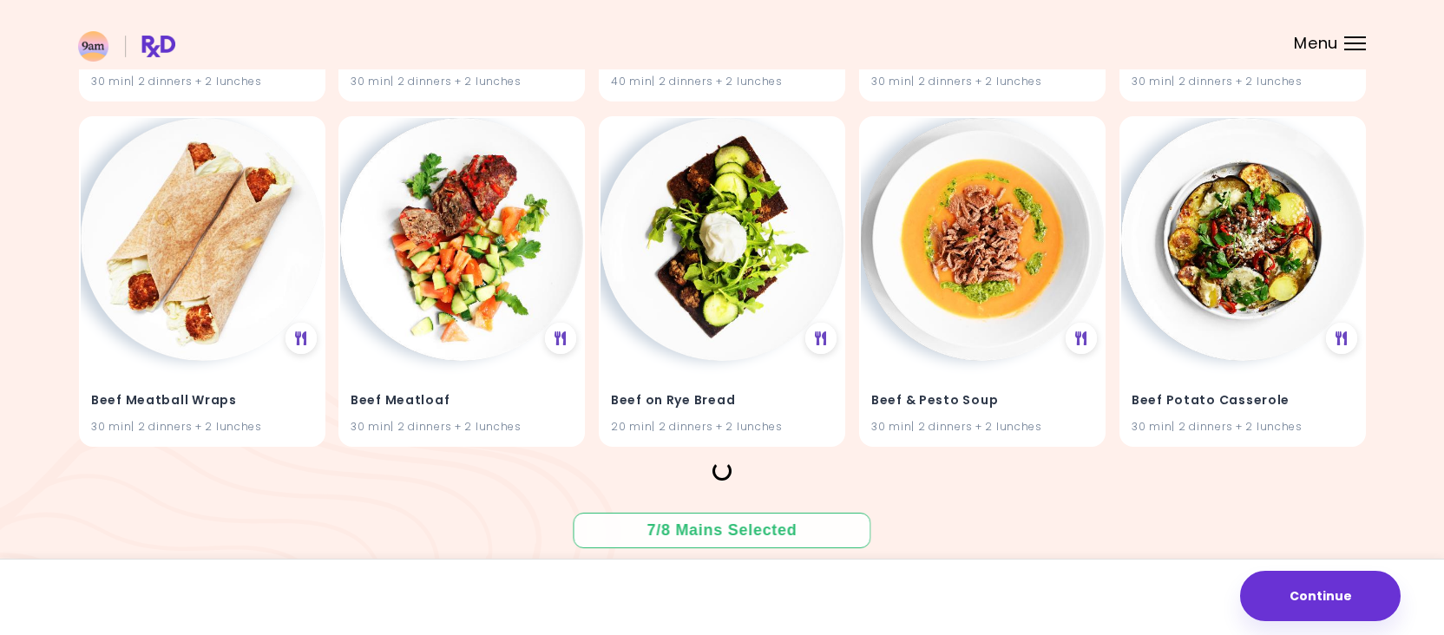
scroll to position [3963, 0]
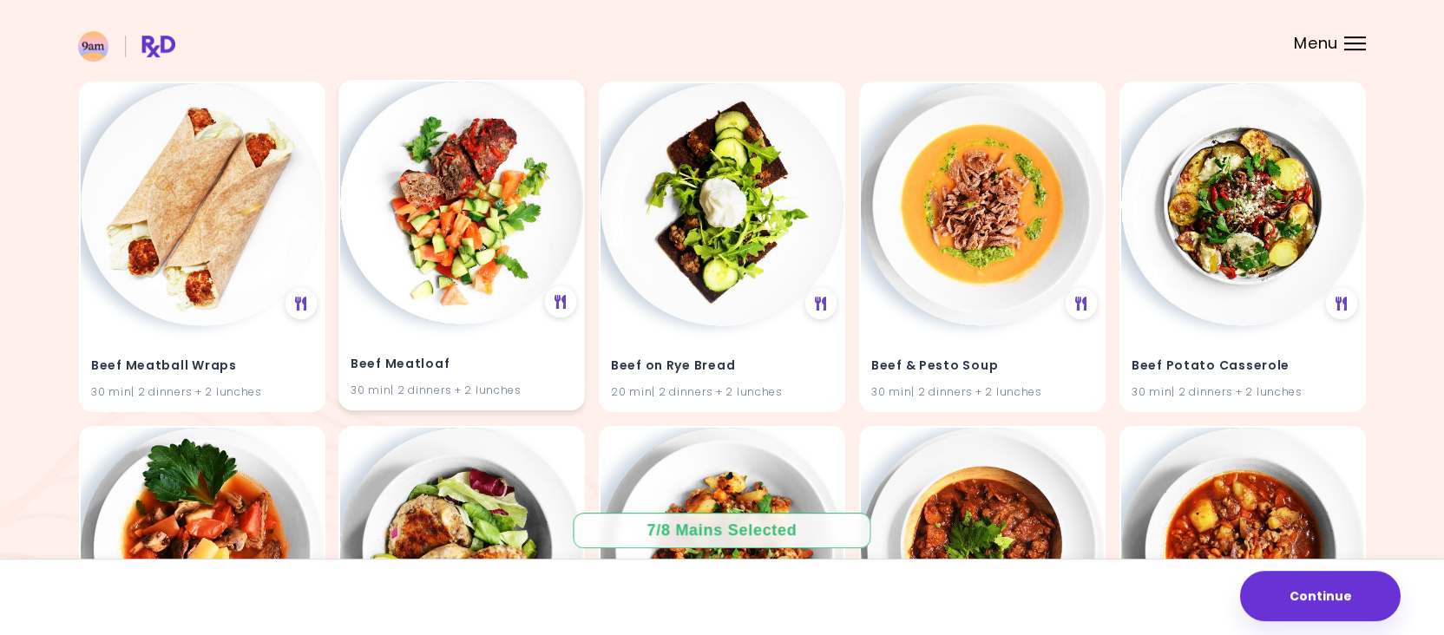
click at [440, 293] on img at bounding box center [461, 203] width 243 height 243
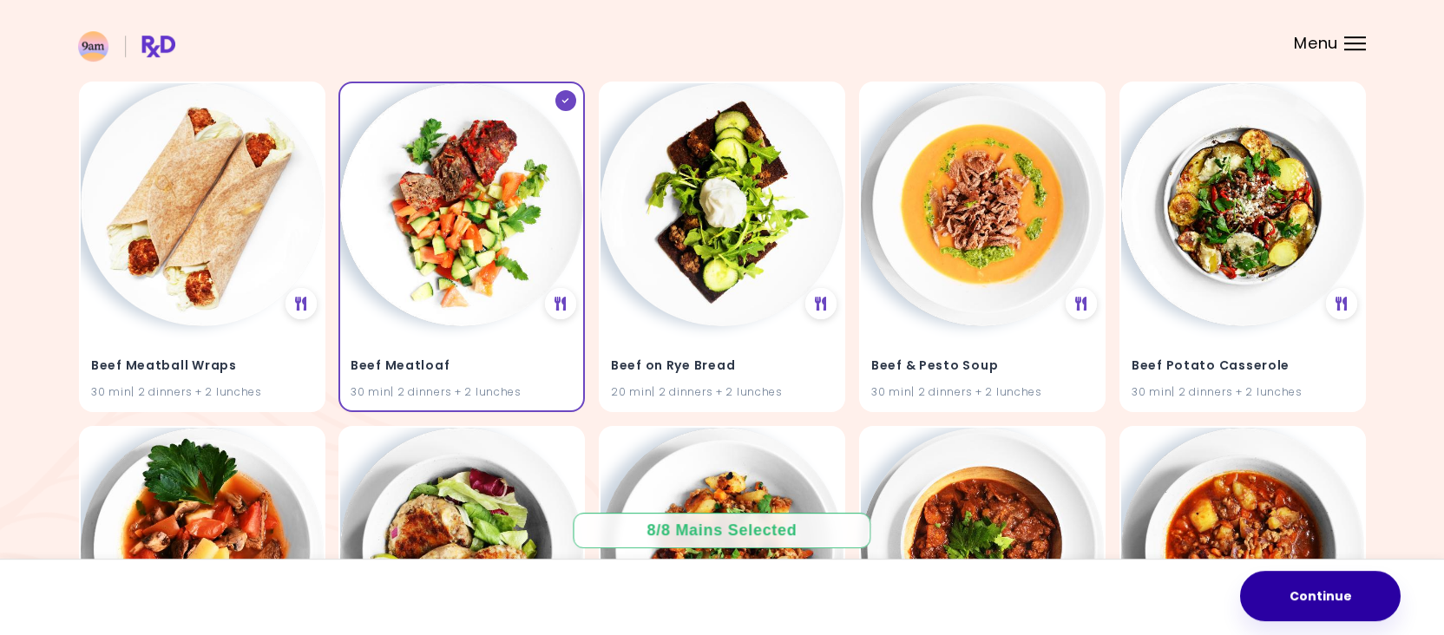
click at [1309, 606] on button "Continue" at bounding box center [1320, 596] width 161 height 50
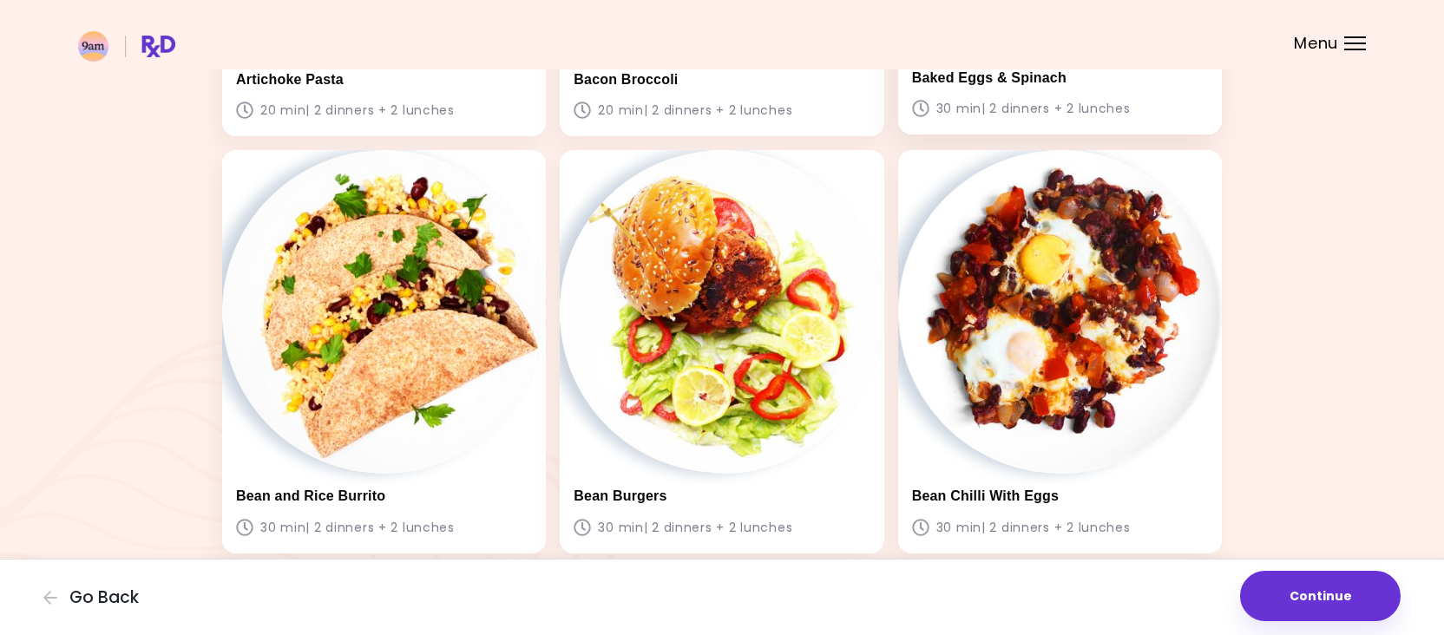
scroll to position [654, 0]
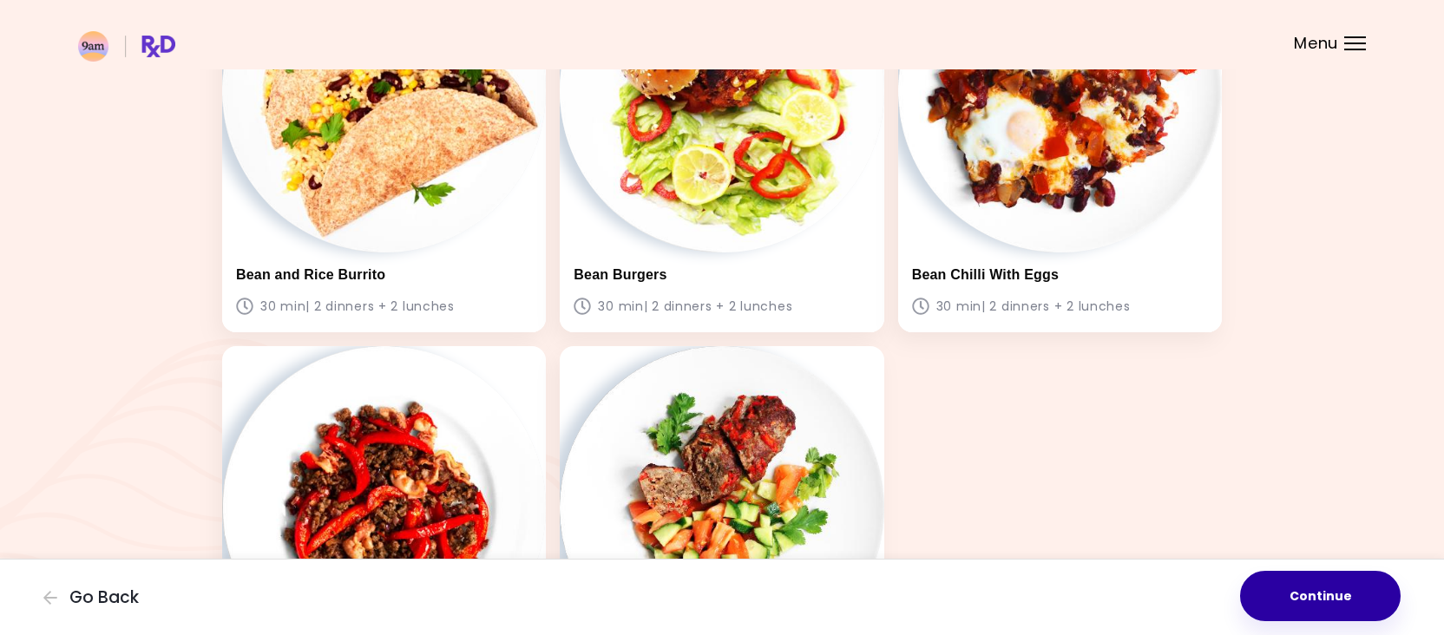
click at [1278, 580] on button "Continue" at bounding box center [1320, 596] width 161 height 50
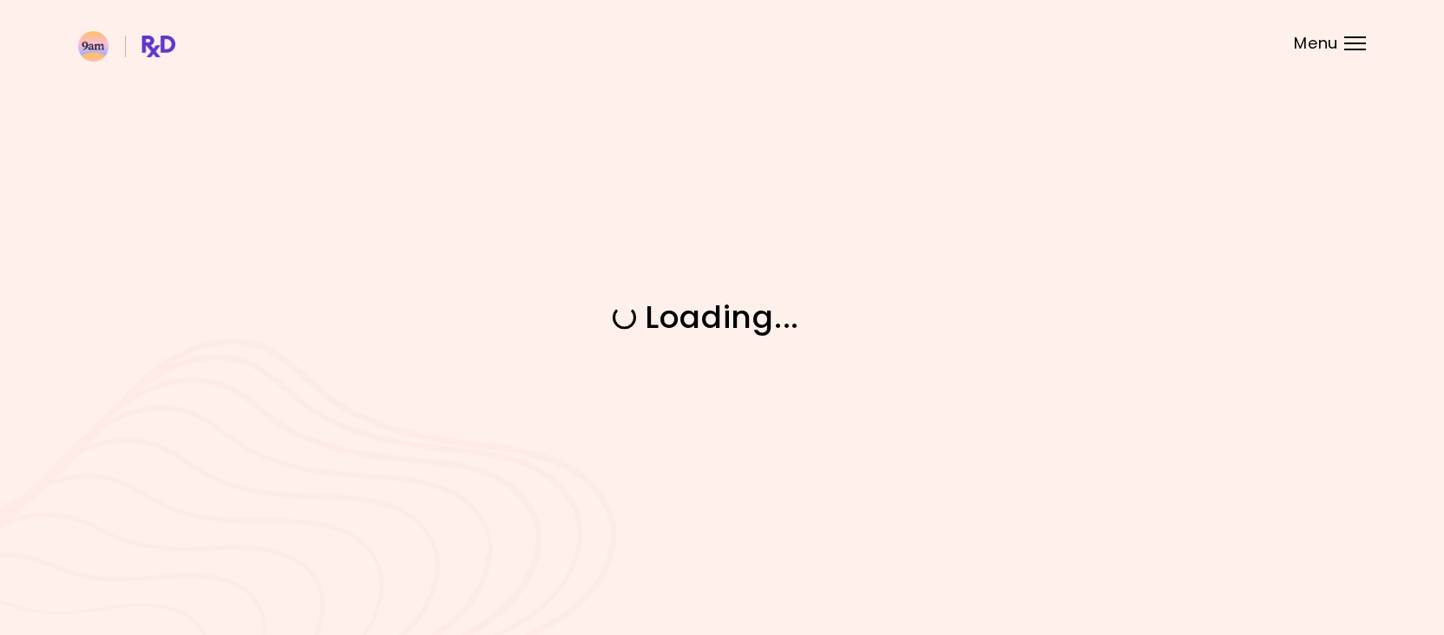
scroll to position [0, 0]
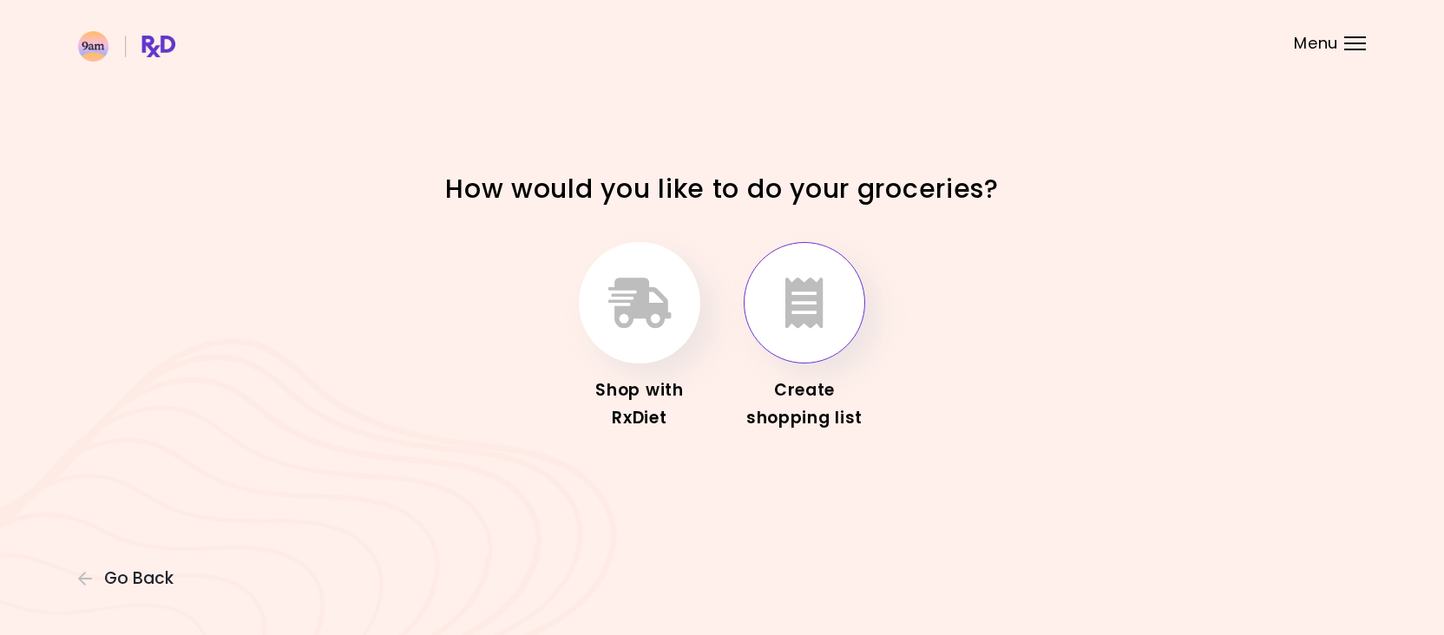
click at [779, 278] on button "button" at bounding box center [805, 303] width 122 height 122
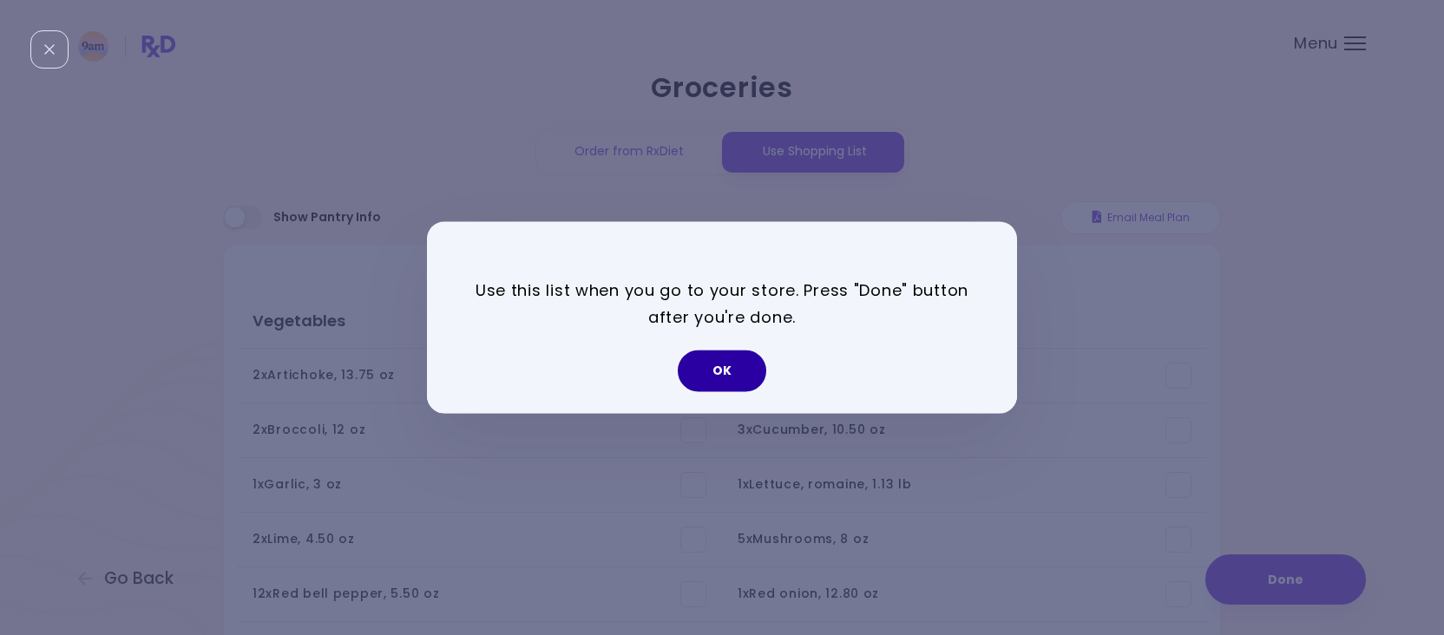
click at [724, 377] on button "OK" at bounding box center [722, 372] width 89 height 42
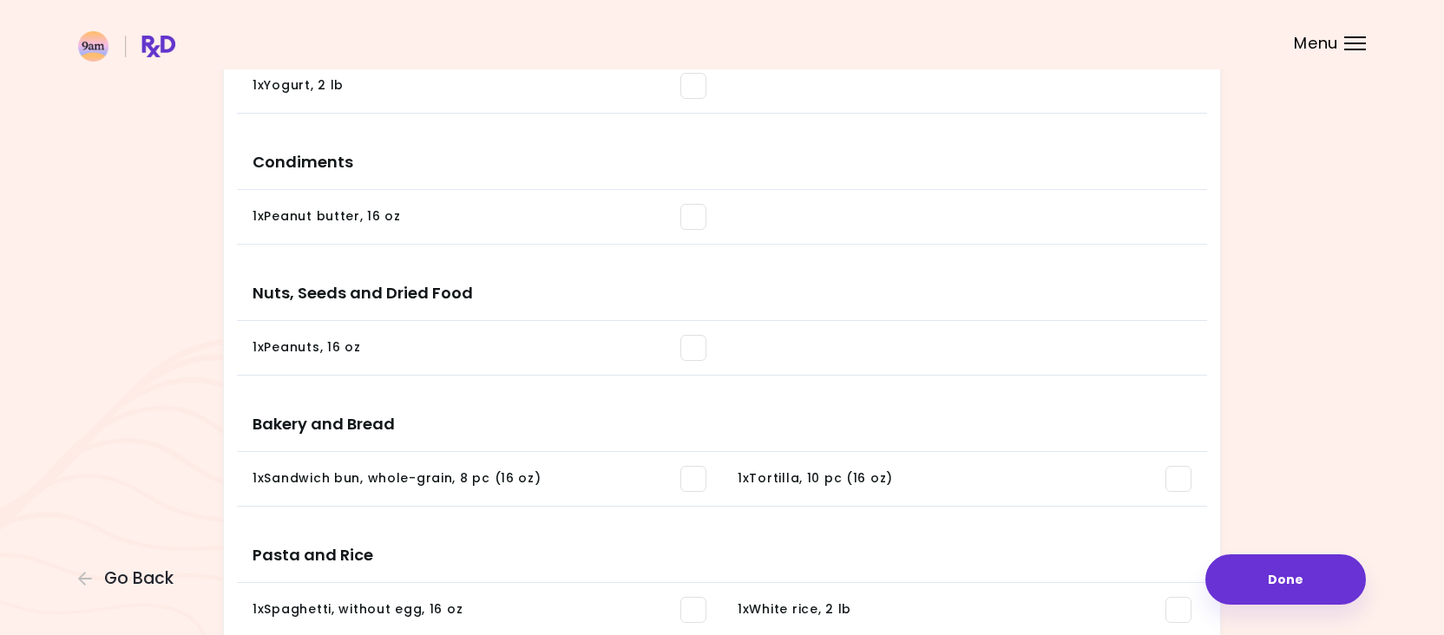
scroll to position [1708, 0]
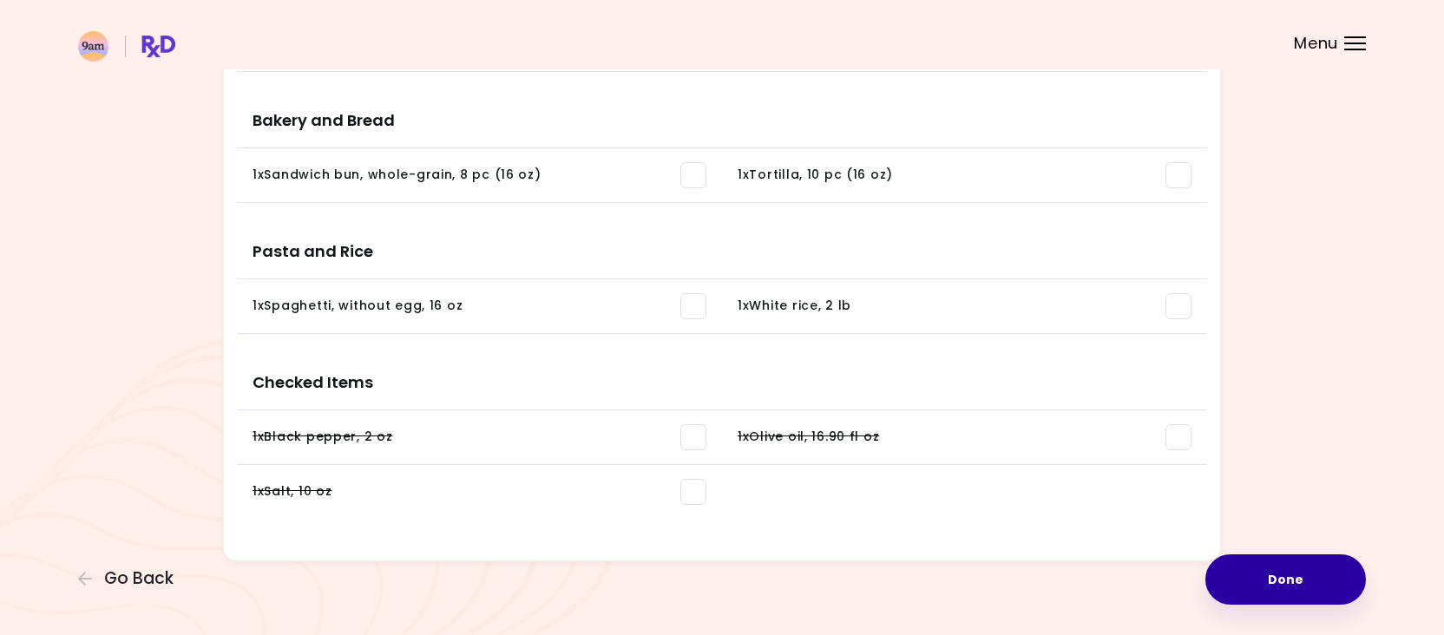
click at [1302, 584] on button "Done" at bounding box center [1286, 580] width 161 height 50
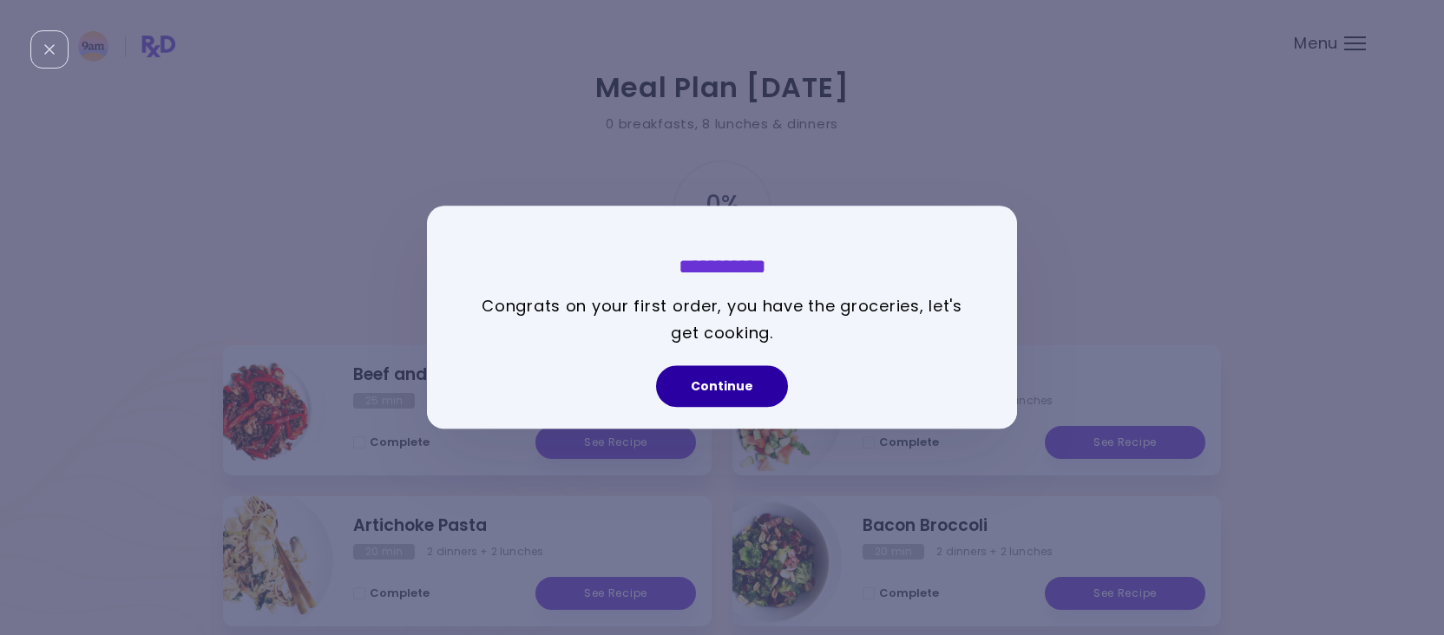
click at [724, 378] on button "Continue" at bounding box center [722, 387] width 132 height 42
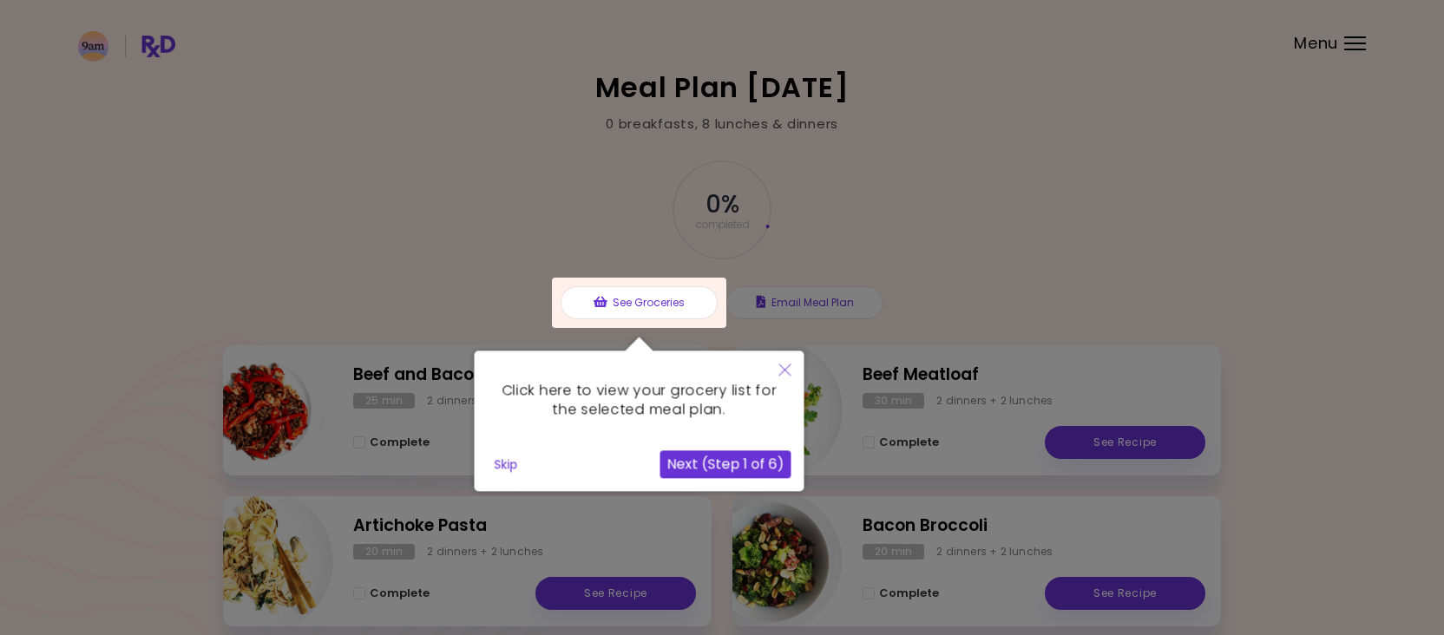
click at [782, 372] on icon "Close" at bounding box center [785, 370] width 12 height 12
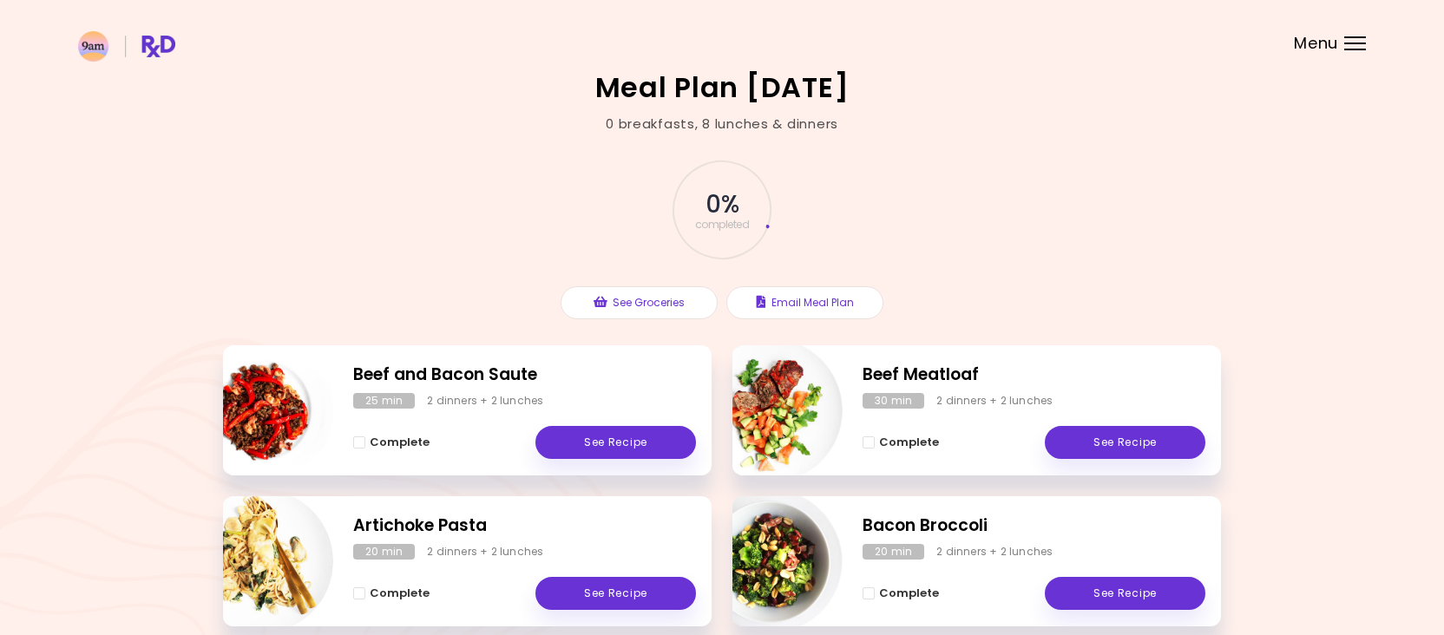
scroll to position [388, 0]
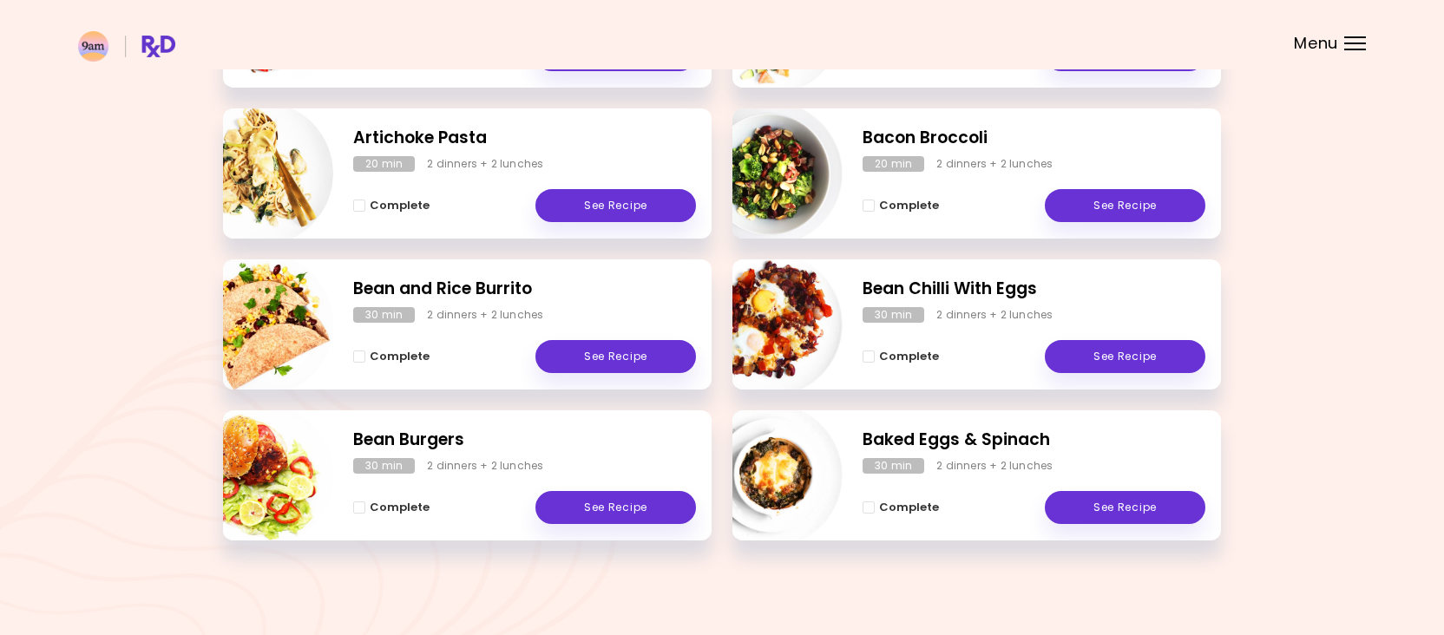
click at [1353, 29] on header at bounding box center [722, 34] width 1444 height 69
click at [1353, 43] on div at bounding box center [1355, 44] width 22 height 2
